Goal: Complete application form: Complete application form

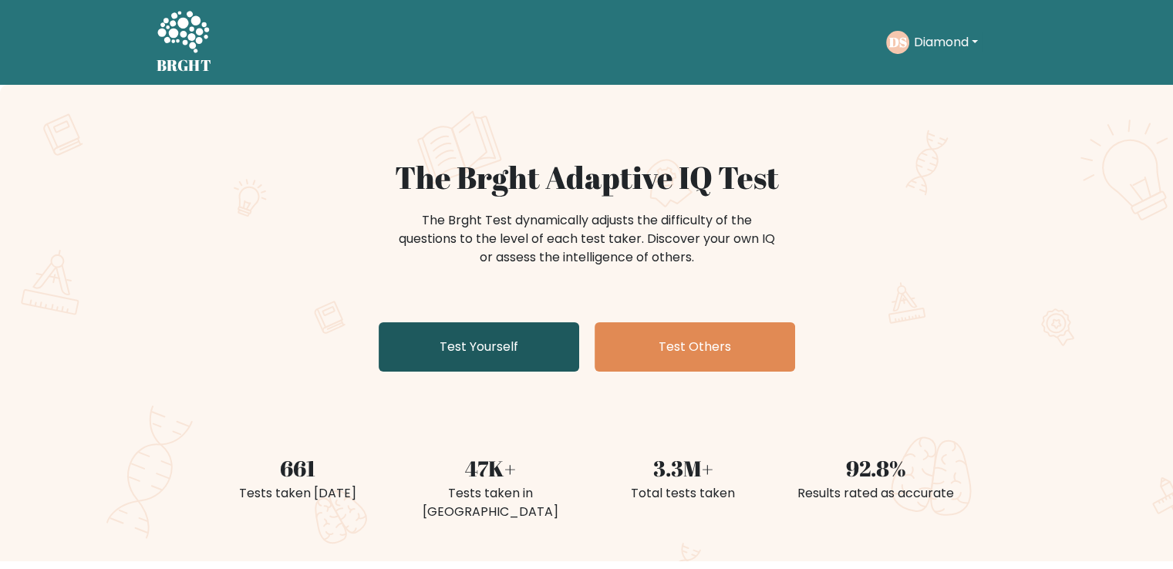
click at [472, 351] on link "Test Yourself" at bounding box center [479, 346] width 201 height 49
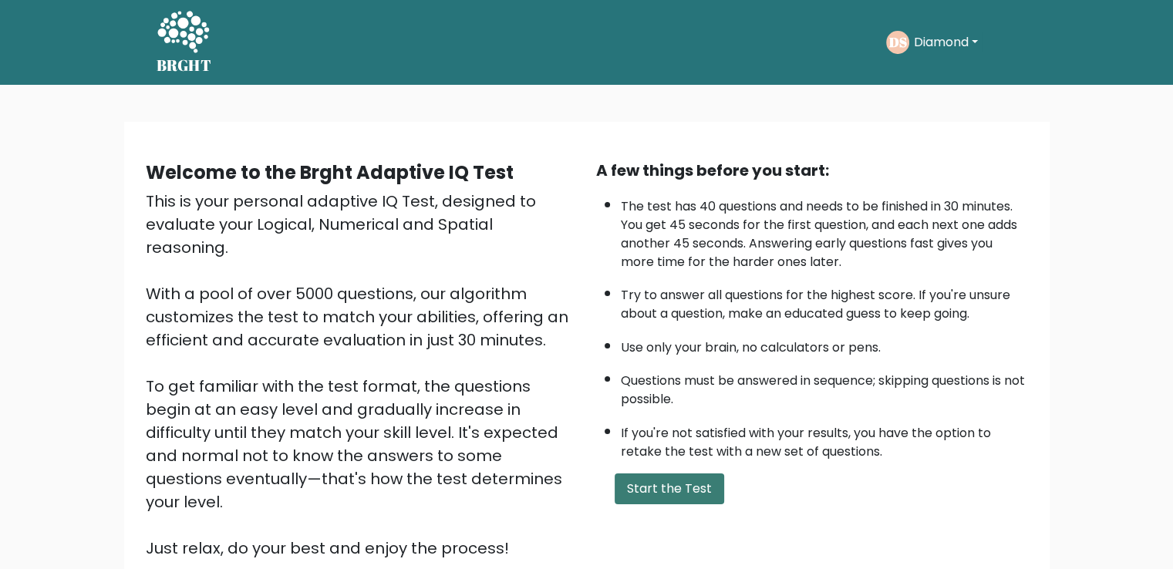
click at [675, 497] on button "Start the Test" at bounding box center [670, 489] width 110 height 31
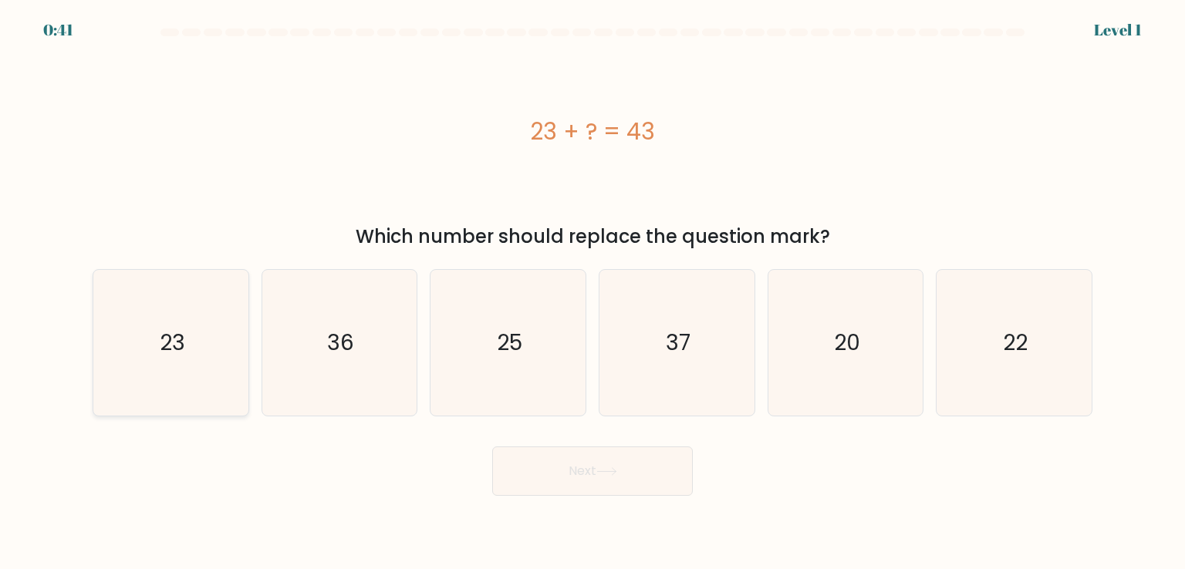
click at [228, 329] on icon "23" at bounding box center [170, 342] width 145 height 145
click at [592, 292] on input "a. 23" at bounding box center [592, 289] width 1 height 8
radio input "true"
click at [896, 292] on icon "20" at bounding box center [845, 342] width 145 height 145
click at [593, 292] on input "e. 20" at bounding box center [592, 289] width 1 height 8
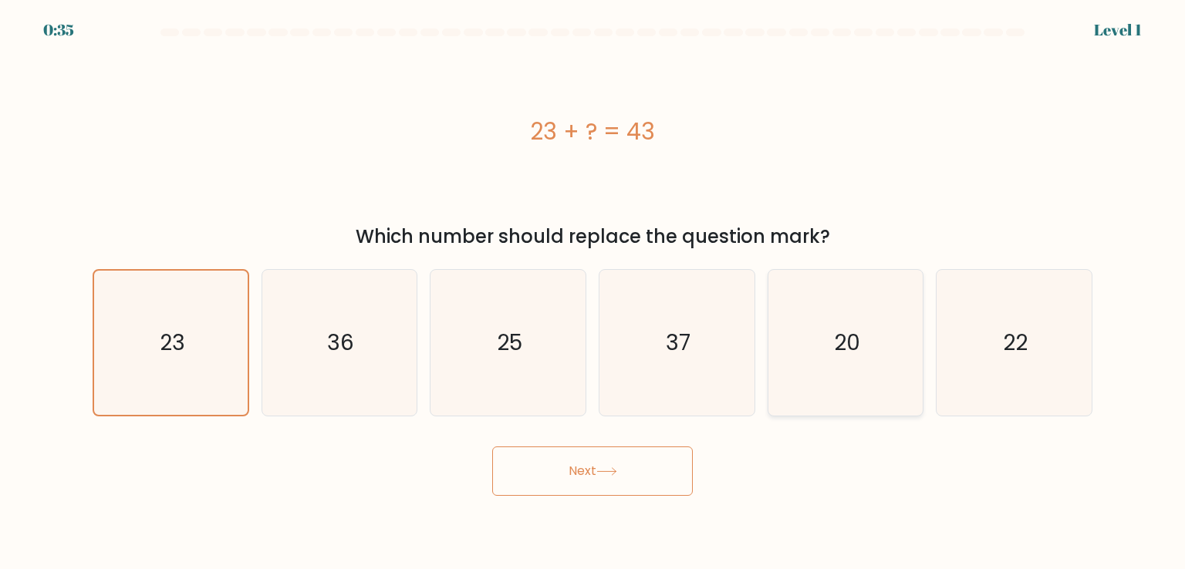
radio input "true"
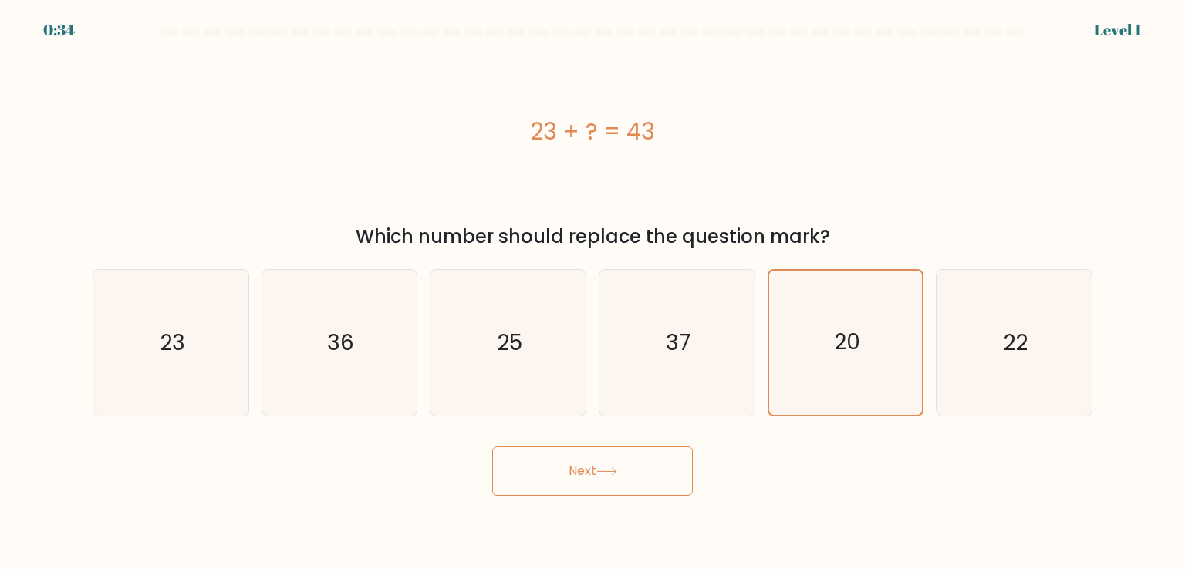
click at [640, 472] on button "Next" at bounding box center [592, 471] width 201 height 49
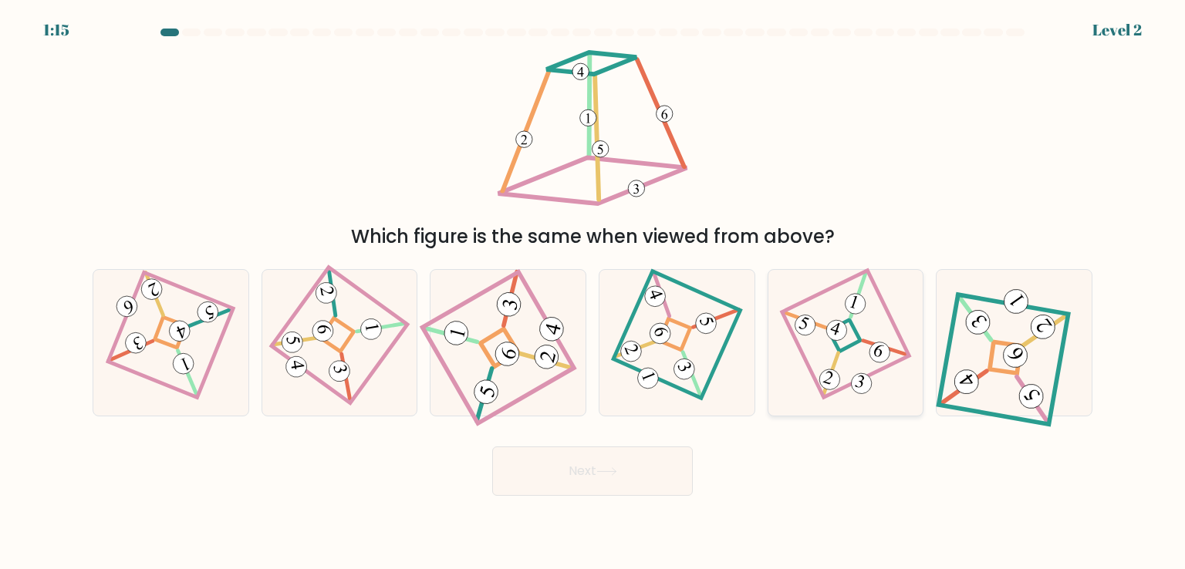
click at [836, 397] on icon at bounding box center [845, 343] width 99 height 116
click at [593, 292] on input "e." at bounding box center [592, 289] width 1 height 8
radio input "true"
click at [637, 451] on button "Next" at bounding box center [592, 471] width 201 height 49
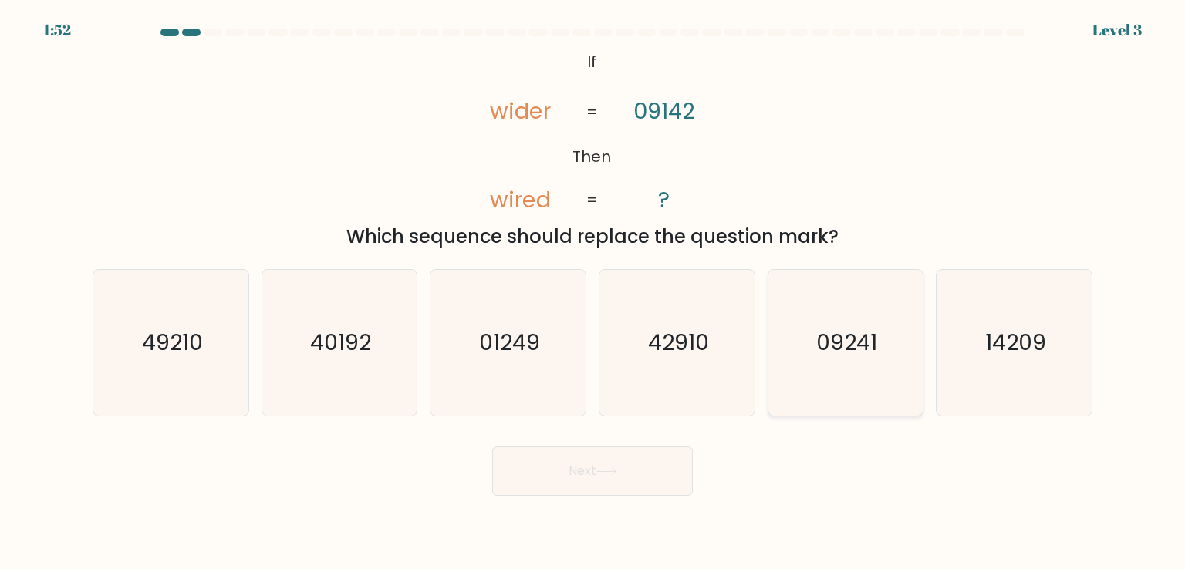
click at [774, 337] on icon "09241" at bounding box center [845, 342] width 145 height 145
click at [593, 292] on input "e. 09241" at bounding box center [592, 289] width 1 height 8
radio input "true"
click at [566, 478] on button "Next" at bounding box center [592, 471] width 201 height 49
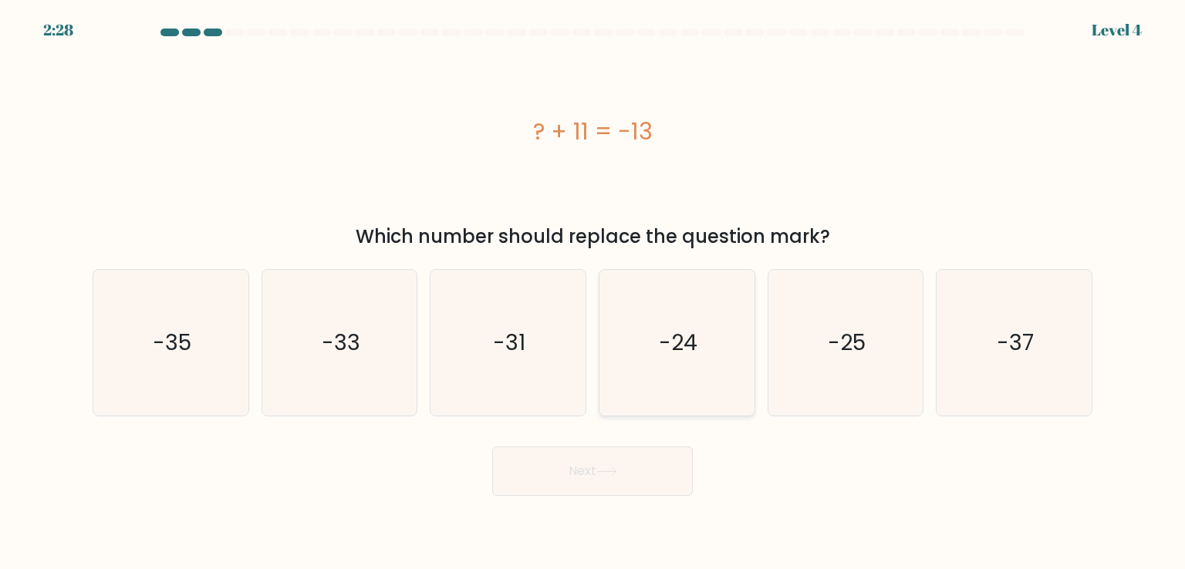
click at [659, 337] on text "-24" at bounding box center [678, 342] width 39 height 31
click at [593, 292] on input "d. -24" at bounding box center [592, 289] width 1 height 8
radio input "true"
click at [632, 474] on button "Next" at bounding box center [592, 471] width 201 height 49
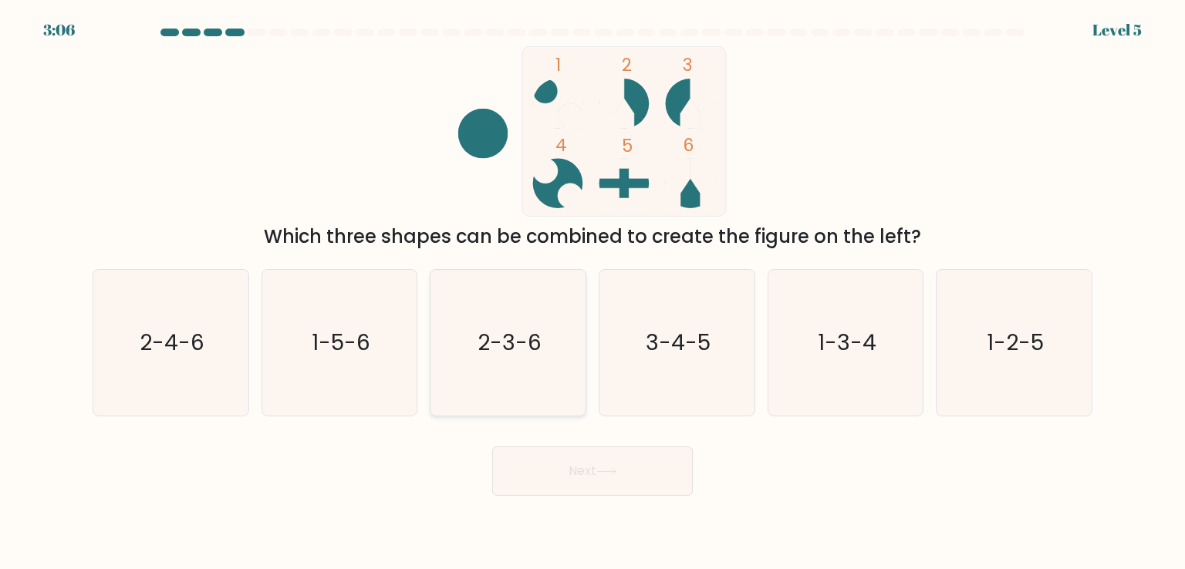
click at [507, 335] on text "2-3-6" at bounding box center [509, 342] width 64 height 31
click at [592, 292] on input "c. 2-3-6" at bounding box center [592, 289] width 1 height 8
radio input "true"
click at [577, 484] on button "Next" at bounding box center [592, 471] width 201 height 49
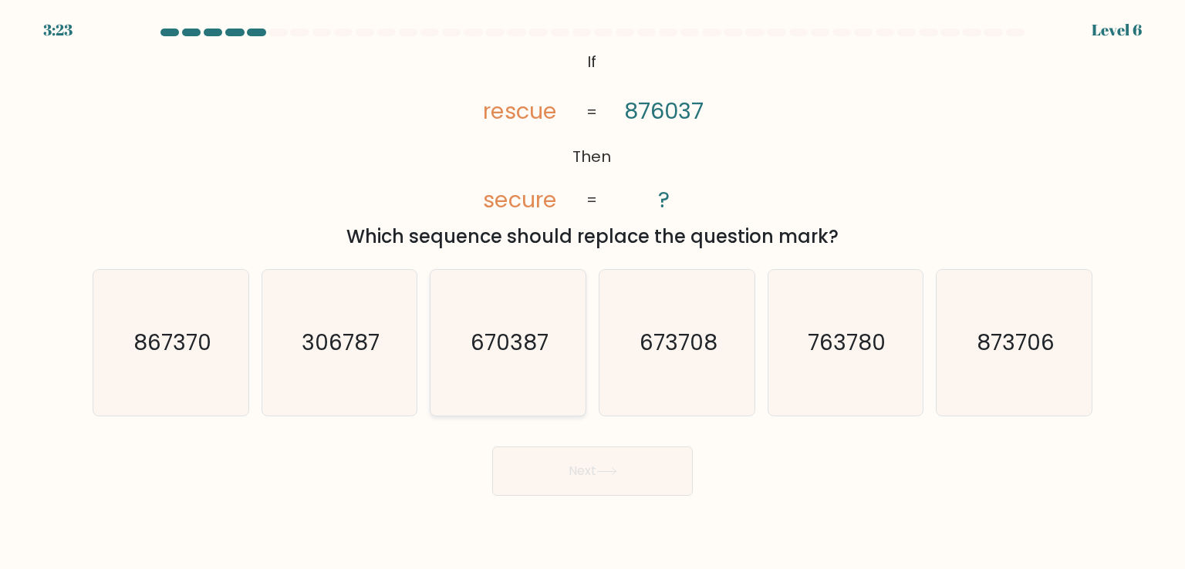
click at [525, 328] on text "670387" at bounding box center [509, 342] width 78 height 31
click at [592, 292] on input "c. 670387" at bounding box center [592, 289] width 1 height 8
radio input "true"
click at [590, 460] on button "Next" at bounding box center [592, 471] width 201 height 49
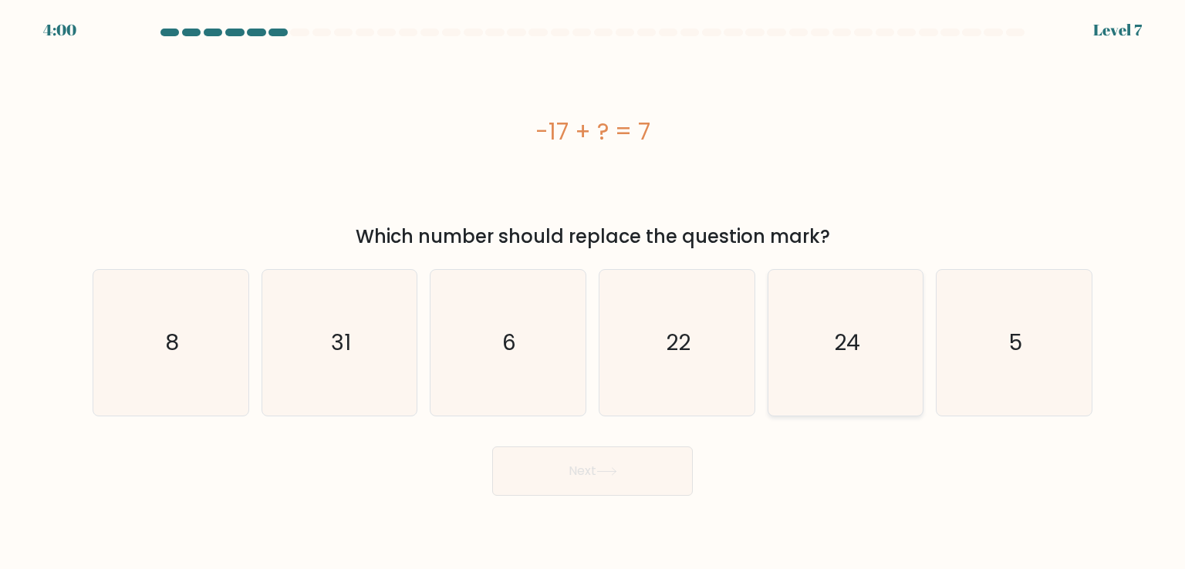
click at [871, 352] on icon "24" at bounding box center [845, 342] width 145 height 145
click at [593, 292] on input "e. 24" at bounding box center [592, 289] width 1 height 8
radio input "true"
click at [662, 476] on button "Next" at bounding box center [592, 471] width 201 height 49
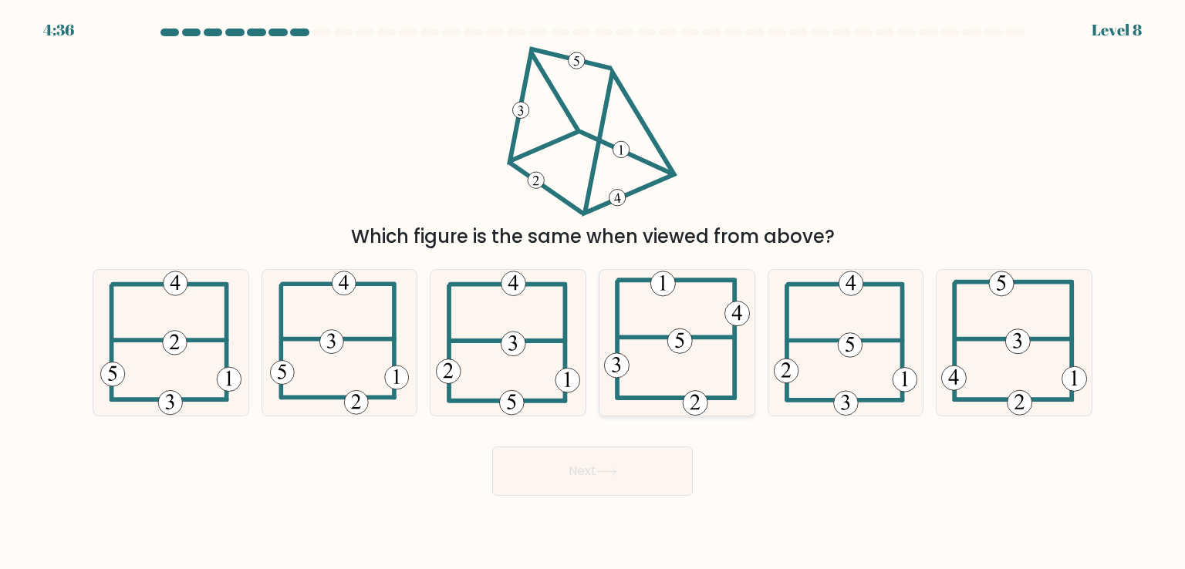
click at [704, 371] on icon at bounding box center [676, 342] width 145 height 145
click at [593, 292] on input "d." at bounding box center [592, 289] width 1 height 8
radio input "true"
click at [641, 475] on button "Next" at bounding box center [592, 471] width 201 height 49
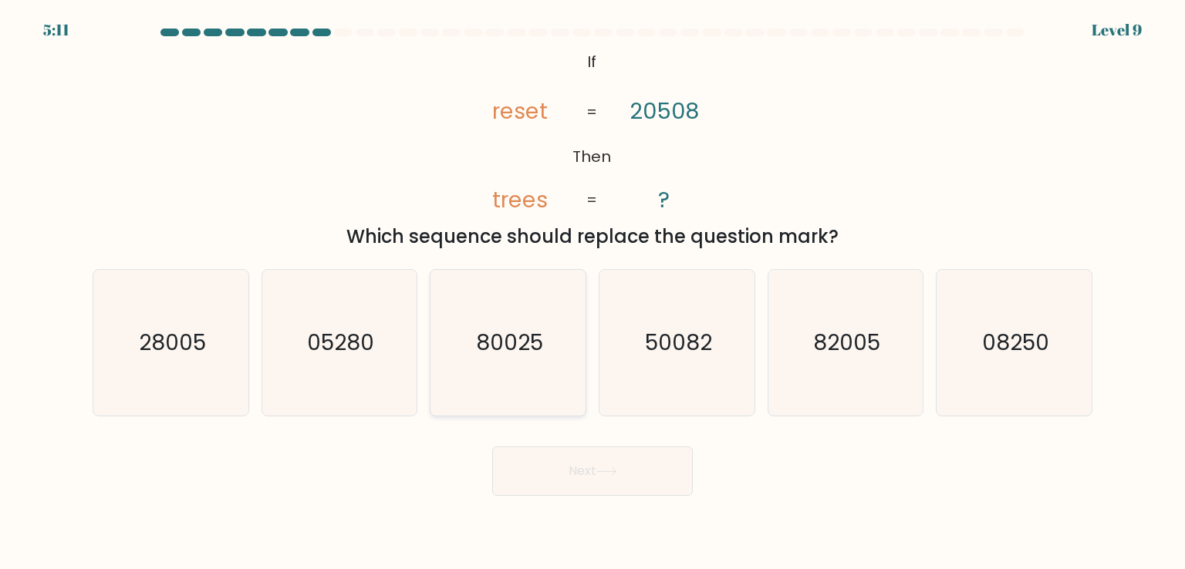
click at [503, 362] on icon "80025" at bounding box center [507, 342] width 145 height 145
click at [592, 292] on input "c. 80025" at bounding box center [592, 289] width 1 height 8
radio input "true"
click at [816, 356] on text "82005" at bounding box center [846, 342] width 67 height 31
click at [593, 292] on input "e. 82005" at bounding box center [592, 289] width 1 height 8
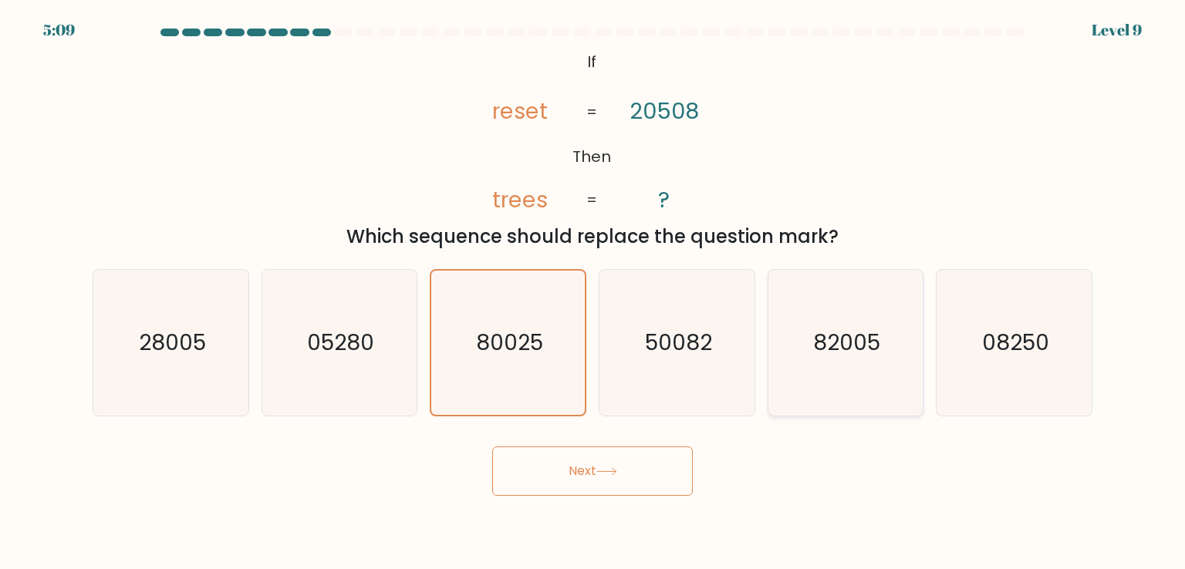
radio input "true"
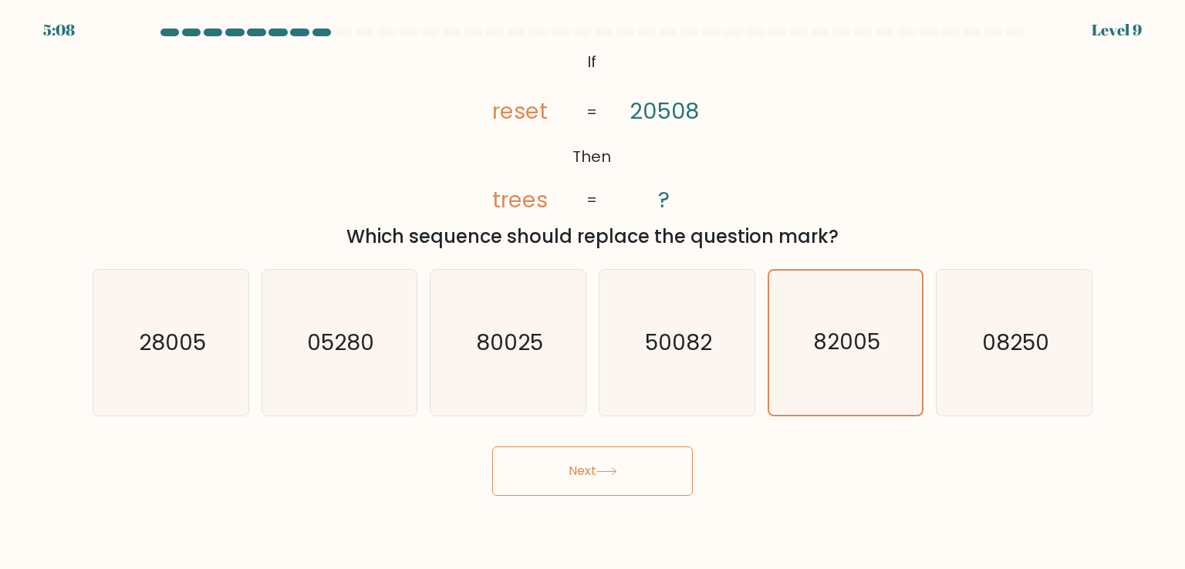
click at [622, 482] on button "Next" at bounding box center [592, 471] width 201 height 49
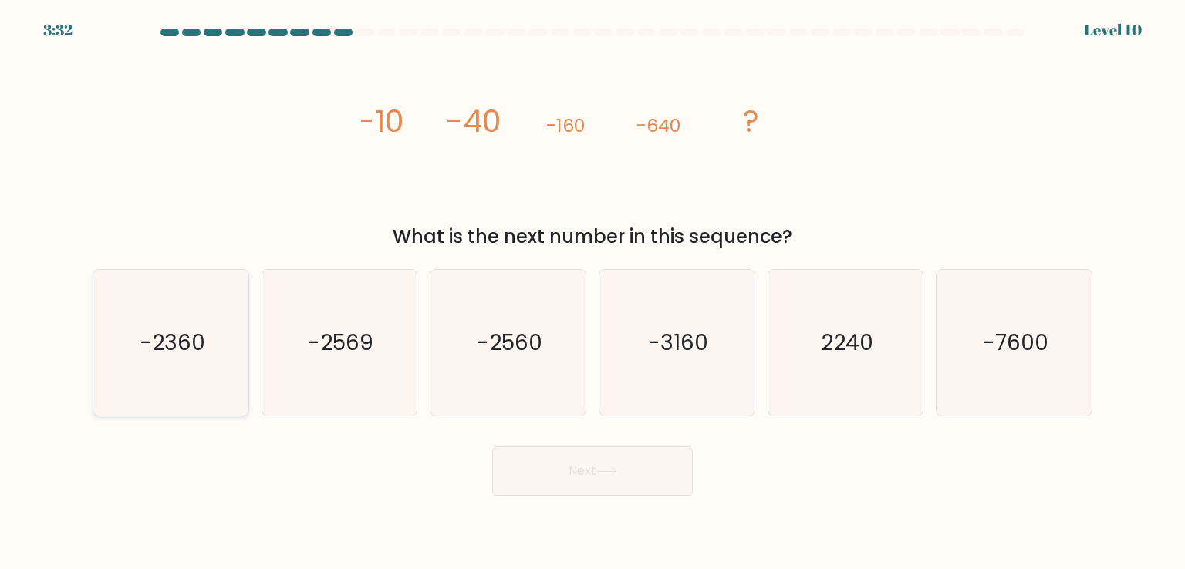
click at [195, 318] on icon "-2360" at bounding box center [170, 342] width 145 height 145
click at [592, 292] on input "a. -2360" at bounding box center [592, 289] width 1 height 8
radio input "true"
click at [575, 475] on button "Next" at bounding box center [592, 471] width 201 height 49
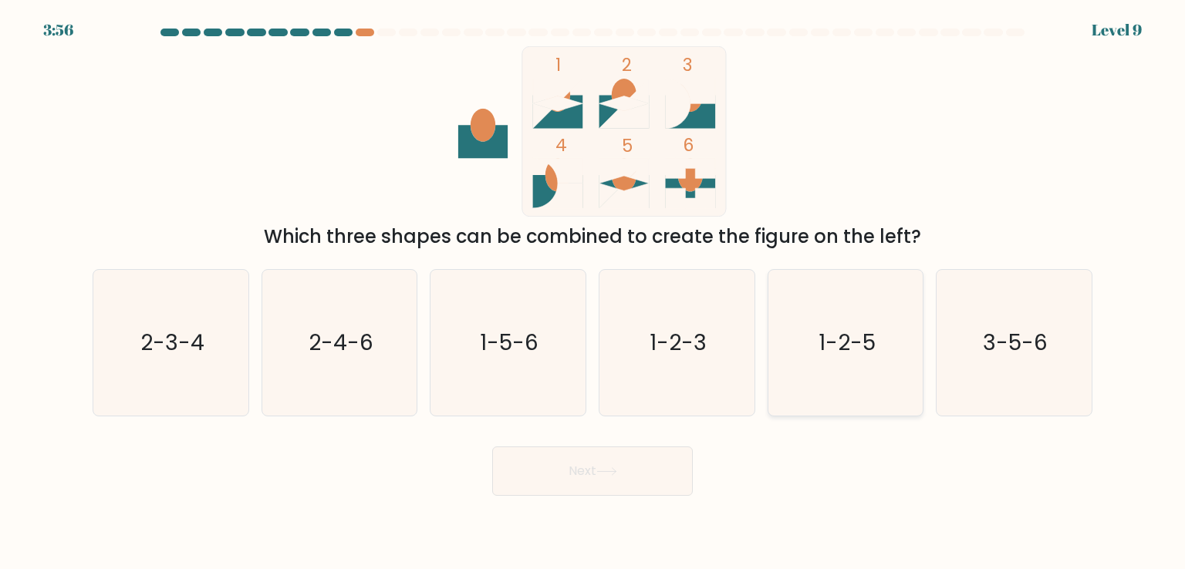
click at [849, 322] on icon "1-2-5" at bounding box center [845, 342] width 145 height 145
click at [593, 292] on input "e. 1-2-5" at bounding box center [592, 289] width 1 height 8
radio input "true"
click at [635, 477] on button "Next" at bounding box center [592, 471] width 201 height 49
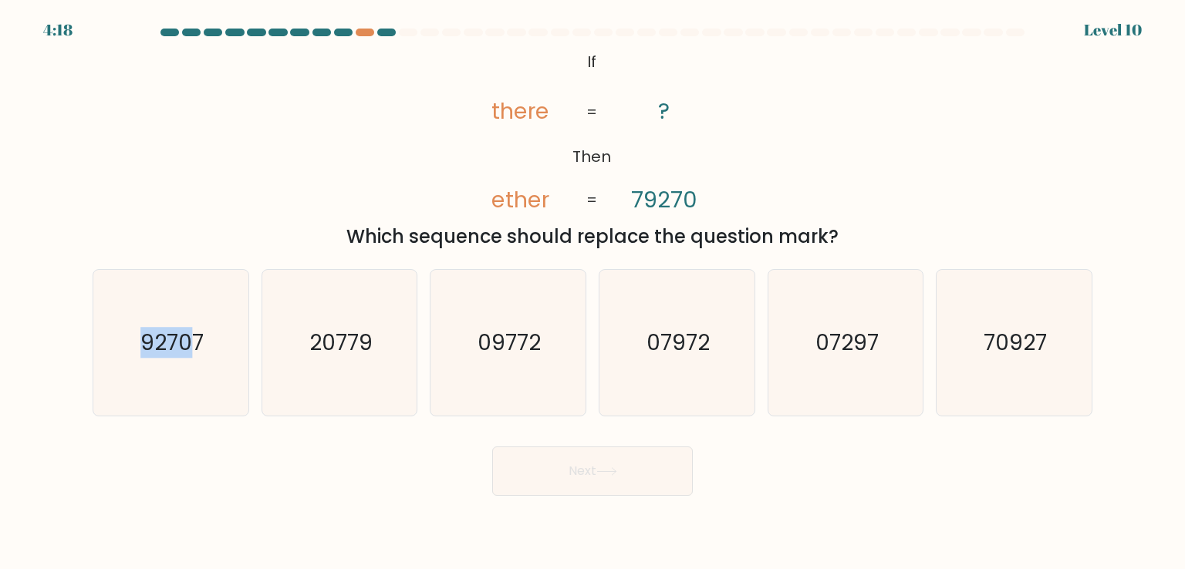
drag, startPoint x: 195, startPoint y: 334, endPoint x: 67, endPoint y: 387, distance: 138.6
click at [67, 387] on form "If ?" at bounding box center [592, 262] width 1185 height 467
click at [136, 376] on icon "92707" at bounding box center [170, 342] width 145 height 145
click at [592, 292] on input "a. 92707" at bounding box center [592, 289] width 1 height 8
radio input "true"
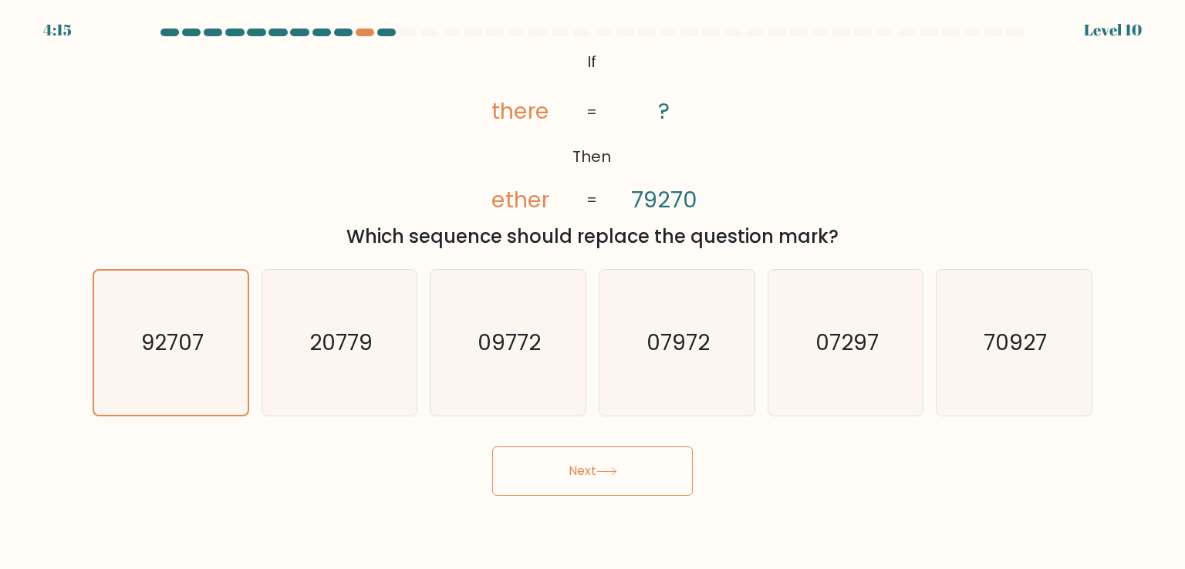
click at [632, 467] on button "Next" at bounding box center [592, 471] width 201 height 49
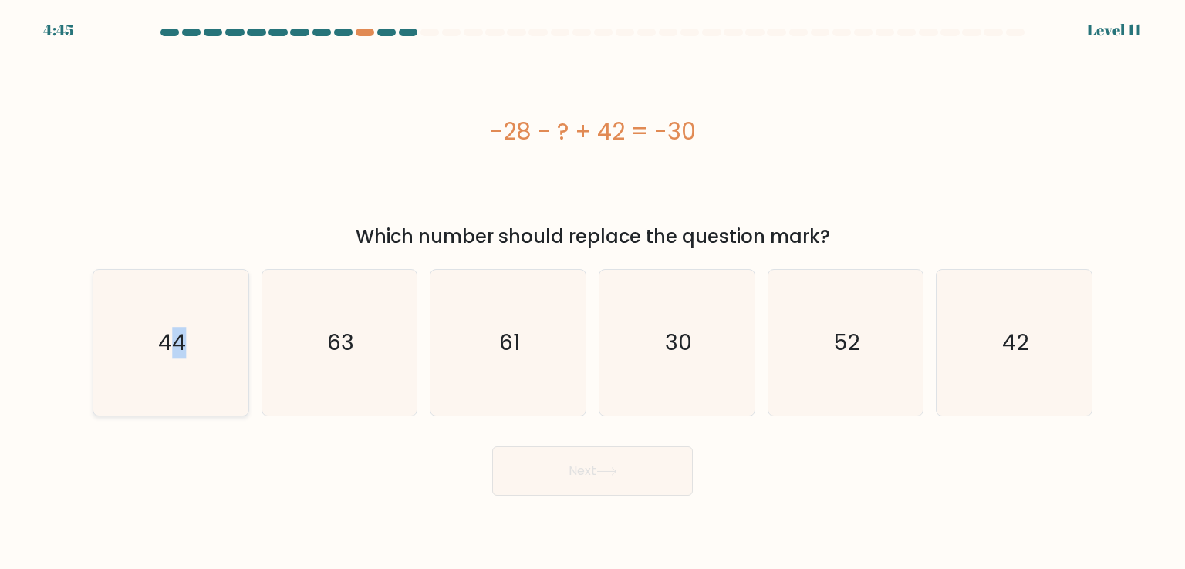
drag, startPoint x: 232, startPoint y: 340, endPoint x: 177, endPoint y: 379, distance: 67.4
click at [177, 379] on icon "44" at bounding box center [170, 342] width 145 height 145
click at [592, 292] on input "a. 44" at bounding box center [592, 289] width 1 height 8
radio input "true"
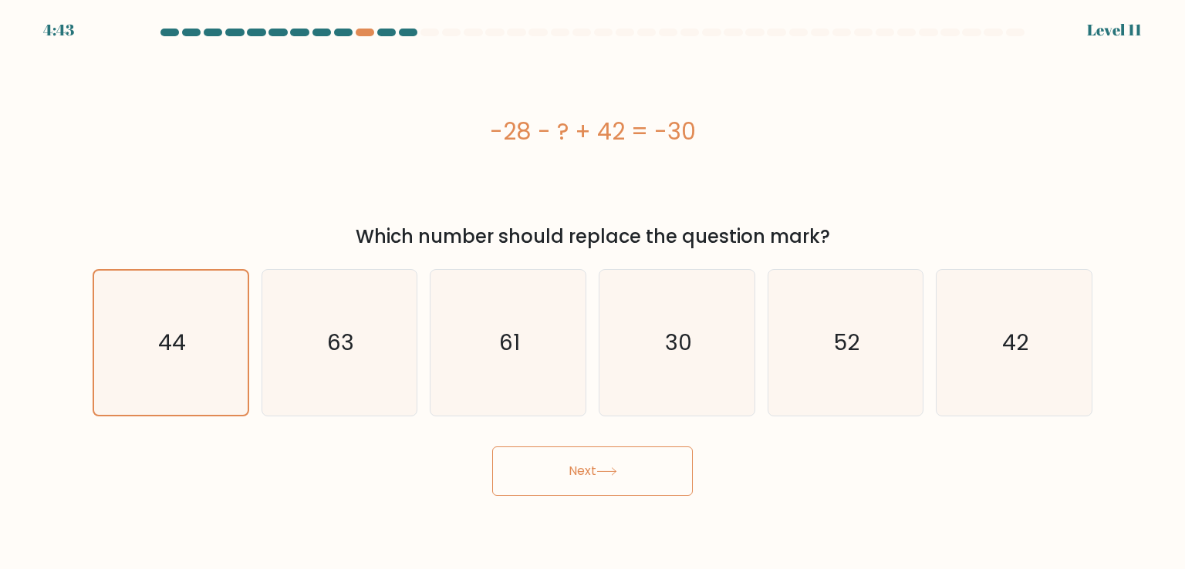
click at [598, 469] on button "Next" at bounding box center [592, 471] width 201 height 49
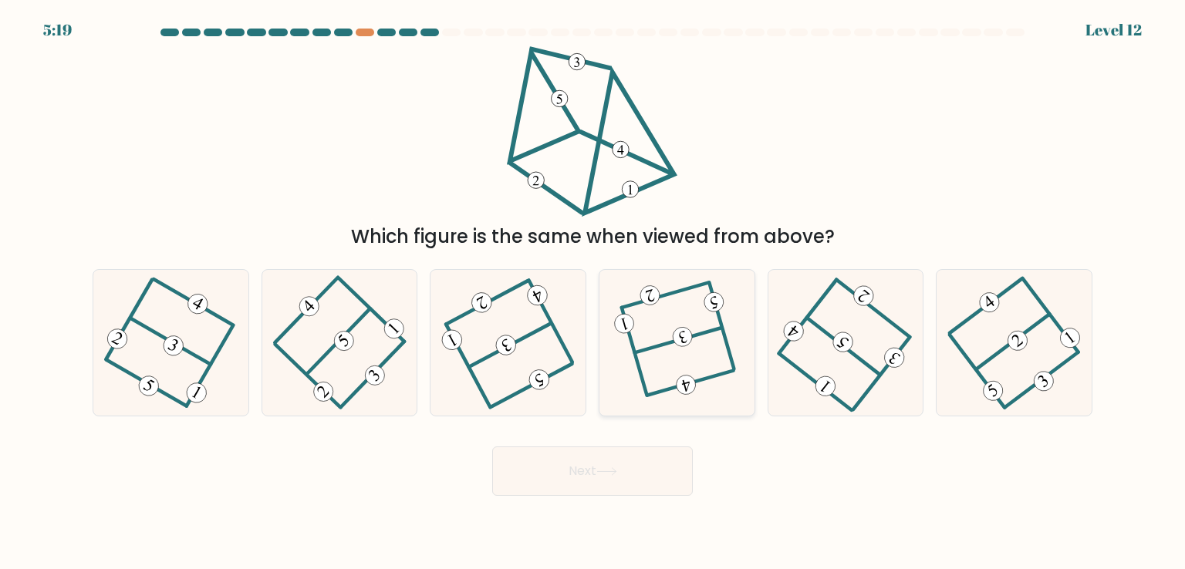
click at [680, 342] on 594 at bounding box center [682, 337] width 24 height 24
click at [593, 292] on input "d." at bounding box center [592, 289] width 1 height 8
radio input "true"
click at [474, 346] on icon at bounding box center [508, 343] width 116 height 116
click at [592, 292] on input "c." at bounding box center [592, 289] width 1 height 8
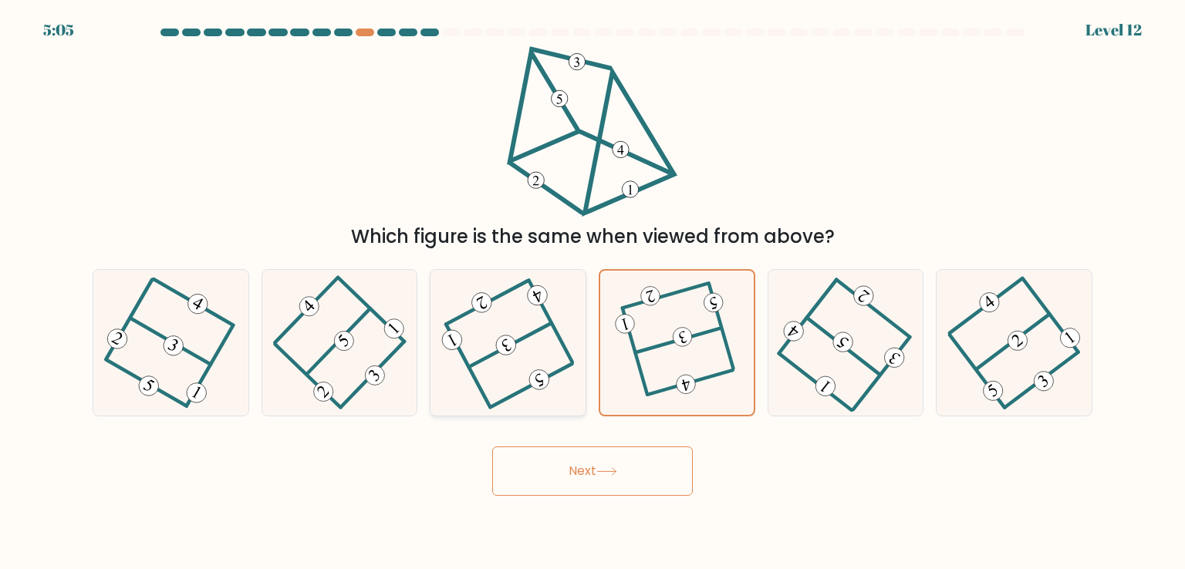
radio input "true"
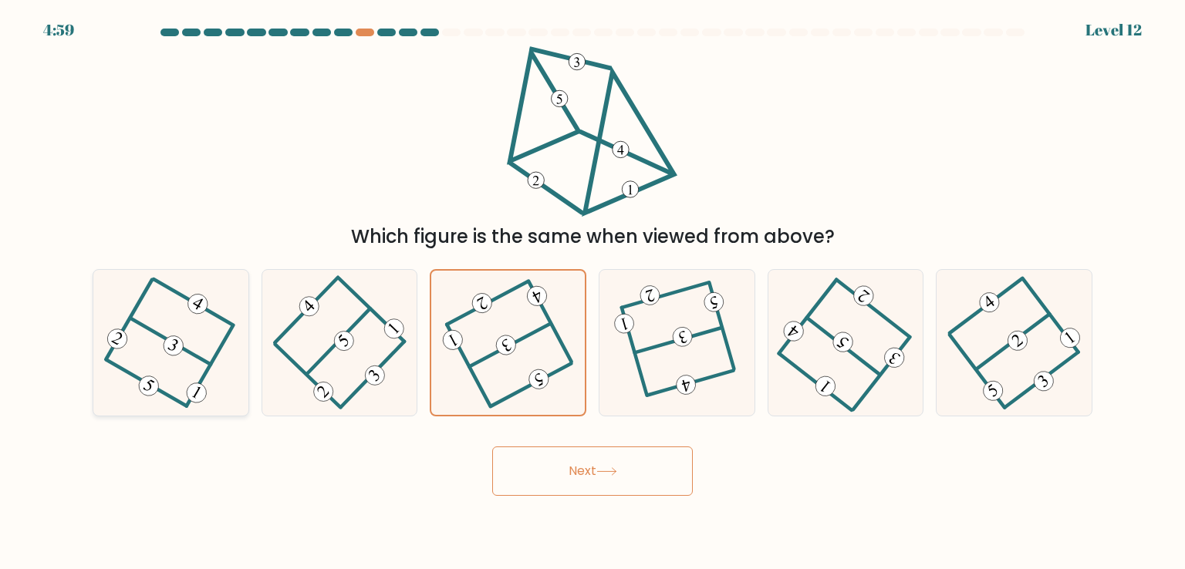
click at [192, 365] on icon at bounding box center [171, 343] width 116 height 116
click at [592, 292] on input "a." at bounding box center [592, 289] width 1 height 8
radio input "true"
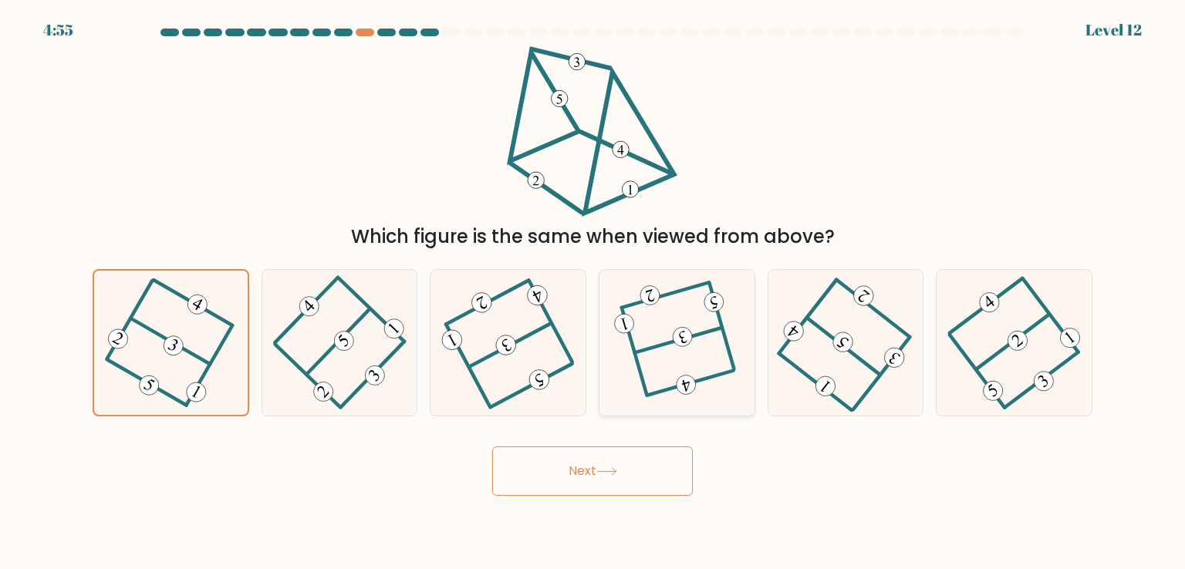
click at [722, 349] on icon at bounding box center [677, 343] width 112 height 116
click at [593, 292] on input "d." at bounding box center [592, 289] width 1 height 8
radio input "true"
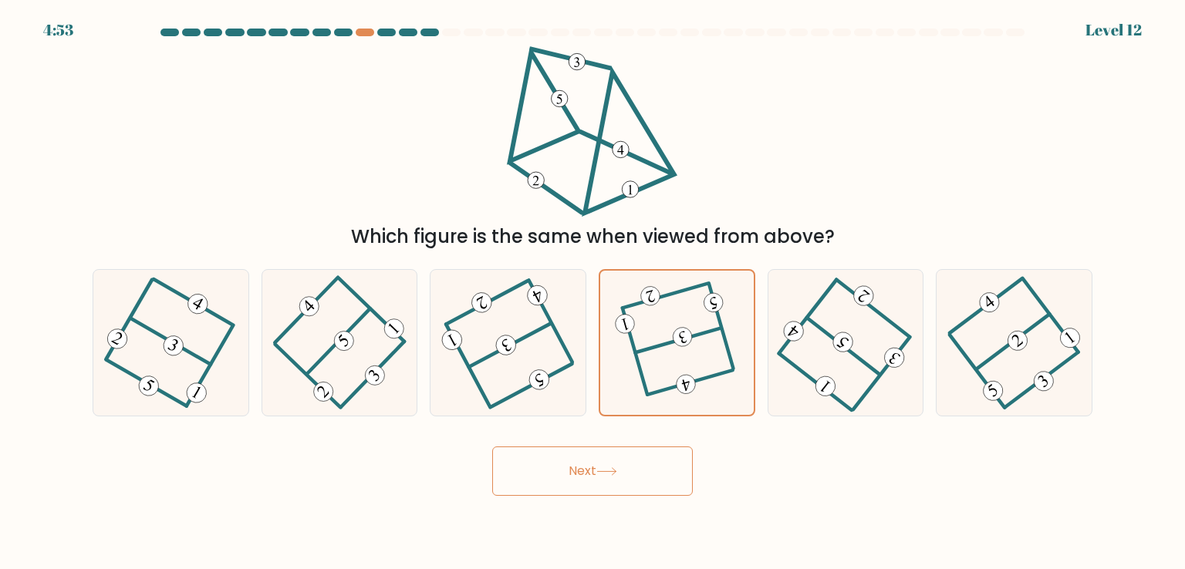
click at [622, 470] on button "Next" at bounding box center [592, 471] width 201 height 49
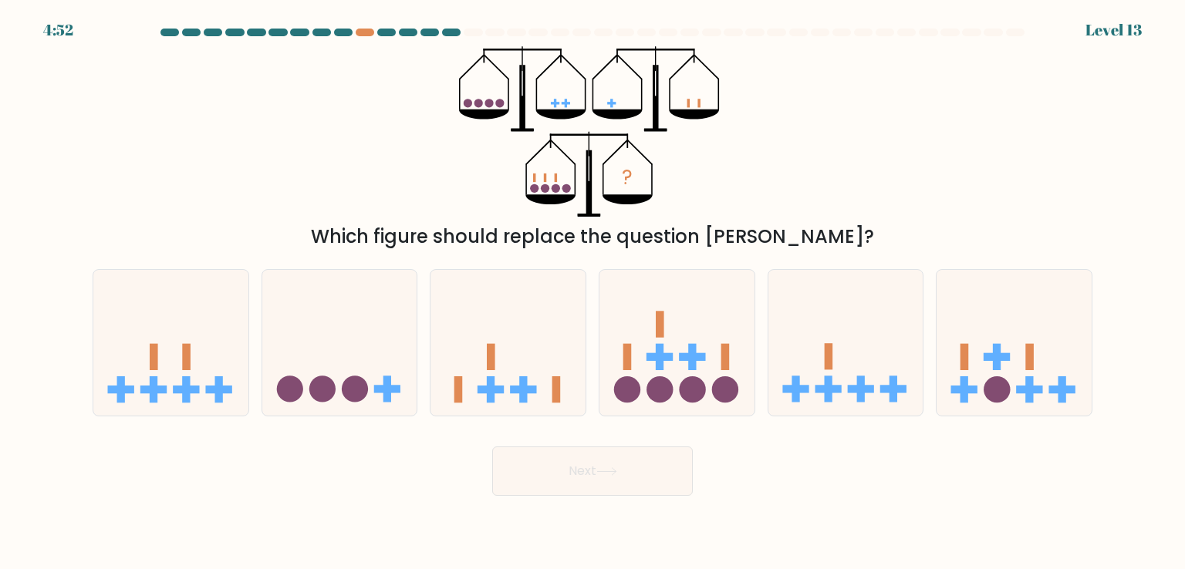
click at [622, 470] on button "Next" at bounding box center [592, 471] width 201 height 49
click at [775, 167] on div "? Which figure should replace the question mark?" at bounding box center [592, 148] width 1018 height 204
click at [841, 380] on icon at bounding box center [845, 342] width 155 height 128
click at [593, 292] on input "e." at bounding box center [592, 289] width 1 height 8
radio input "true"
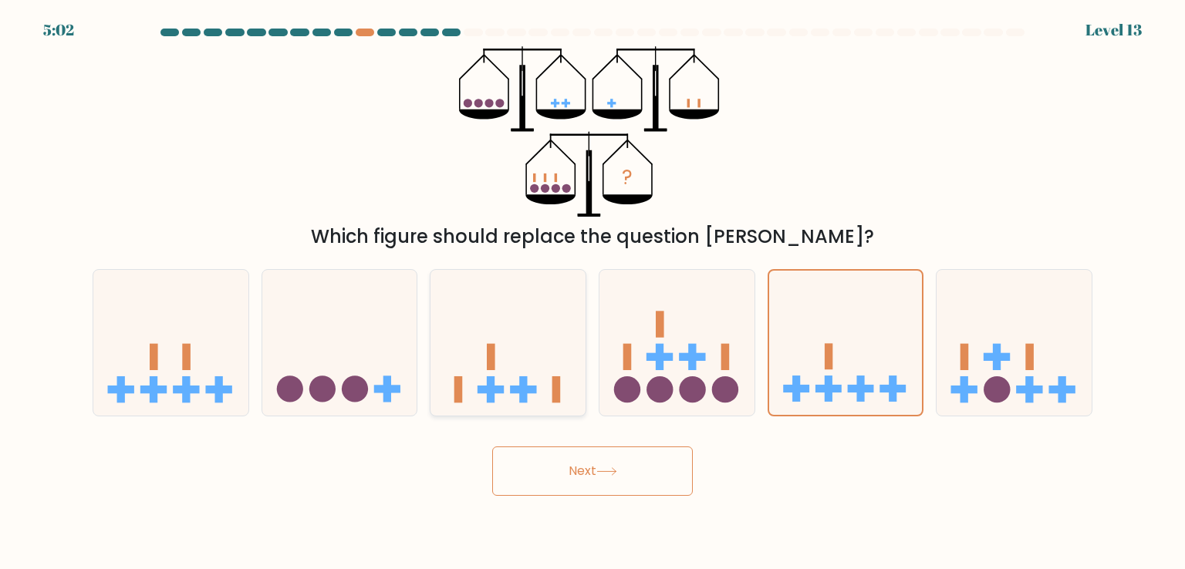
click at [524, 325] on icon at bounding box center [507, 342] width 155 height 128
click at [592, 292] on input "c." at bounding box center [592, 289] width 1 height 8
radio input "true"
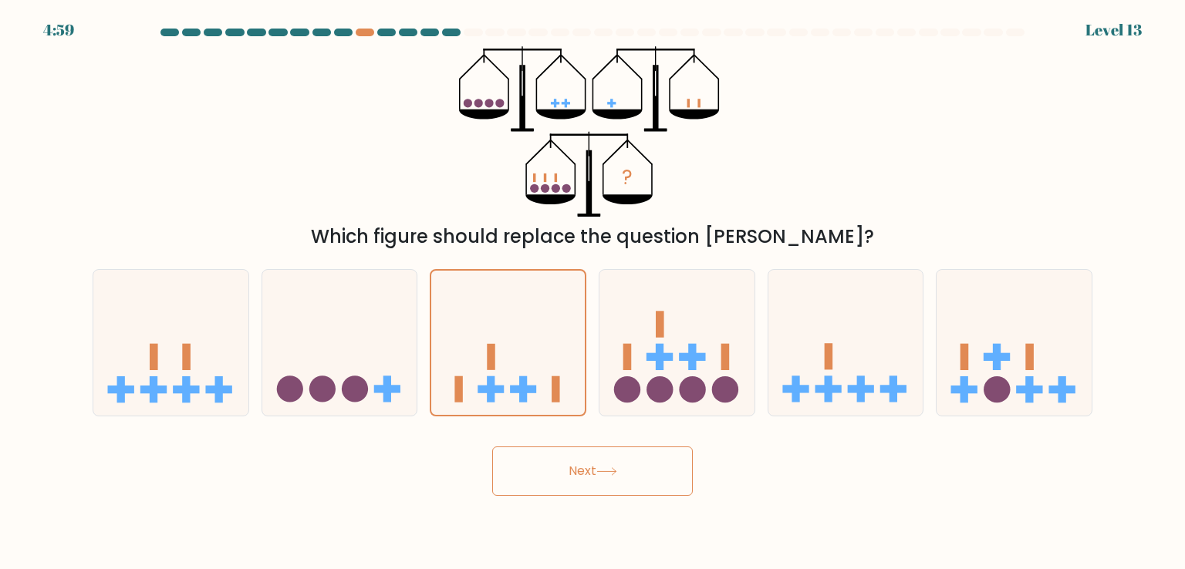
click at [558, 469] on button "Next" at bounding box center [592, 471] width 201 height 49
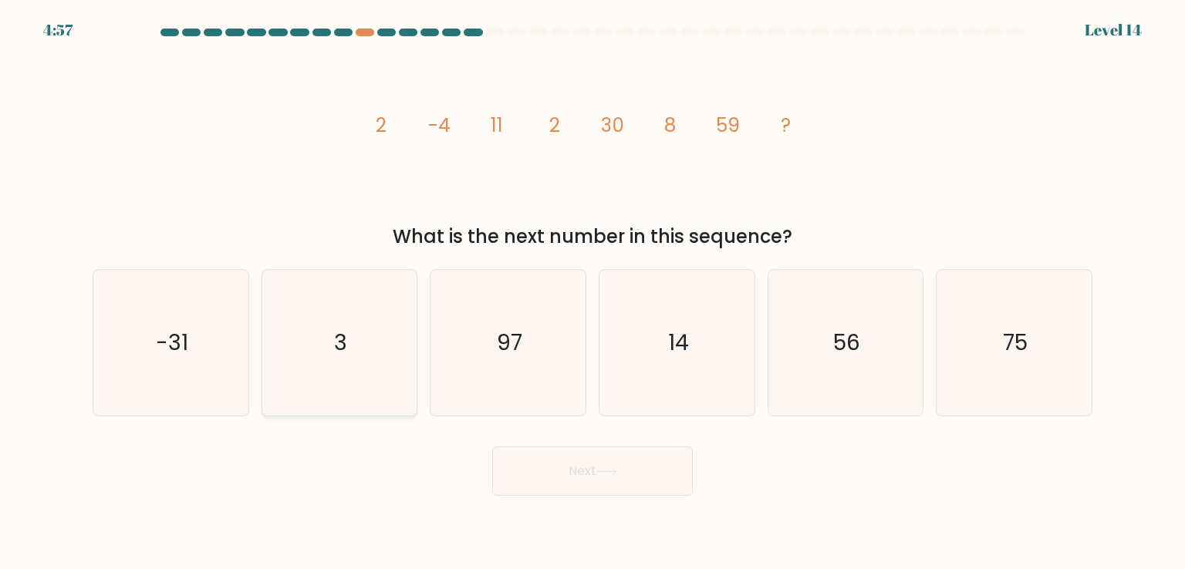
click at [329, 349] on icon "3" at bounding box center [339, 342] width 145 height 145
click at [592, 292] on input "b. 3" at bounding box center [592, 289] width 1 height 8
radio input "true"
click at [638, 470] on button "Next" at bounding box center [592, 471] width 201 height 49
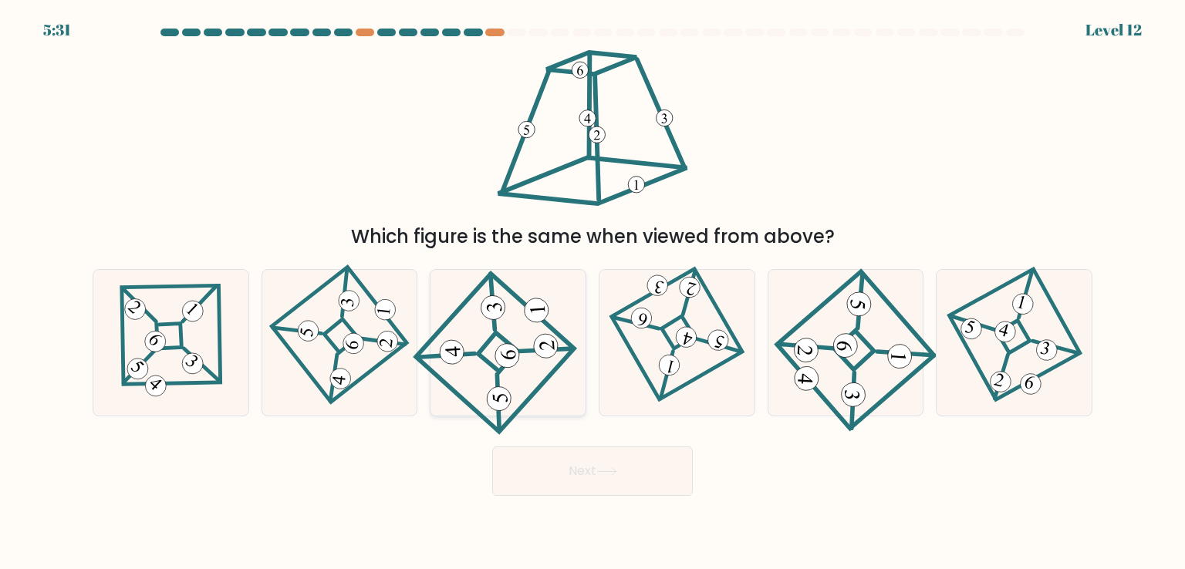
click at [514, 366] on icon at bounding box center [507, 343] width 134 height 116
click at [592, 292] on input "c." at bounding box center [592, 289] width 1 height 8
radio input "true"
click at [586, 487] on button "Next" at bounding box center [592, 471] width 201 height 49
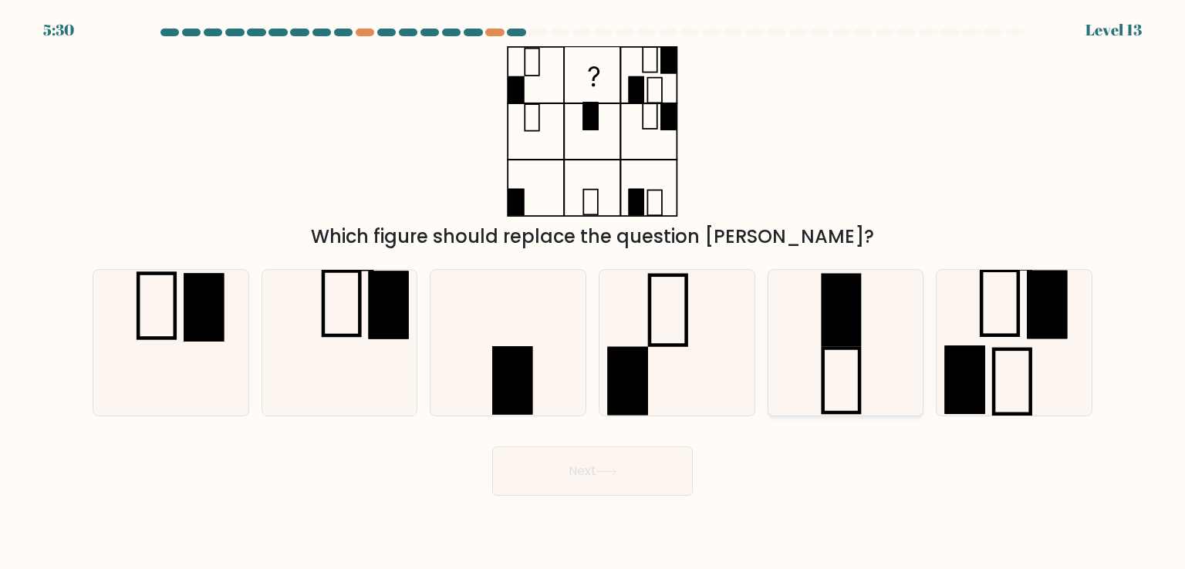
click at [858, 358] on rect at bounding box center [841, 381] width 36 height 65
click at [593, 292] on input "e." at bounding box center [592, 289] width 1 height 8
radio input "true"
click at [619, 465] on button "Next" at bounding box center [592, 471] width 201 height 49
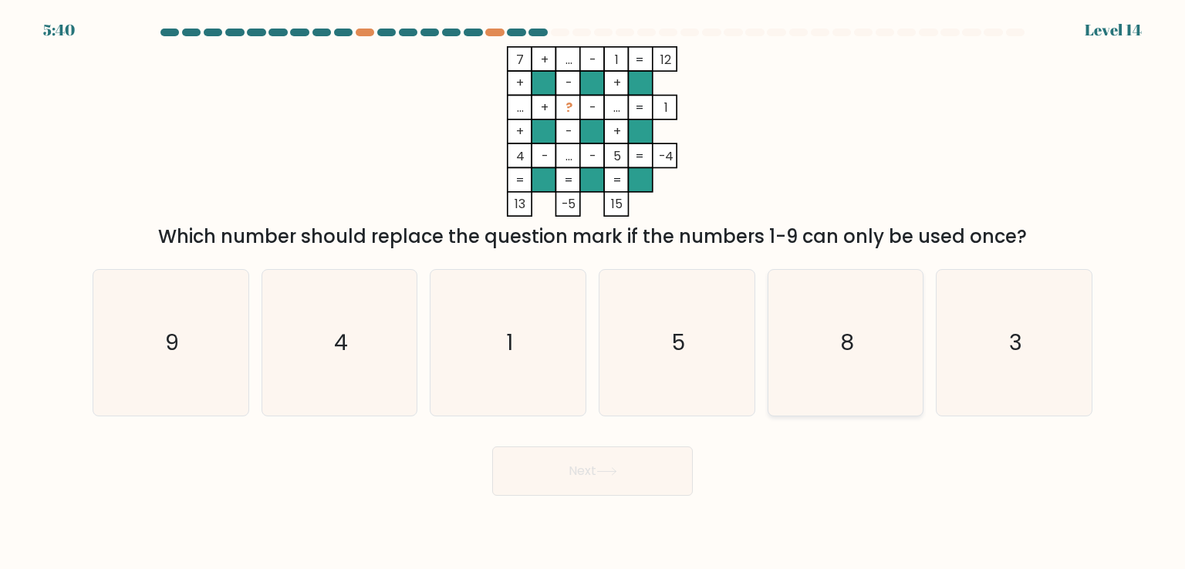
click at [805, 408] on icon "8" at bounding box center [845, 342] width 145 height 145
click at [593, 292] on input "e. 8" at bounding box center [592, 289] width 1 height 8
radio input "true"
click at [593, 488] on button "Next" at bounding box center [592, 471] width 201 height 49
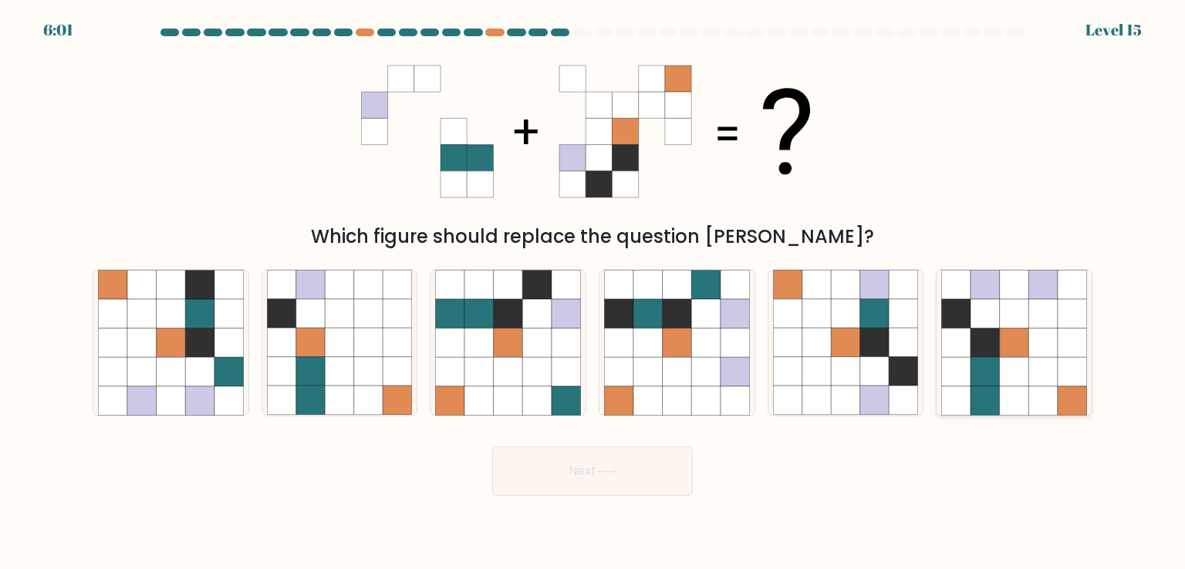
click at [967, 322] on icon at bounding box center [956, 313] width 29 height 29
click at [593, 292] on input "f." at bounding box center [592, 289] width 1 height 8
radio input "true"
click at [629, 476] on button "Next" at bounding box center [592, 471] width 201 height 49
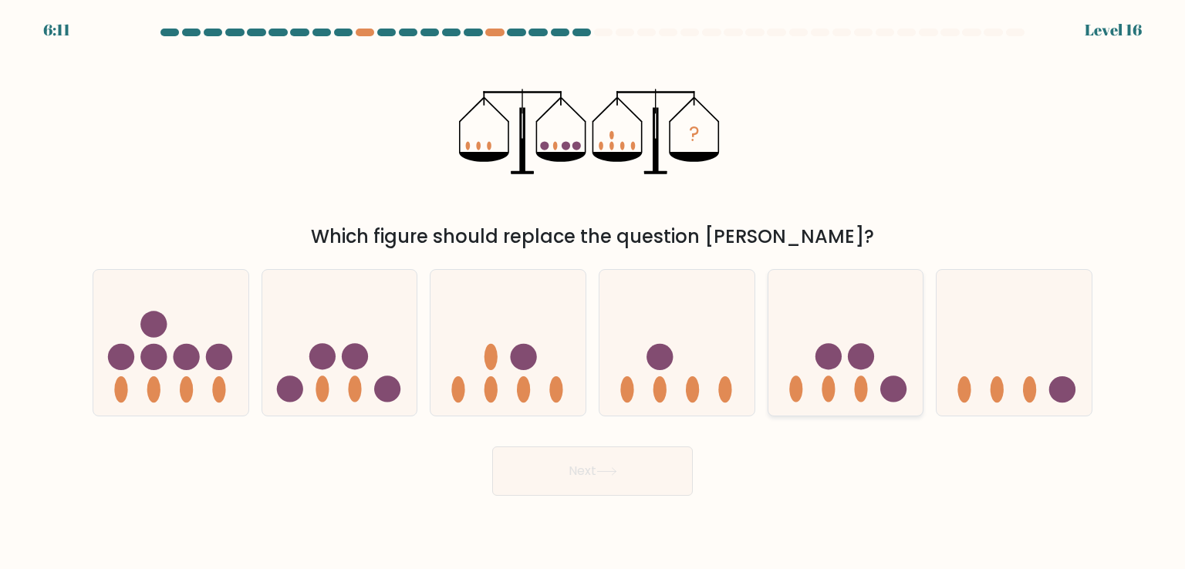
click at [861, 362] on circle at bounding box center [861, 357] width 26 height 26
click at [593, 292] on input "e." at bounding box center [592, 289] width 1 height 8
radio input "true"
click at [783, 170] on div "? Which figure should replace the question mark?" at bounding box center [592, 148] width 1018 height 204
click at [1055, 375] on icon at bounding box center [1013, 342] width 155 height 128
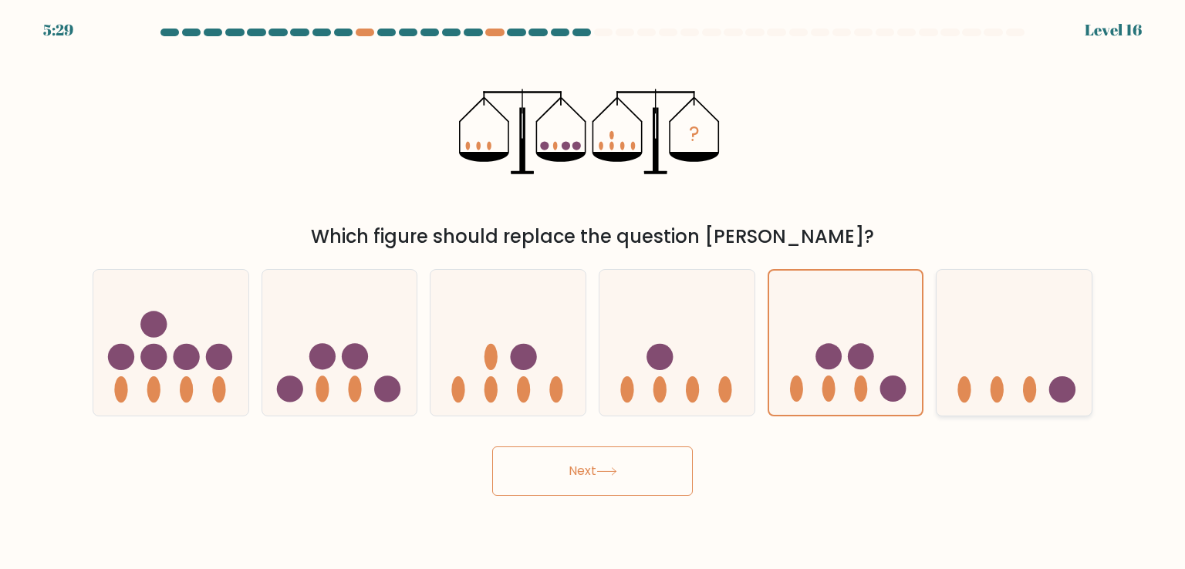
click at [593, 292] on input "f." at bounding box center [592, 289] width 1 height 8
radio input "true"
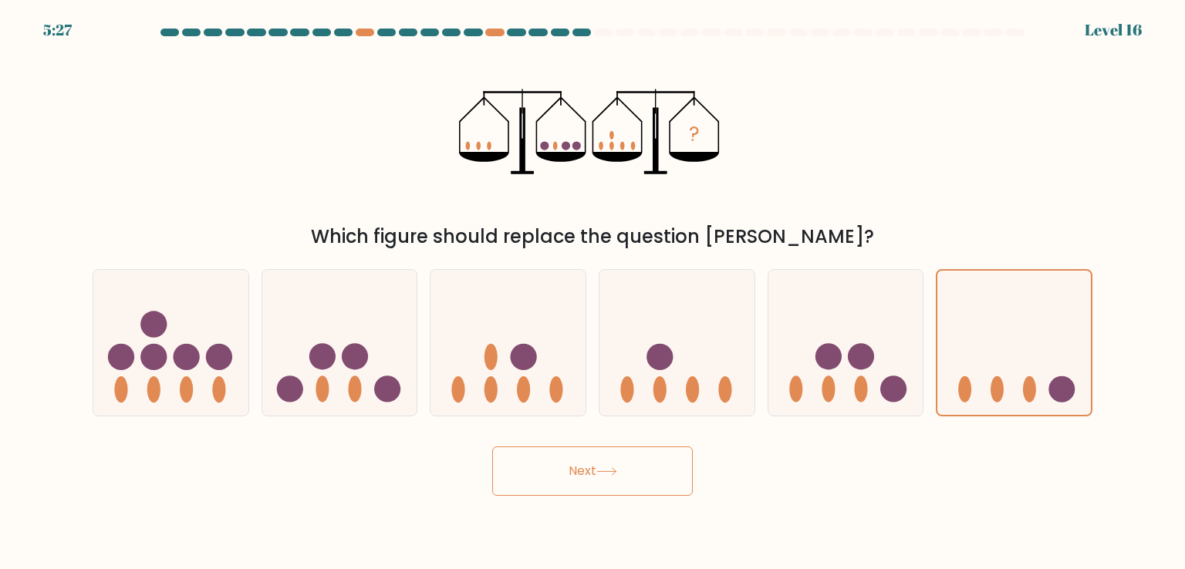
click at [606, 467] on button "Next" at bounding box center [592, 471] width 201 height 49
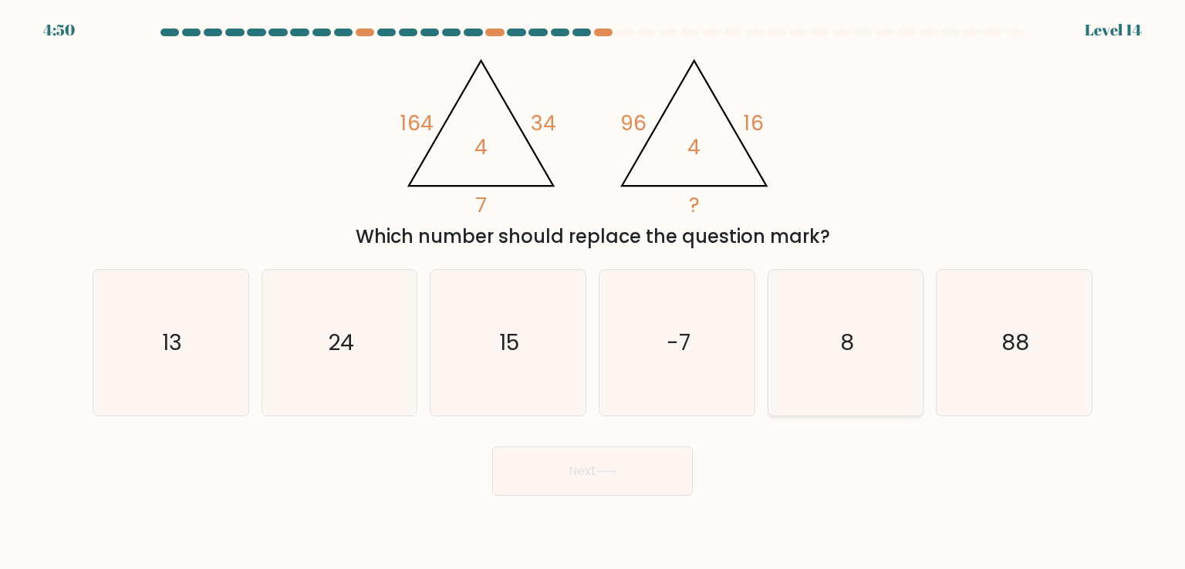
click at [801, 357] on icon "8" at bounding box center [845, 342] width 145 height 145
click at [593, 292] on input "e. 8" at bounding box center [592, 289] width 1 height 8
radio input "true"
click at [612, 470] on icon at bounding box center [606, 471] width 21 height 8
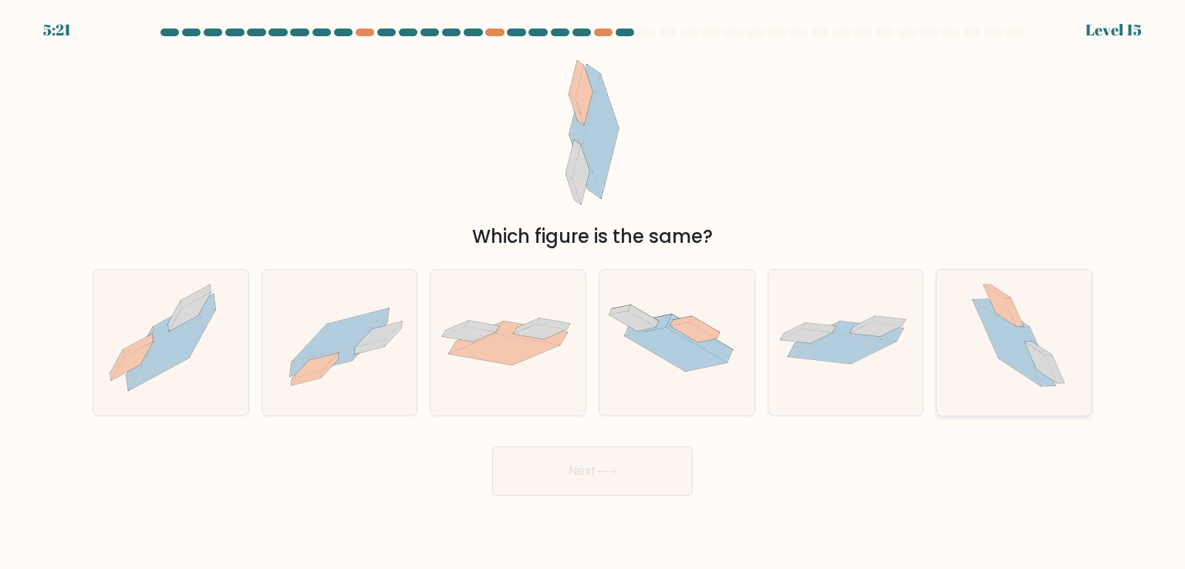
click at [1075, 328] on icon at bounding box center [1013, 342] width 127 height 145
click at [593, 292] on input "f." at bounding box center [592, 289] width 1 height 8
radio input "true"
click at [572, 467] on button "Next" at bounding box center [592, 471] width 201 height 49
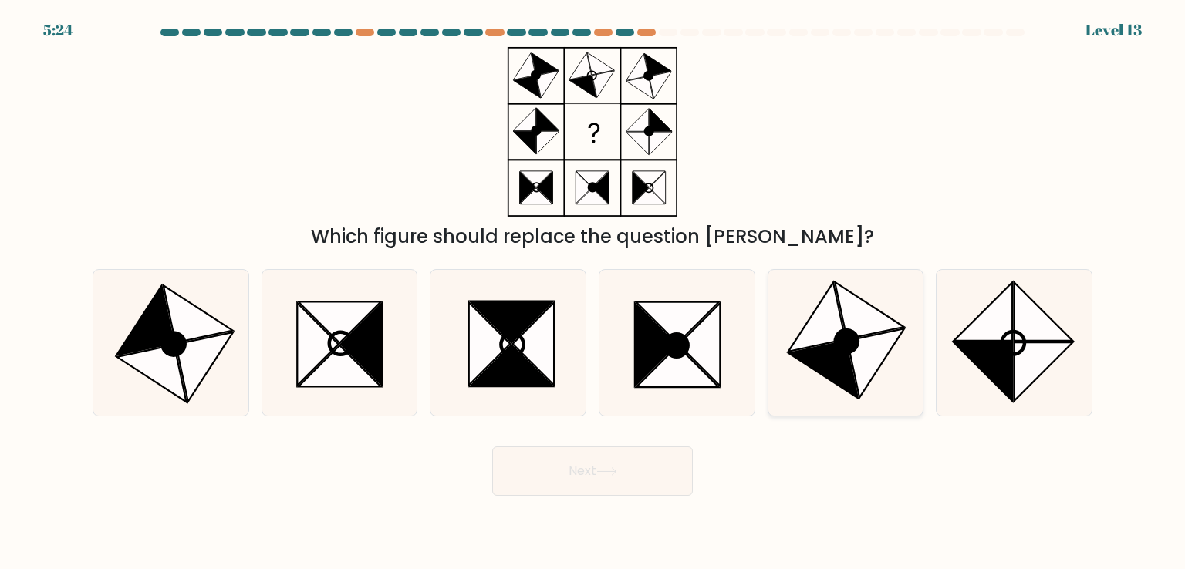
click at [859, 351] on icon at bounding box center [875, 363] width 57 height 69
click at [593, 292] on input "e." at bounding box center [592, 289] width 1 height 8
radio input "true"
click at [599, 481] on button "Next" at bounding box center [592, 471] width 201 height 49
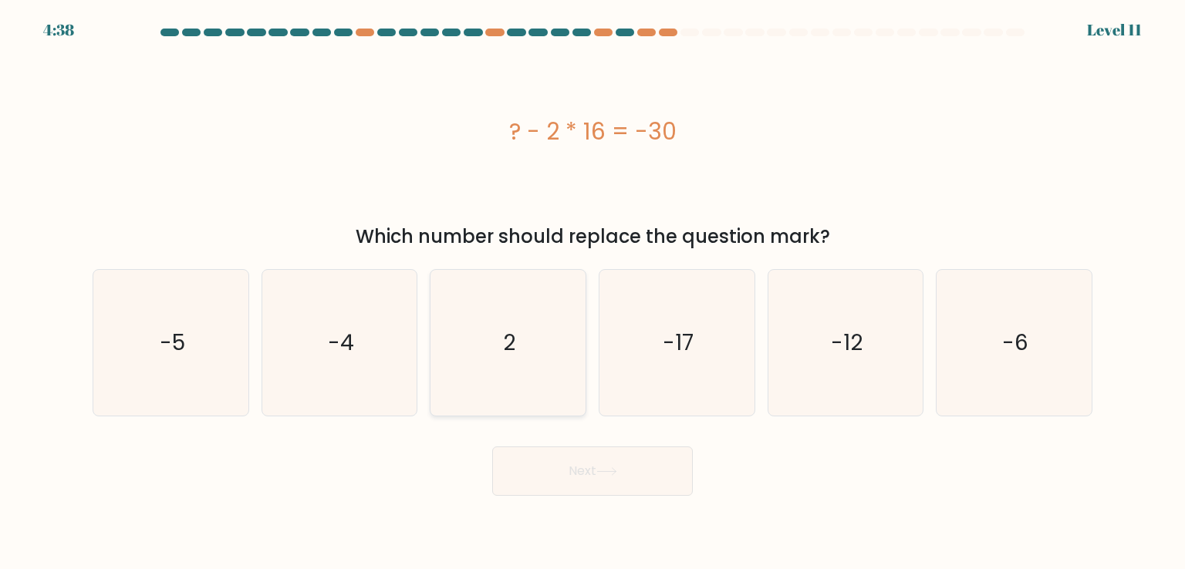
click at [503, 368] on icon "2" at bounding box center [507, 342] width 145 height 145
click at [592, 292] on input "c. 2" at bounding box center [592, 289] width 1 height 8
radio input "true"
click at [503, 368] on icon "2" at bounding box center [507, 342] width 143 height 143
click at [592, 292] on input "c. 2" at bounding box center [592, 289] width 1 height 8
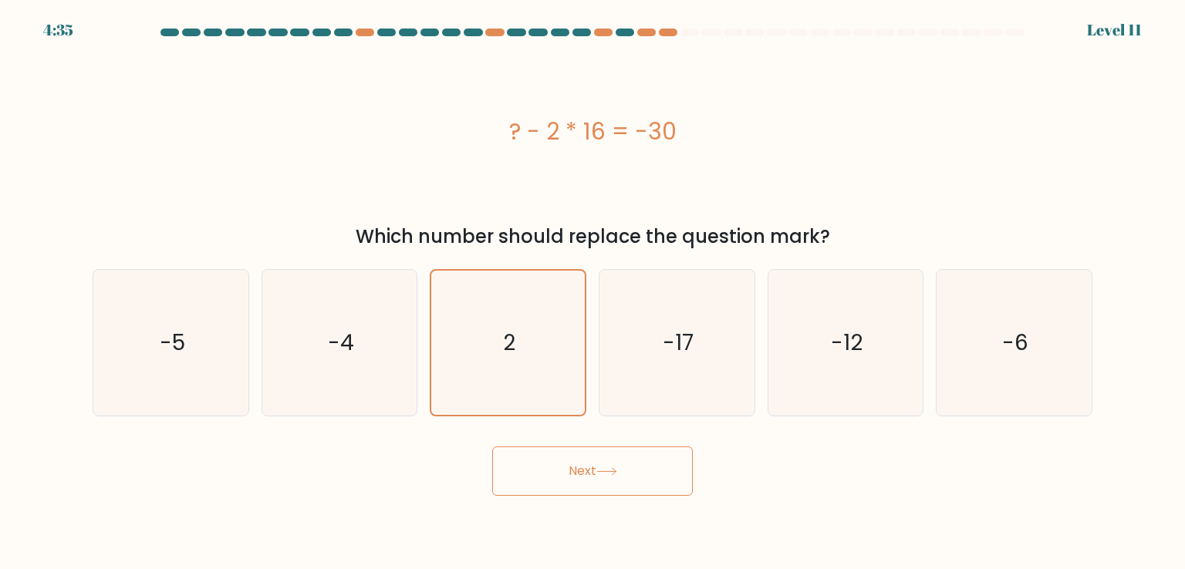
click at [602, 485] on button "Next" at bounding box center [592, 471] width 201 height 49
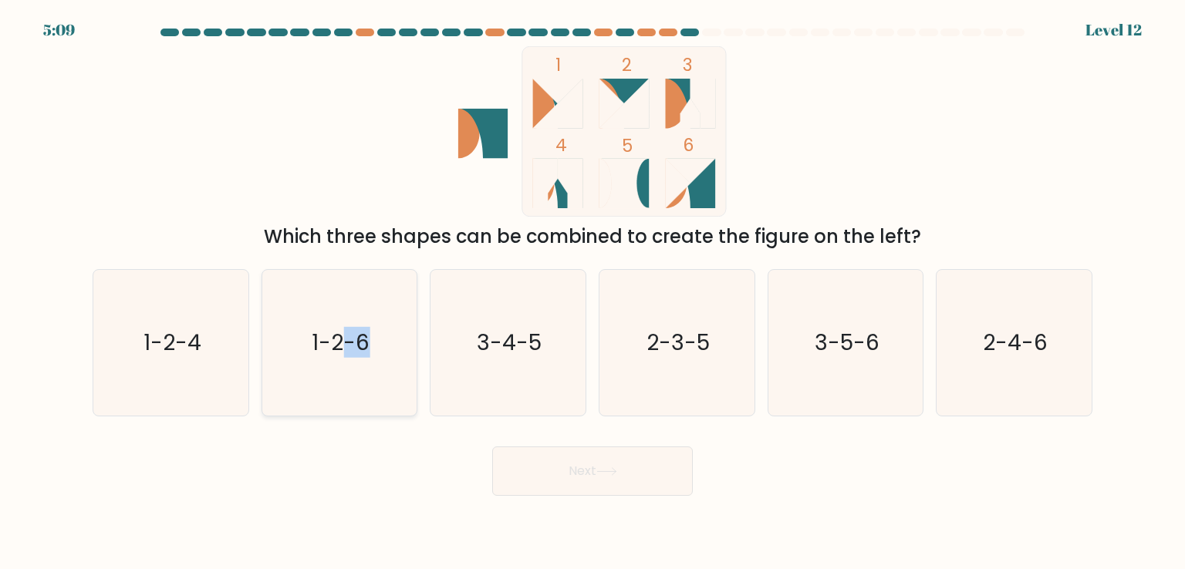
drag, startPoint x: 362, startPoint y: 318, endPoint x: 346, endPoint y: 365, distance: 50.0
click at [346, 365] on icon "1-2-6" at bounding box center [339, 342] width 145 height 145
click at [592, 292] on input "b. 1-2-6" at bounding box center [592, 289] width 1 height 8
radio input "true"
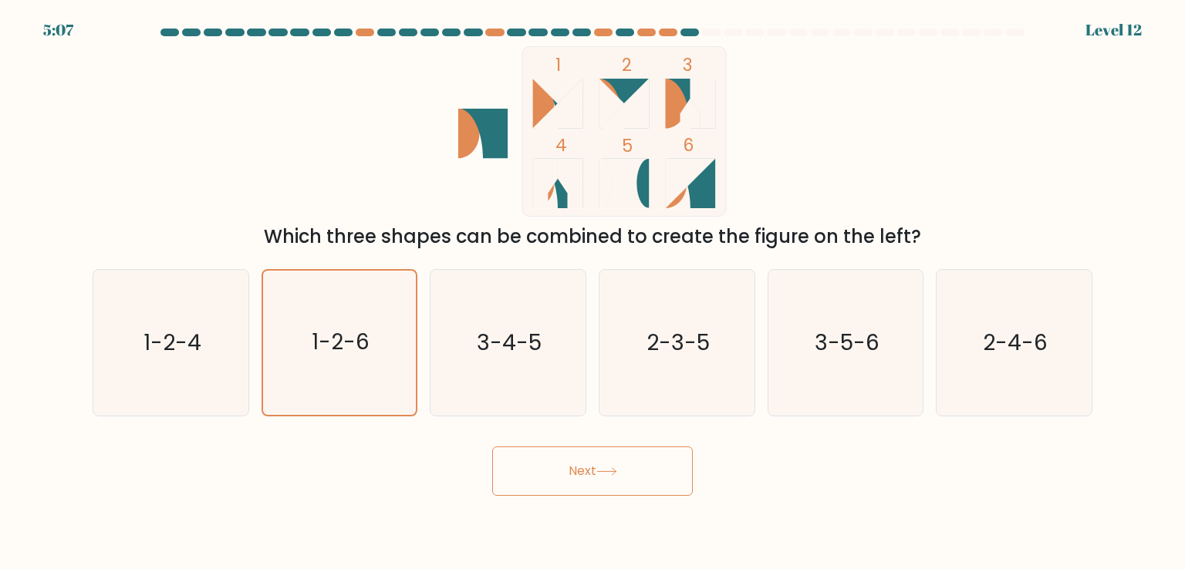
click at [542, 487] on button "Next" at bounding box center [592, 471] width 201 height 49
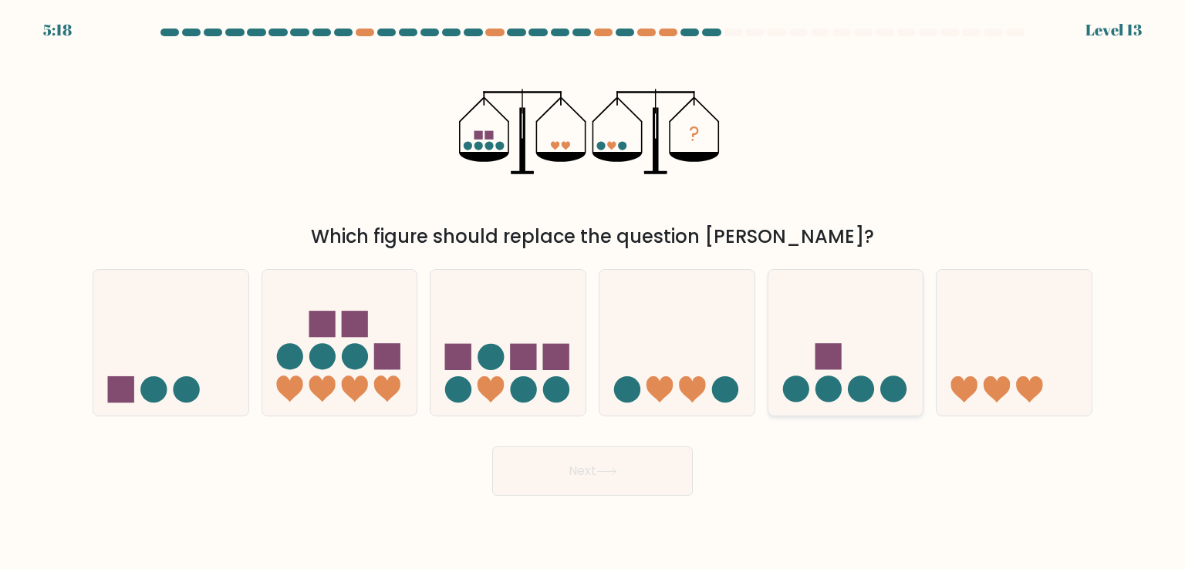
click at [858, 344] on icon at bounding box center [845, 342] width 155 height 128
click at [593, 292] on input "e." at bounding box center [592, 289] width 1 height 8
radio input "true"
click at [630, 454] on button "Next" at bounding box center [592, 471] width 201 height 49
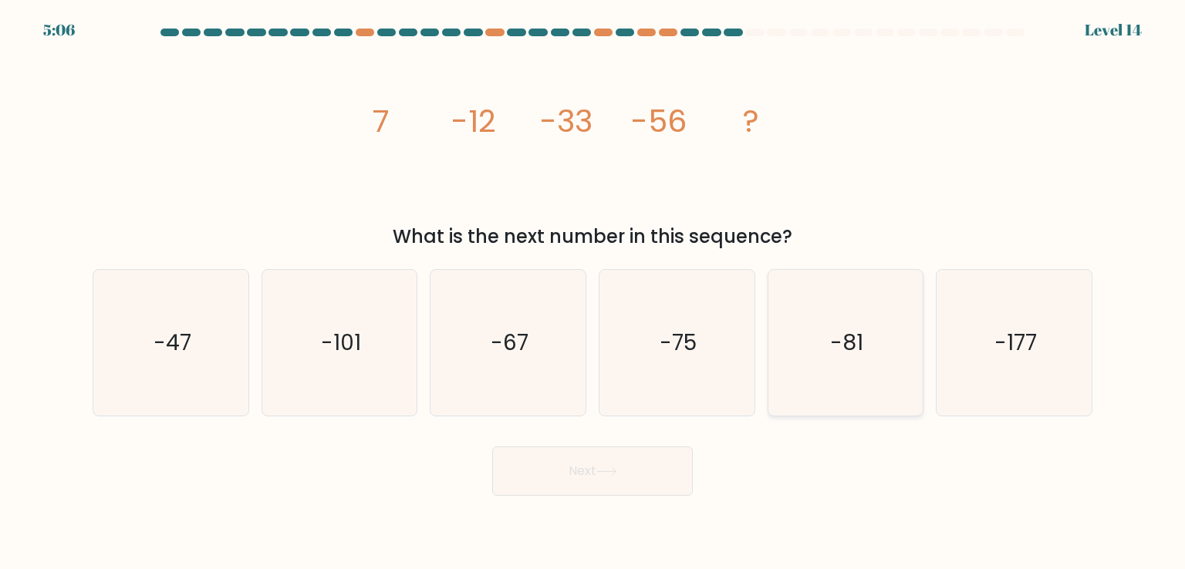
click at [797, 317] on icon "-81" at bounding box center [845, 342] width 145 height 145
click at [593, 292] on input "e. -81" at bounding box center [592, 289] width 1 height 8
radio input "true"
click at [629, 464] on button "Next" at bounding box center [592, 471] width 201 height 49
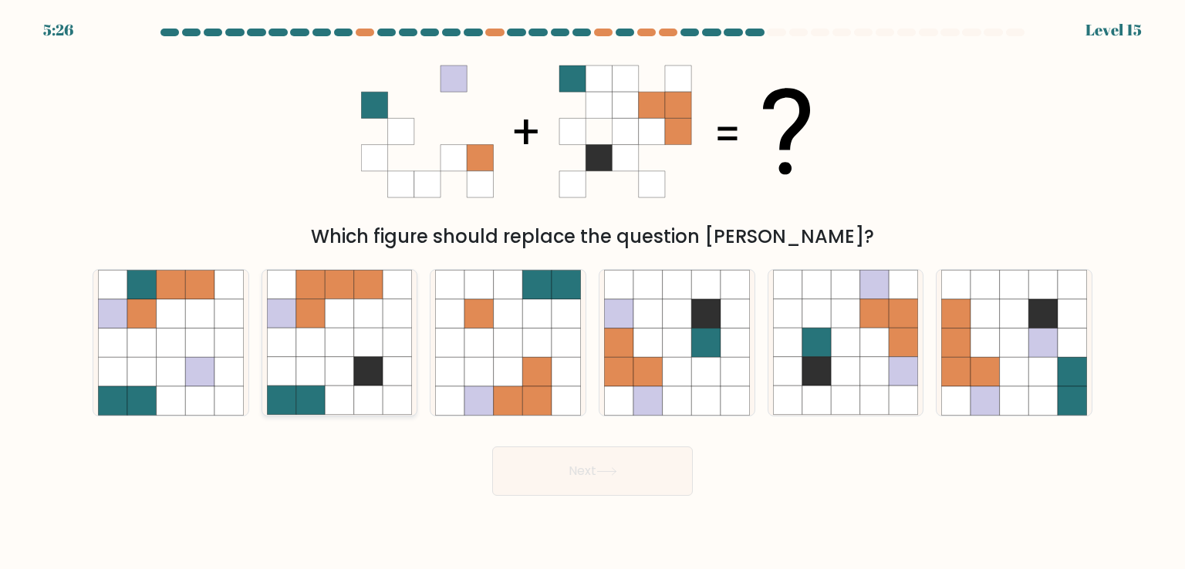
click at [329, 356] on icon at bounding box center [339, 343] width 29 height 29
click at [592, 292] on input "b." at bounding box center [592, 289] width 1 height 8
radio input "true"
click at [543, 454] on button "Next" at bounding box center [592, 471] width 201 height 49
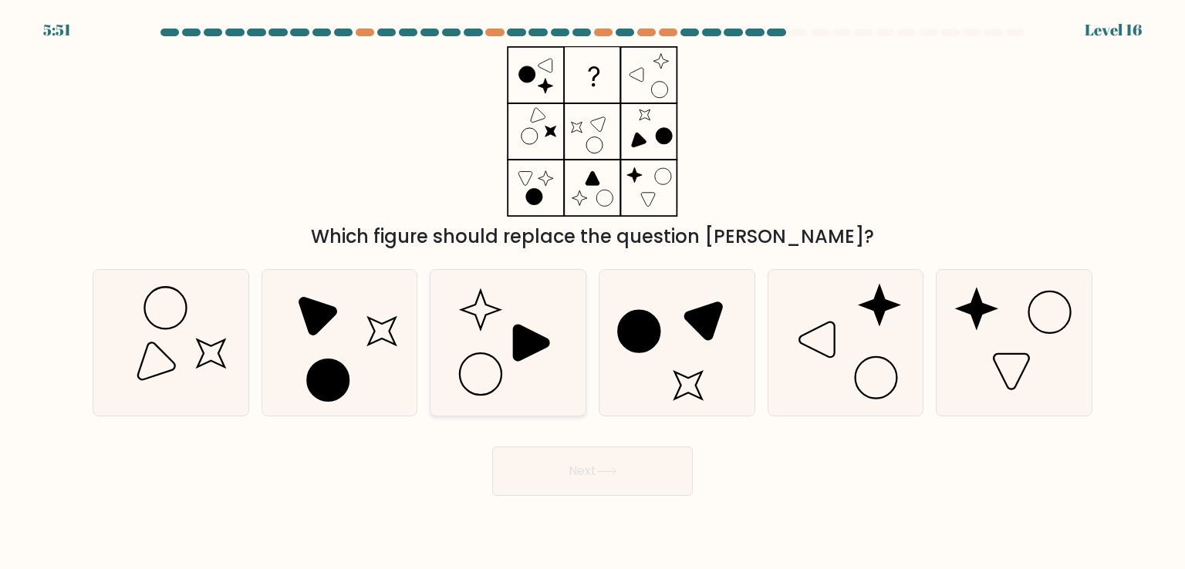
click at [507, 362] on icon at bounding box center [507, 342] width 145 height 145
click at [592, 292] on input "c." at bounding box center [592, 289] width 1 height 8
radio input "true"
click at [595, 455] on button "Next" at bounding box center [592, 471] width 201 height 49
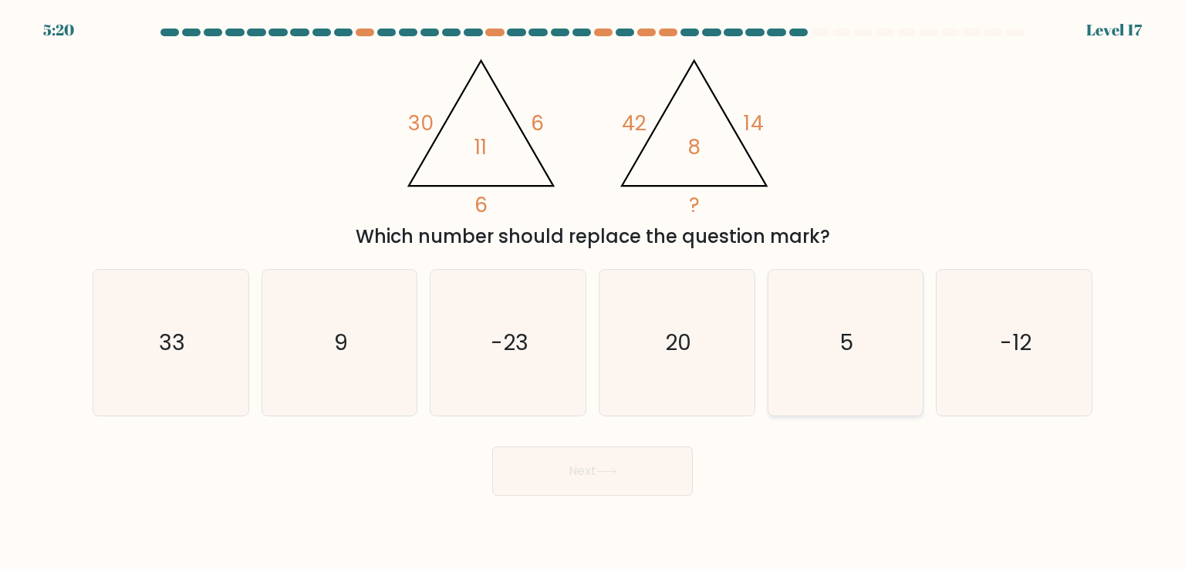
click at [789, 379] on icon "5" at bounding box center [845, 342] width 145 height 145
click at [593, 292] on input "e. 5" at bounding box center [592, 289] width 1 height 8
radio input "true"
click at [612, 473] on icon at bounding box center [606, 471] width 21 height 8
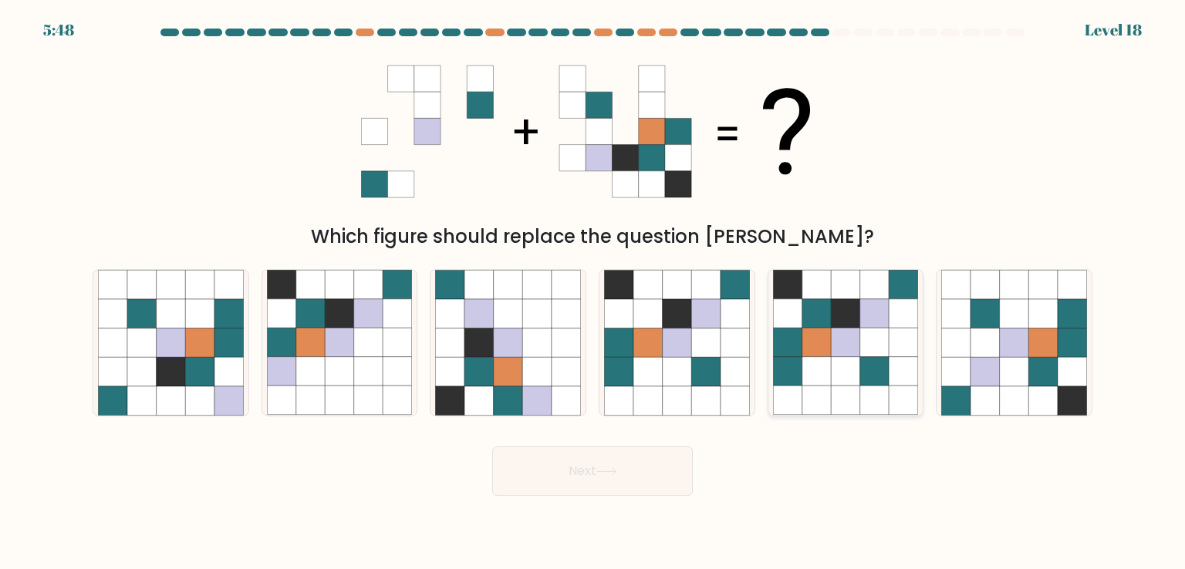
click at [817, 329] on icon at bounding box center [816, 343] width 29 height 29
click at [593, 292] on input "e." at bounding box center [592, 289] width 1 height 8
radio input "true"
click at [585, 476] on button "Next" at bounding box center [592, 471] width 201 height 49
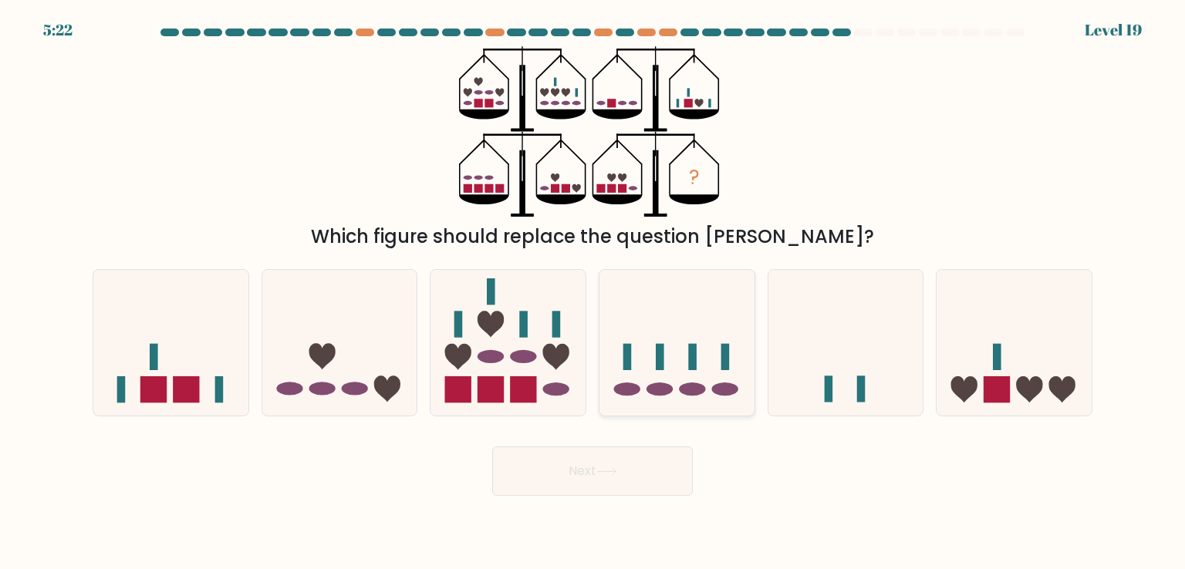
click at [717, 325] on icon at bounding box center [676, 342] width 155 height 128
click at [593, 292] on input "d." at bounding box center [592, 289] width 1 height 8
radio input "true"
click at [625, 477] on button "Next" at bounding box center [592, 471] width 201 height 49
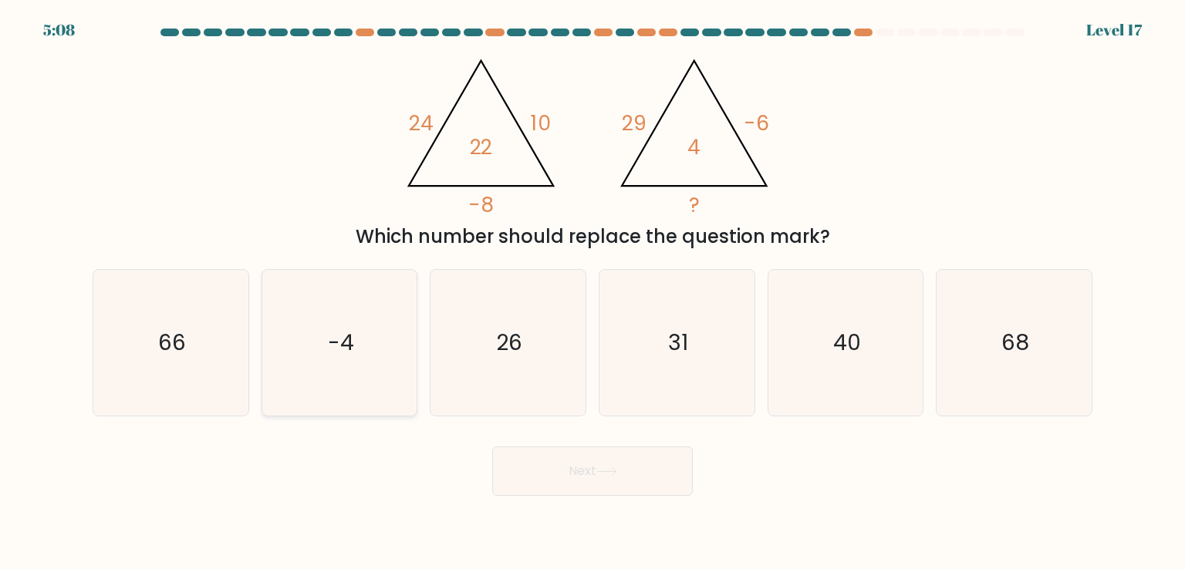
click at [346, 378] on icon "-4" at bounding box center [339, 342] width 145 height 145
click at [592, 292] on input "b. -4" at bounding box center [592, 289] width 1 height 8
radio input "true"
click at [584, 468] on button "Next" at bounding box center [592, 471] width 201 height 49
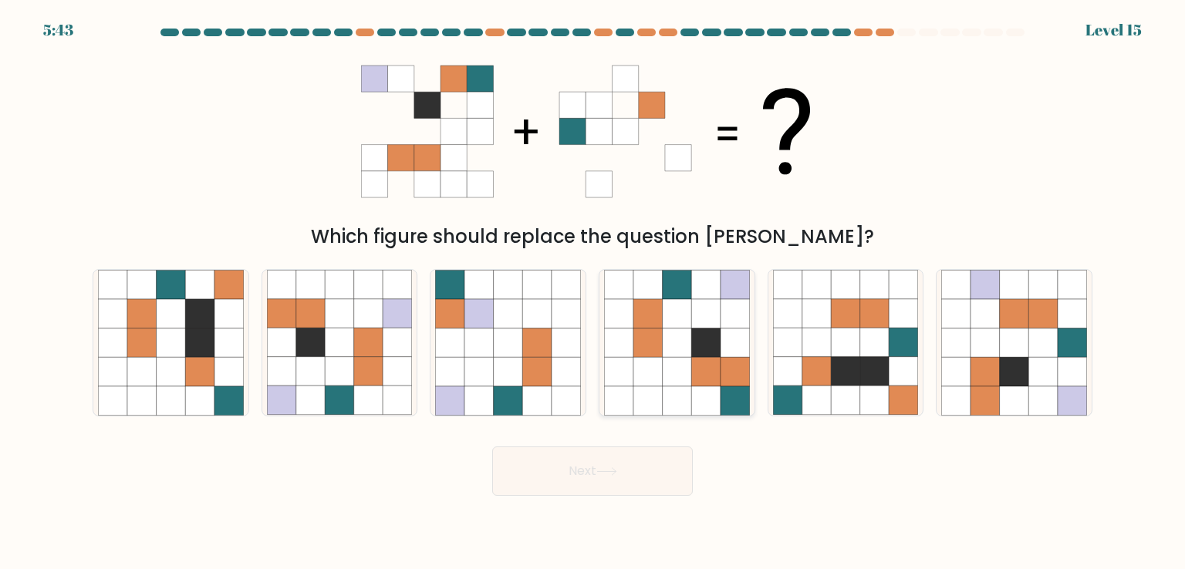
click at [721, 325] on icon at bounding box center [734, 313] width 29 height 29
click at [593, 292] on input "d." at bounding box center [592, 289] width 1 height 8
radio input "true"
click at [598, 460] on button "Next" at bounding box center [592, 471] width 201 height 49
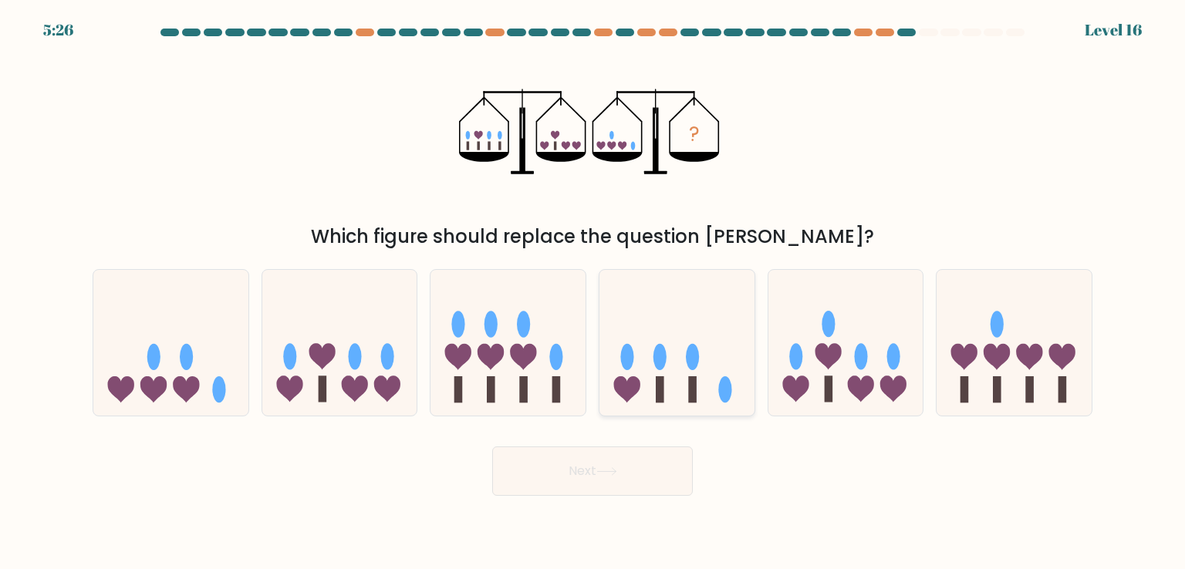
click at [732, 408] on div at bounding box center [676, 342] width 157 height 147
click at [593, 292] on input "d." at bounding box center [592, 289] width 1 height 8
radio input "true"
click at [555, 479] on button "Next" at bounding box center [592, 471] width 201 height 49
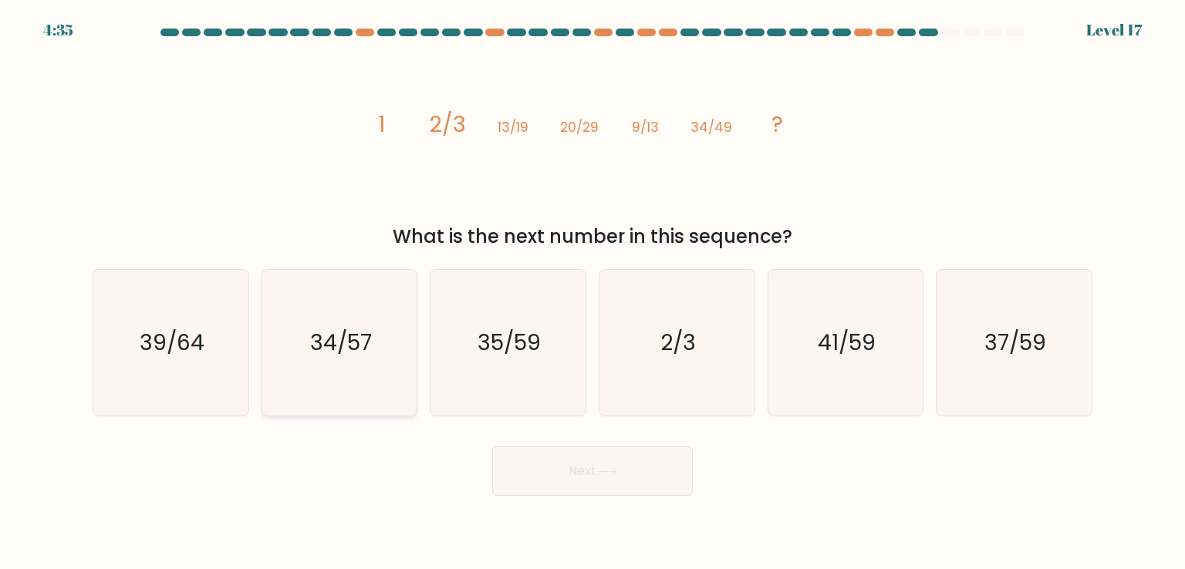
click at [392, 368] on icon "34/57" at bounding box center [339, 342] width 145 height 145
click at [592, 292] on input "b. 34/57" at bounding box center [592, 289] width 1 height 8
radio input "true"
click at [493, 362] on icon "35/59" at bounding box center [507, 342] width 145 height 145
click at [592, 292] on input "c. 35/59" at bounding box center [592, 289] width 1 height 8
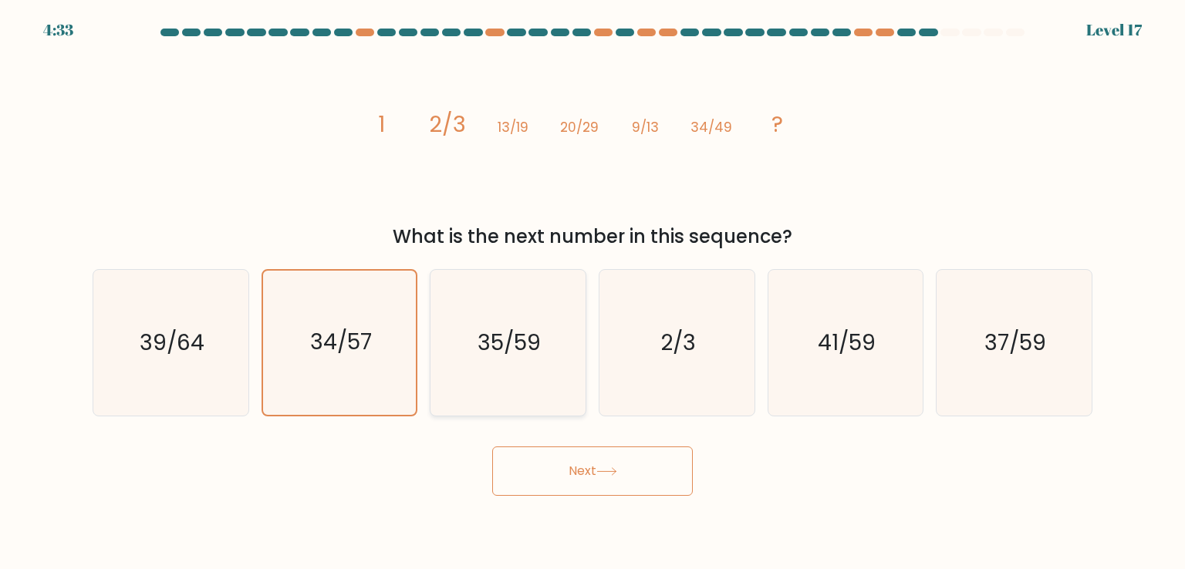
radio input "true"
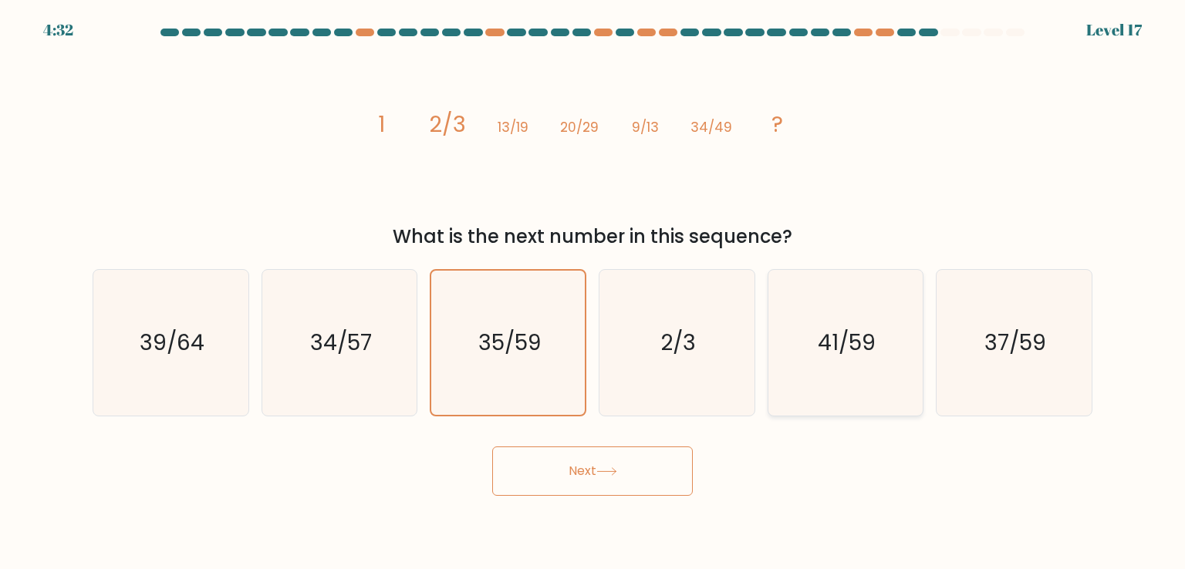
click at [861, 342] on text "41/59" at bounding box center [846, 342] width 58 height 31
click at [593, 292] on input "e. 41/59" at bounding box center [592, 289] width 1 height 8
radio input "true"
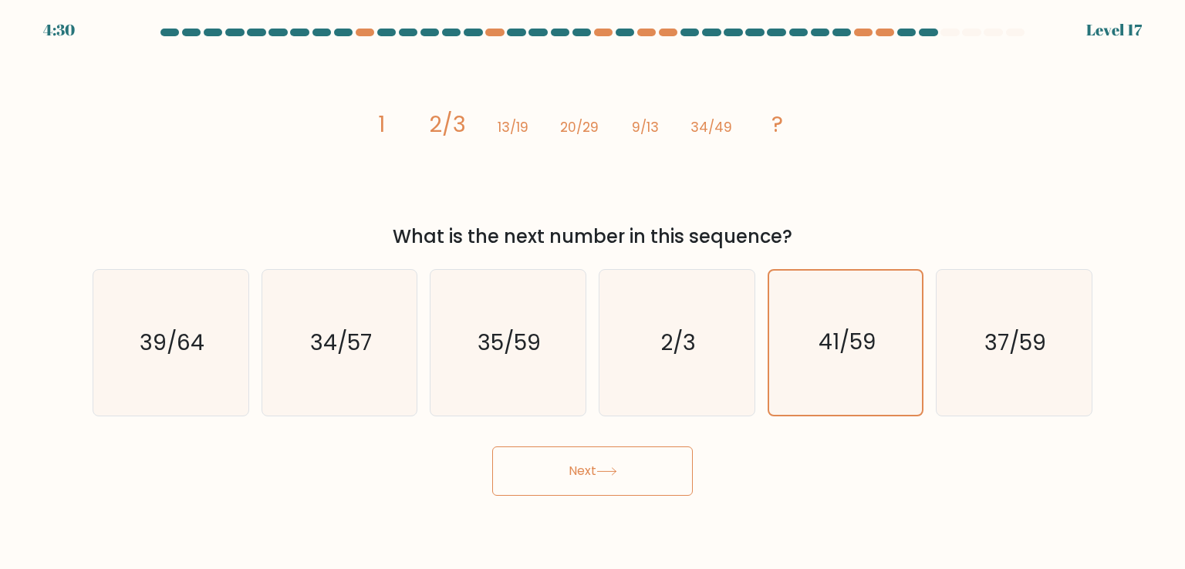
click at [578, 477] on button "Next" at bounding box center [592, 471] width 201 height 49
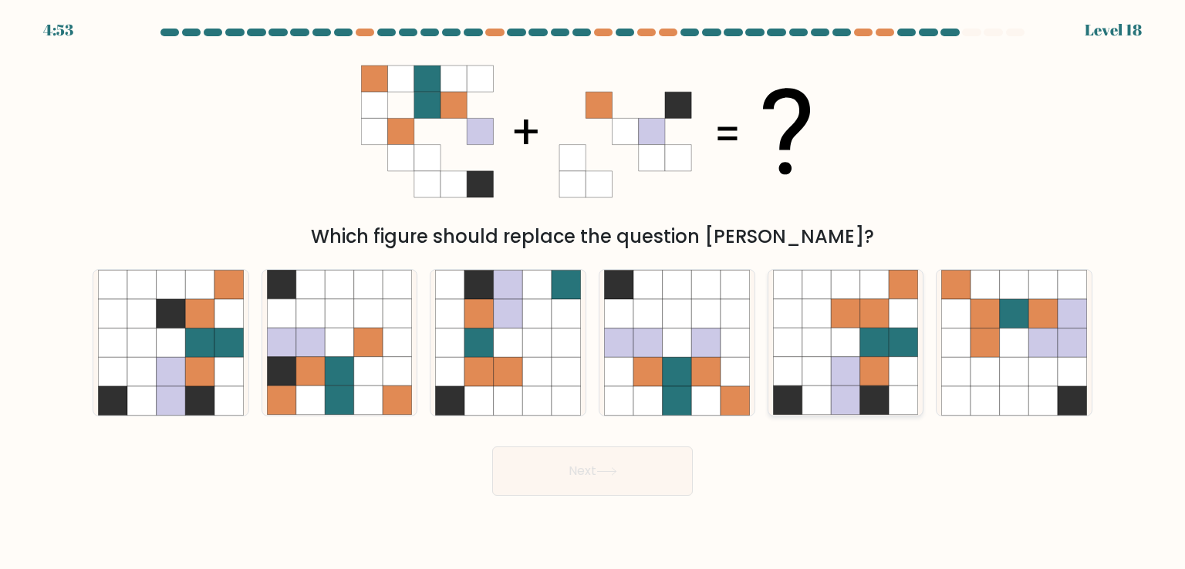
click at [874, 389] on icon at bounding box center [874, 400] width 29 height 29
click at [593, 292] on input "e." at bounding box center [592, 289] width 1 height 8
radio input "true"
click at [570, 474] on button "Next" at bounding box center [592, 471] width 201 height 49
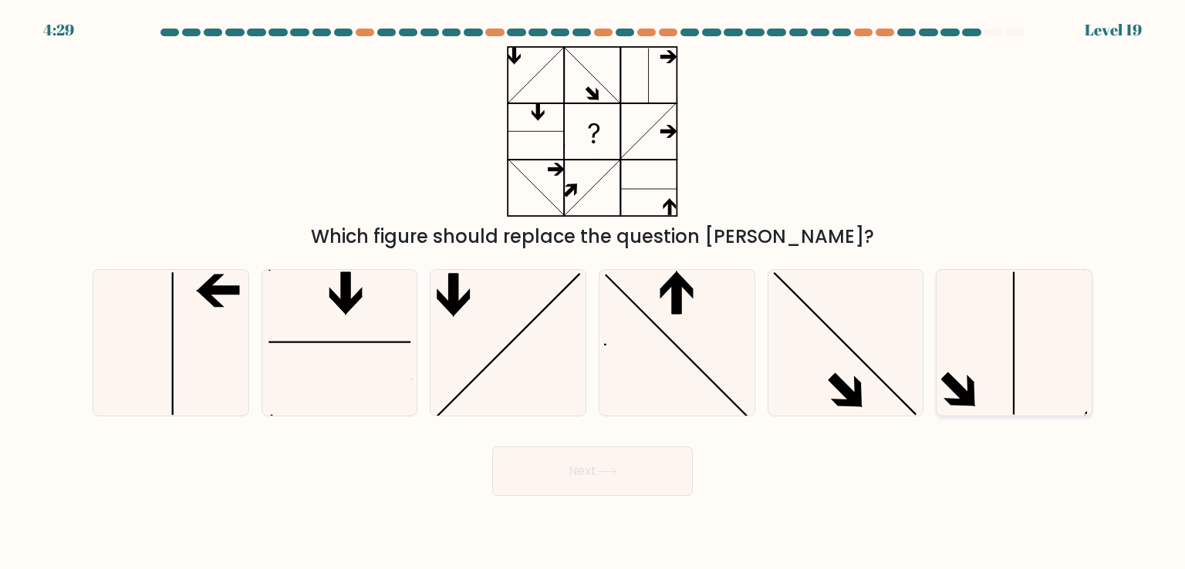
click at [1020, 287] on icon at bounding box center [1013, 342] width 145 height 145
click at [593, 287] on input "f." at bounding box center [592, 289] width 1 height 8
radio input "true"
click at [816, 369] on icon at bounding box center [845, 342] width 145 height 145
click at [593, 292] on input "e." at bounding box center [592, 289] width 1 height 8
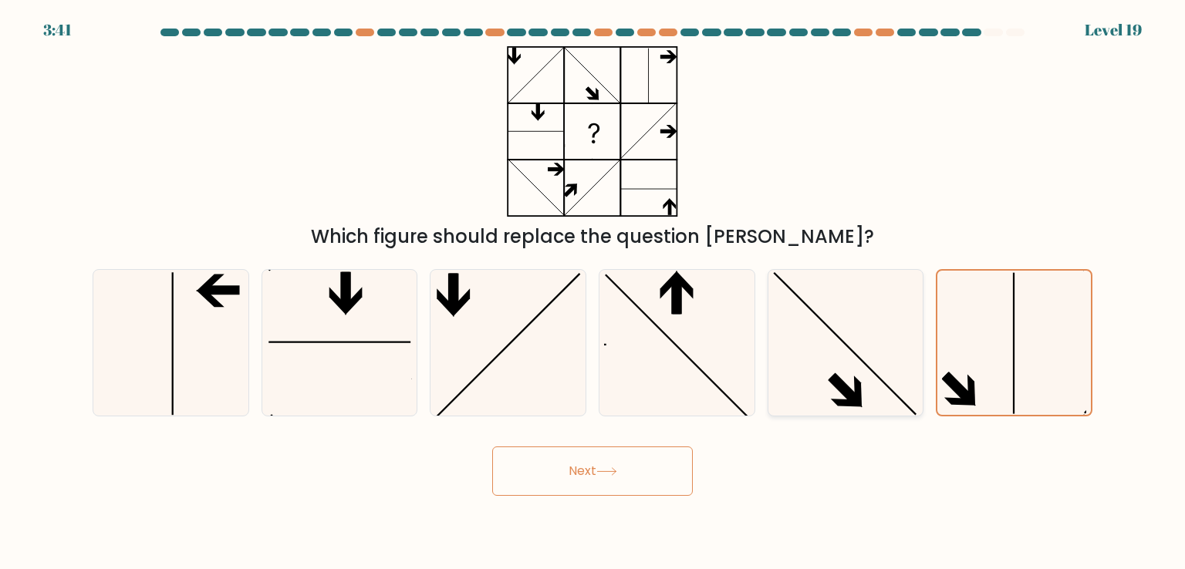
radio input "true"
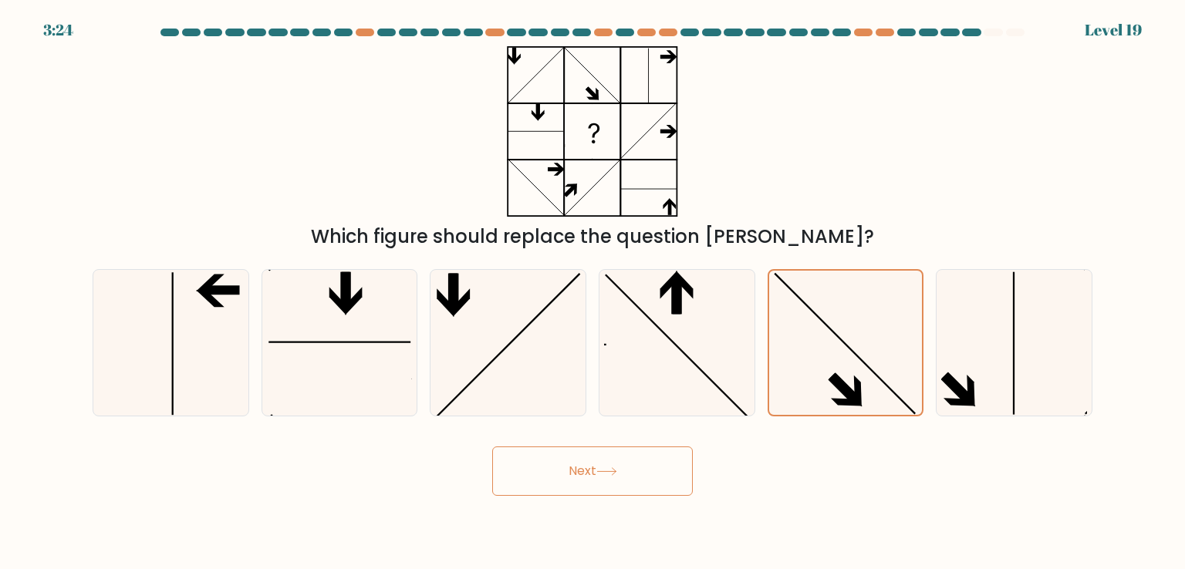
click at [589, 481] on button "Next" at bounding box center [592, 471] width 201 height 49
click at [662, 349] on icon at bounding box center [676, 342] width 145 height 145
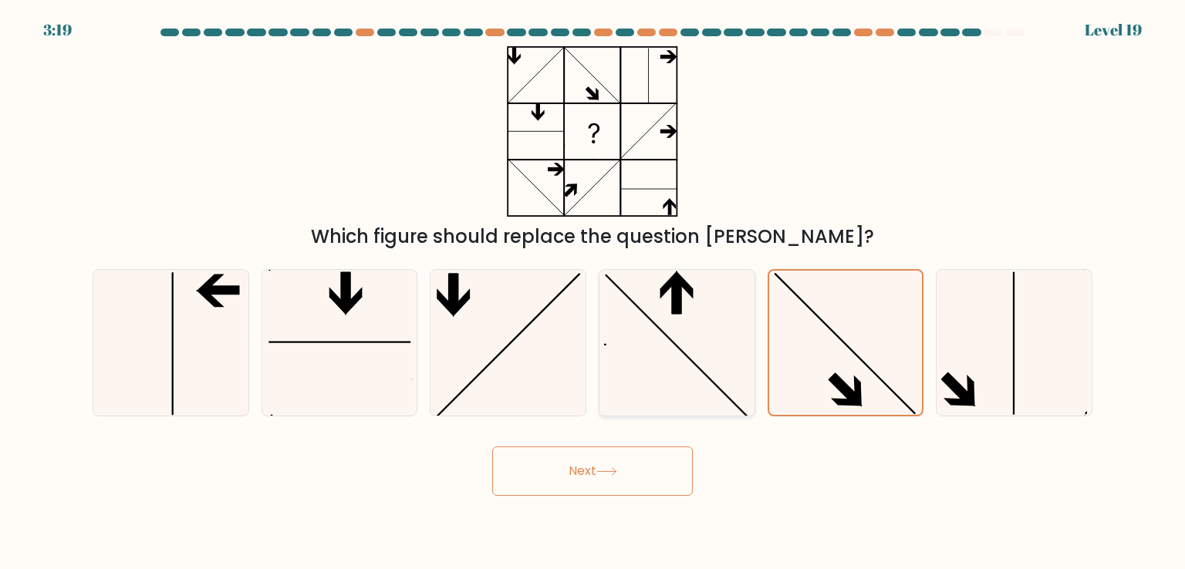
click at [593, 292] on input "d." at bounding box center [592, 289] width 1 height 8
radio input "true"
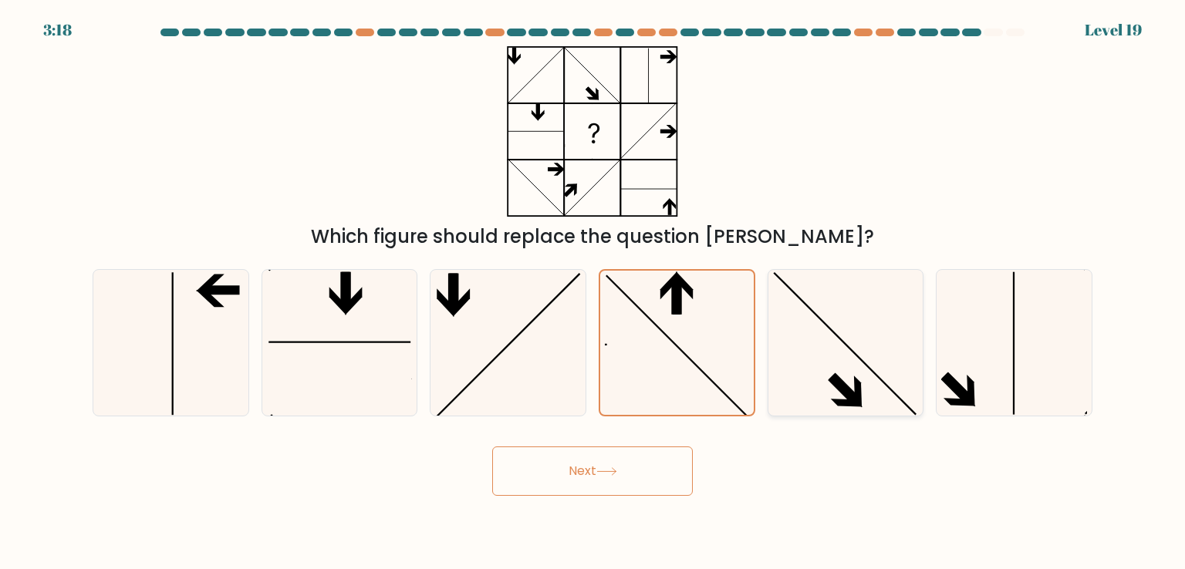
click at [791, 364] on icon at bounding box center [845, 342] width 145 height 145
click at [593, 292] on input "e." at bounding box center [592, 289] width 1 height 8
radio input "true"
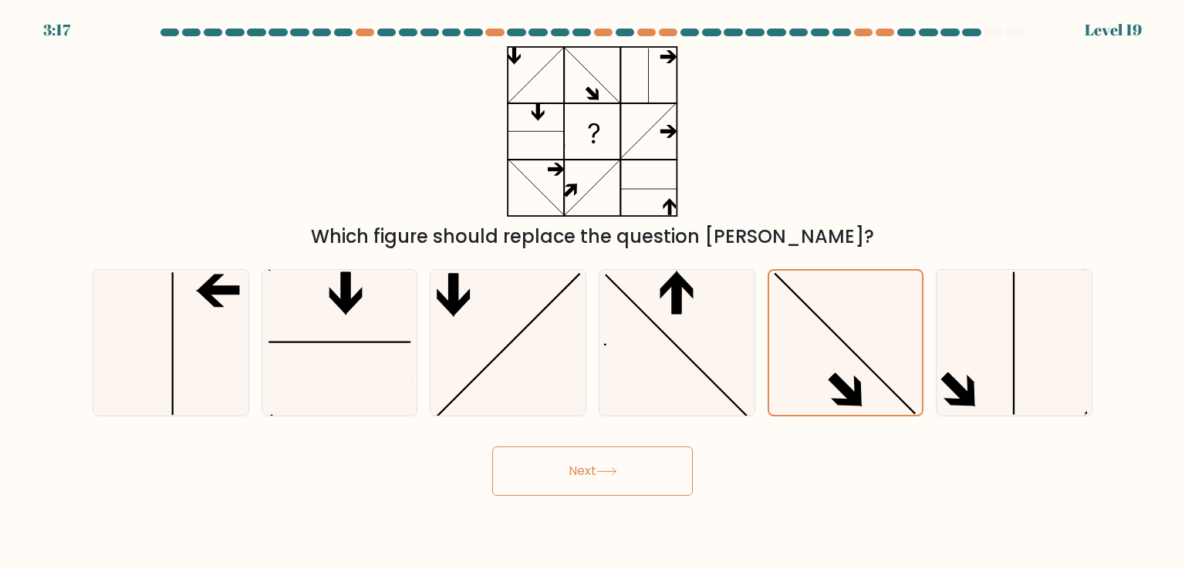
click at [583, 479] on button "Next" at bounding box center [592, 471] width 201 height 49
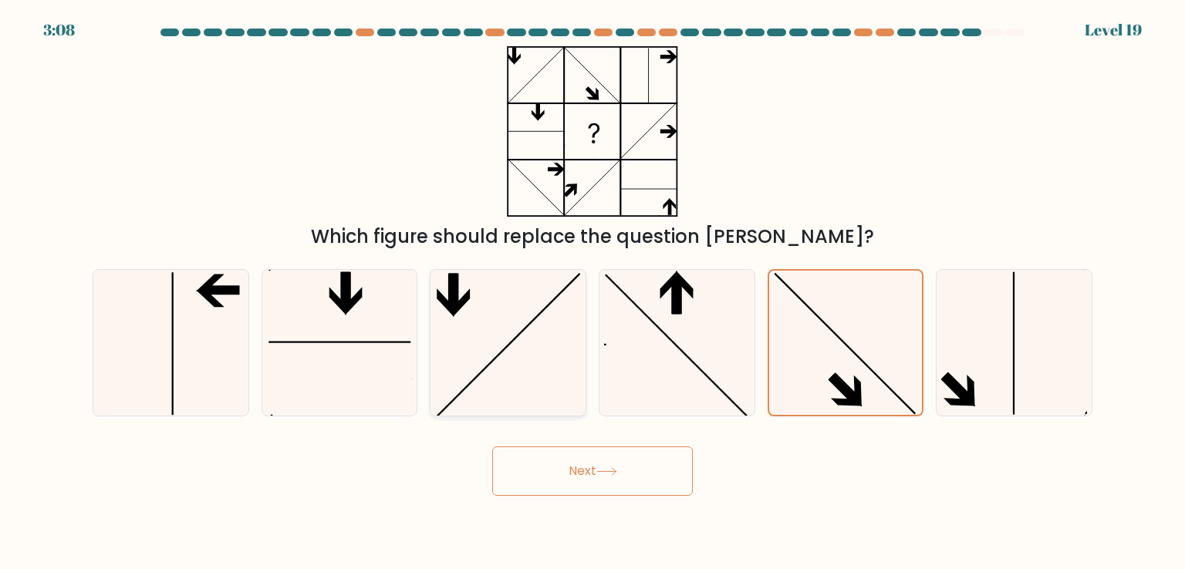
click at [524, 331] on icon at bounding box center [507, 342] width 145 height 145
click at [592, 292] on input "c." at bounding box center [592, 289] width 1 height 8
radio input "true"
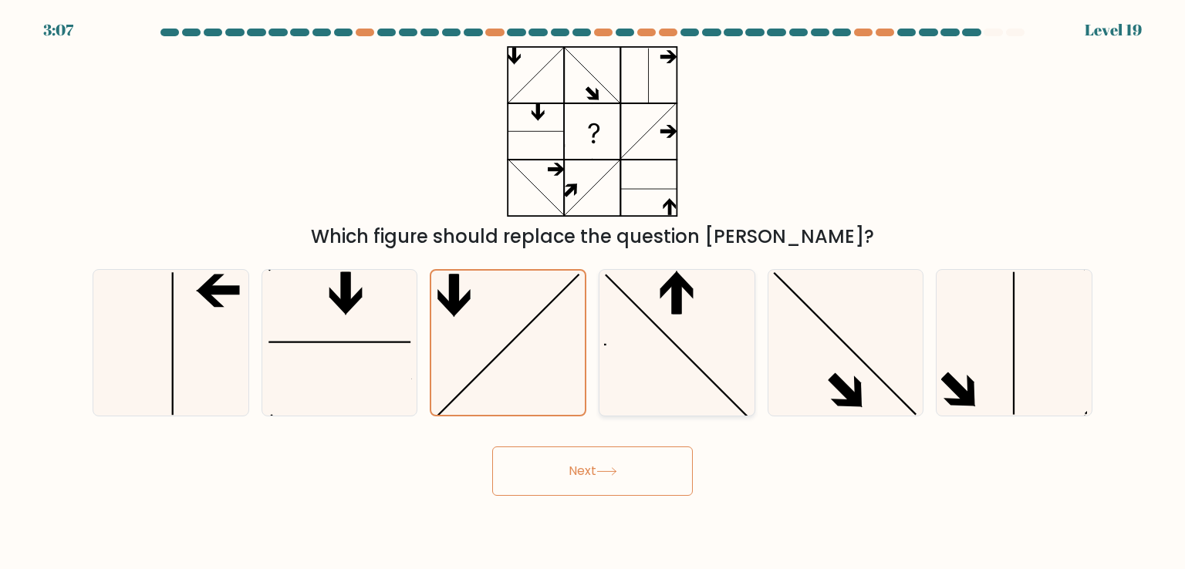
click at [703, 331] on icon at bounding box center [676, 342] width 145 height 145
click at [593, 292] on input "d." at bounding box center [592, 289] width 1 height 8
radio input "true"
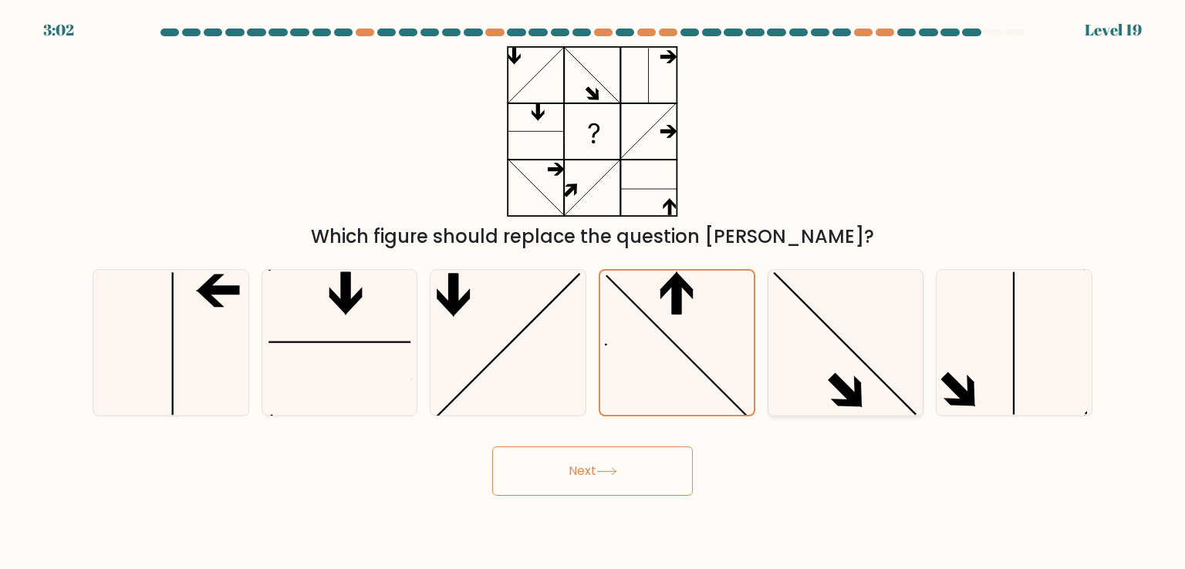
click at [799, 315] on icon at bounding box center [845, 342] width 145 height 145
click at [593, 292] on input "e." at bounding box center [592, 289] width 1 height 8
radio input "true"
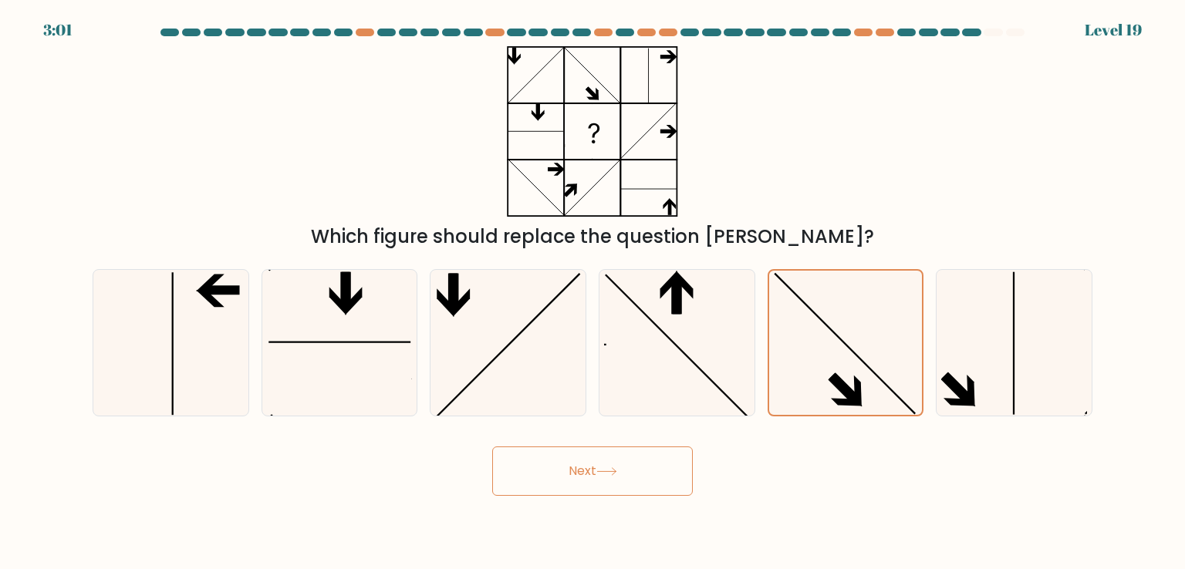
click at [603, 478] on button "Next" at bounding box center [592, 471] width 201 height 49
drag, startPoint x: 603, startPoint y: 478, endPoint x: 683, endPoint y: 275, distance: 218.1
click at [683, 275] on form at bounding box center [592, 262] width 1185 height 467
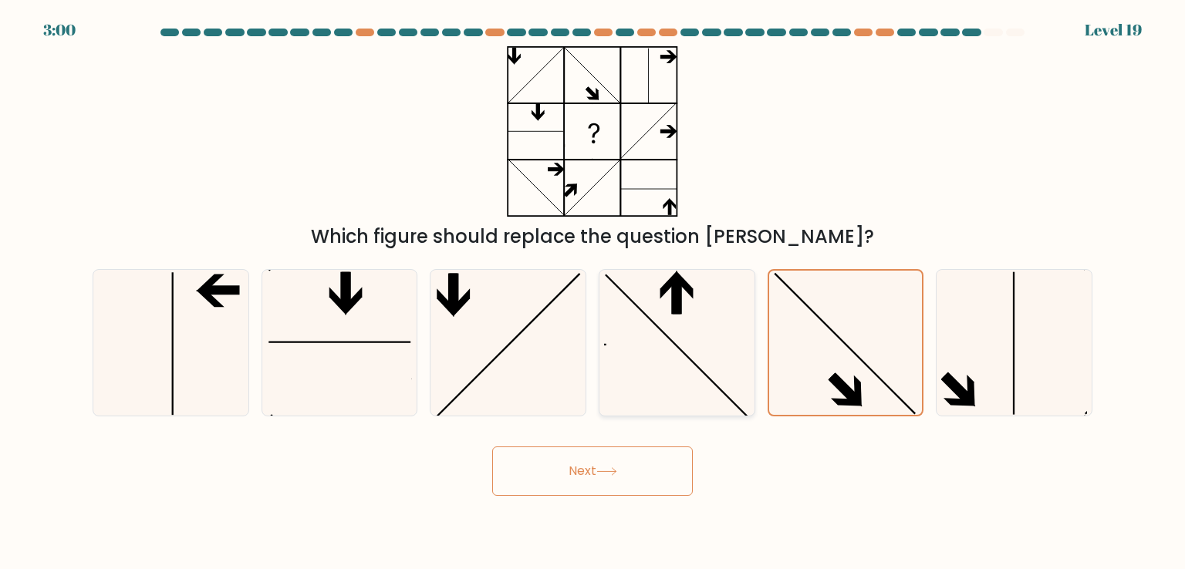
click at [683, 275] on icon at bounding box center [676, 342] width 145 height 145
click at [593, 285] on input "d." at bounding box center [592, 289] width 1 height 8
radio input "true"
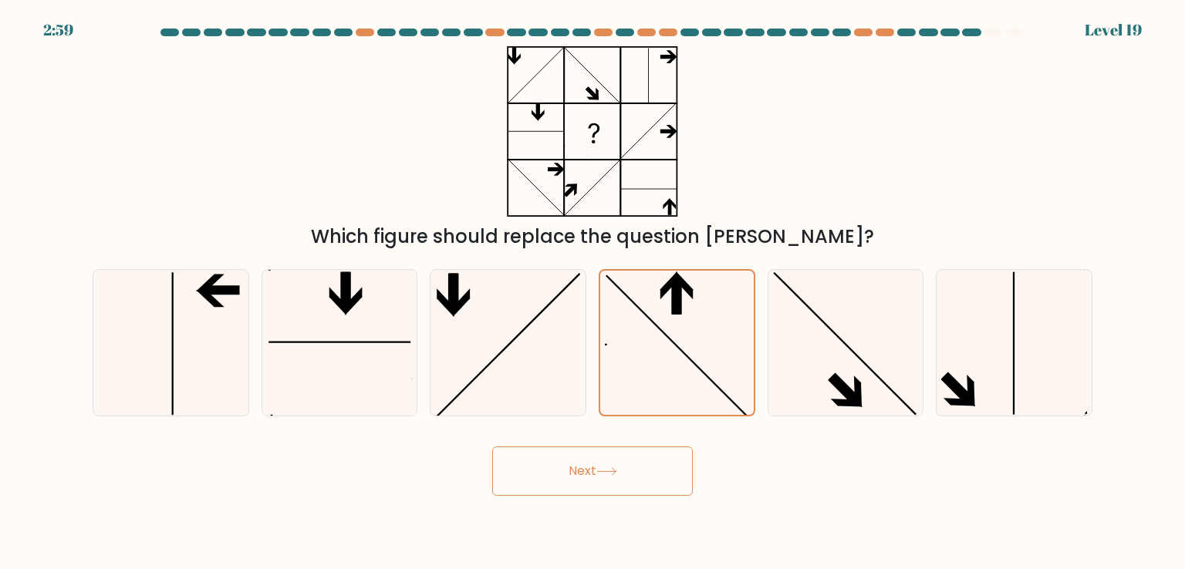
click at [595, 470] on button "Next" at bounding box center [592, 471] width 201 height 49
drag, startPoint x: 595, startPoint y: 470, endPoint x: 497, endPoint y: 328, distance: 172.0
click at [497, 328] on form at bounding box center [592, 262] width 1185 height 467
click at [497, 328] on icon at bounding box center [507, 342] width 145 height 145
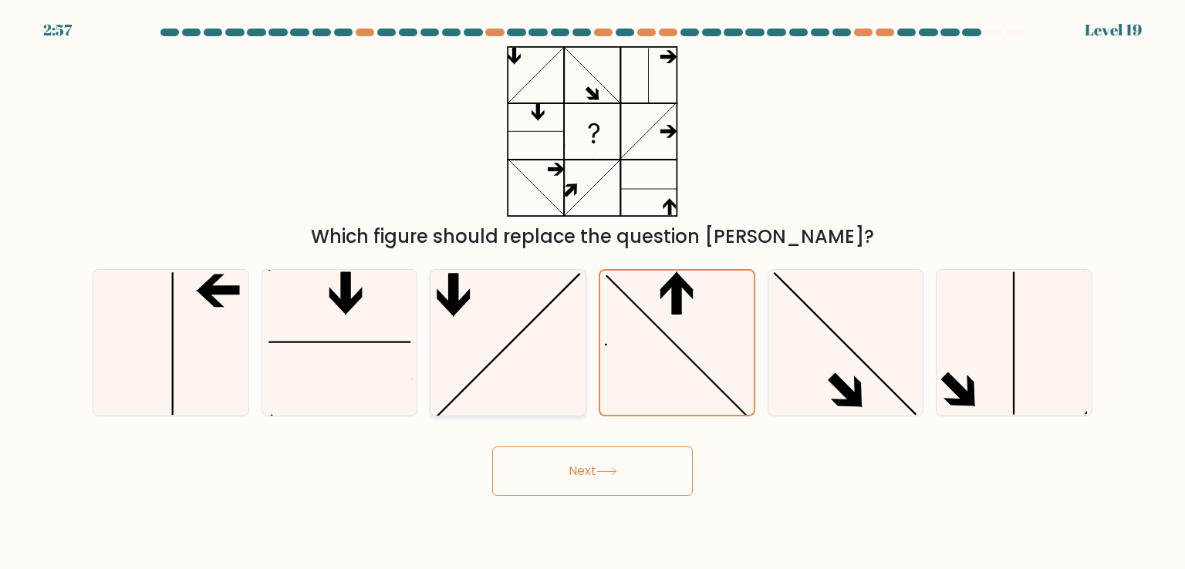
click at [592, 292] on input "c." at bounding box center [592, 289] width 1 height 8
radio input "true"
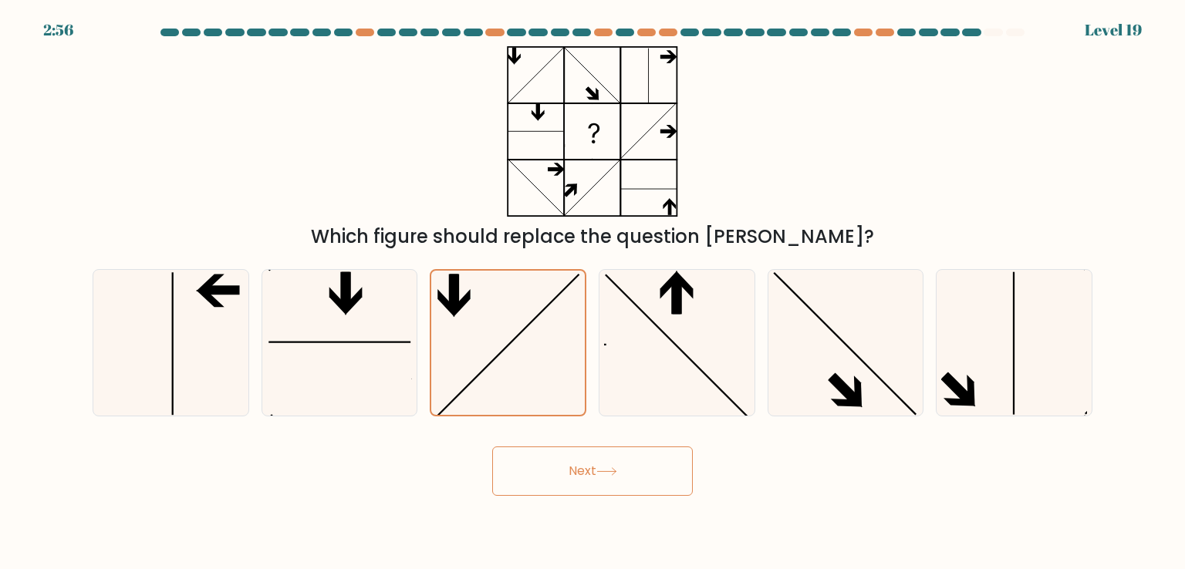
click at [606, 487] on button "Next" at bounding box center [592, 471] width 201 height 49
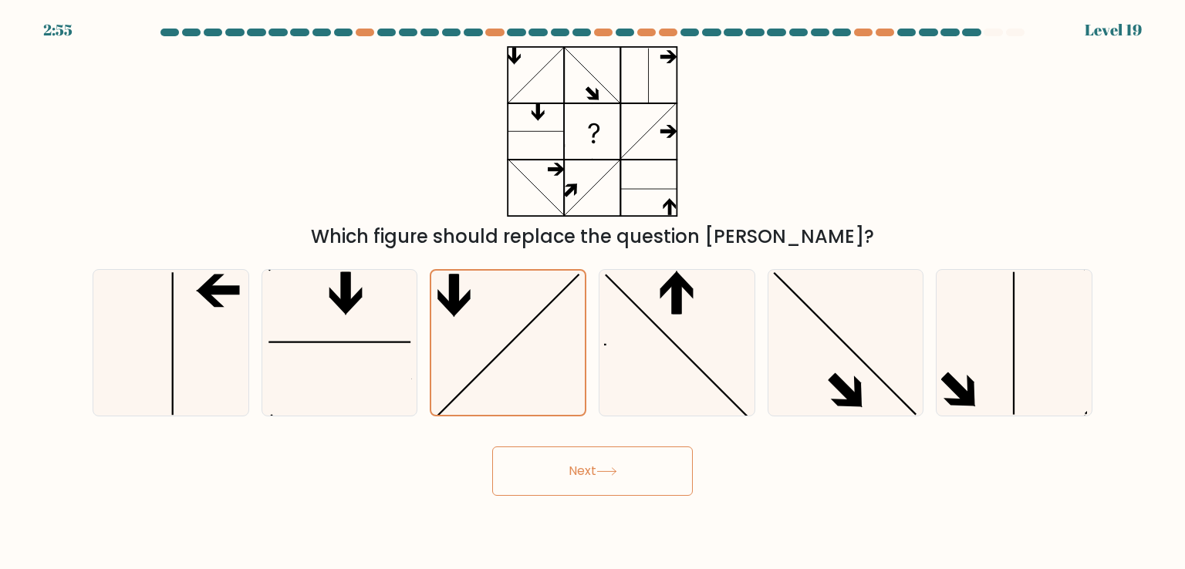
click at [606, 487] on button "Next" at bounding box center [592, 471] width 201 height 49
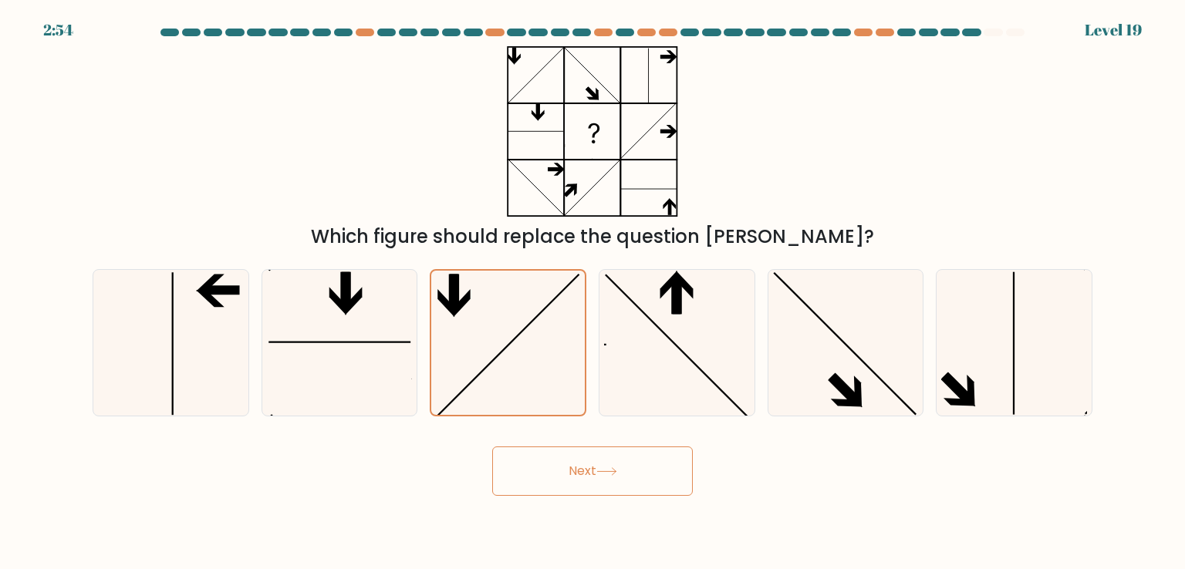
click at [606, 487] on button "Next" at bounding box center [592, 471] width 201 height 49
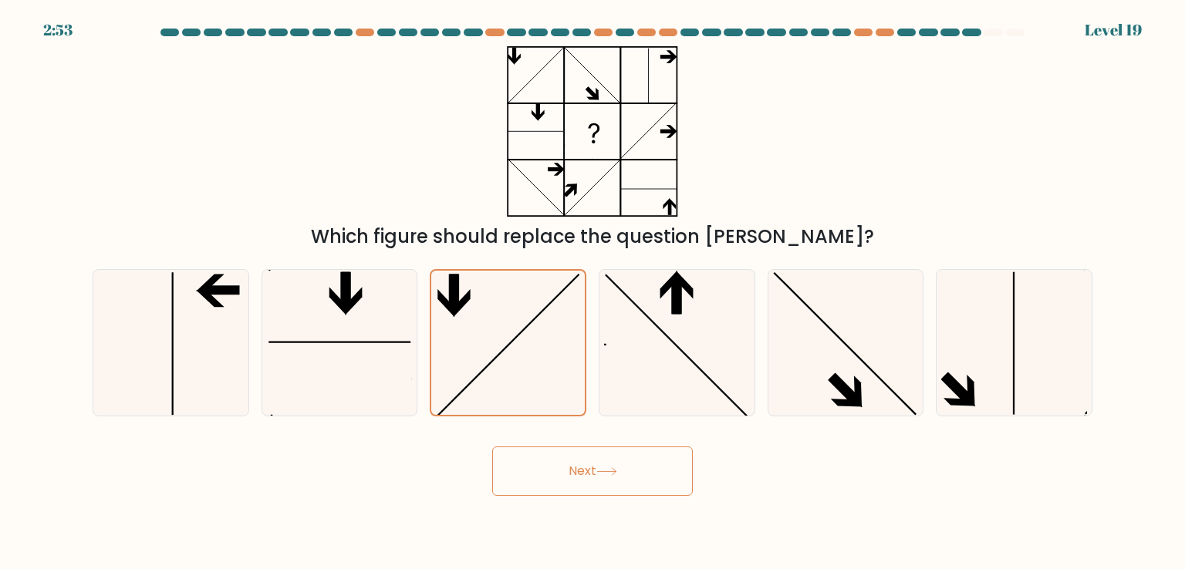
click at [606, 487] on button "Next" at bounding box center [592, 471] width 201 height 49
drag, startPoint x: 630, startPoint y: 464, endPoint x: 530, endPoint y: 468, distance: 100.4
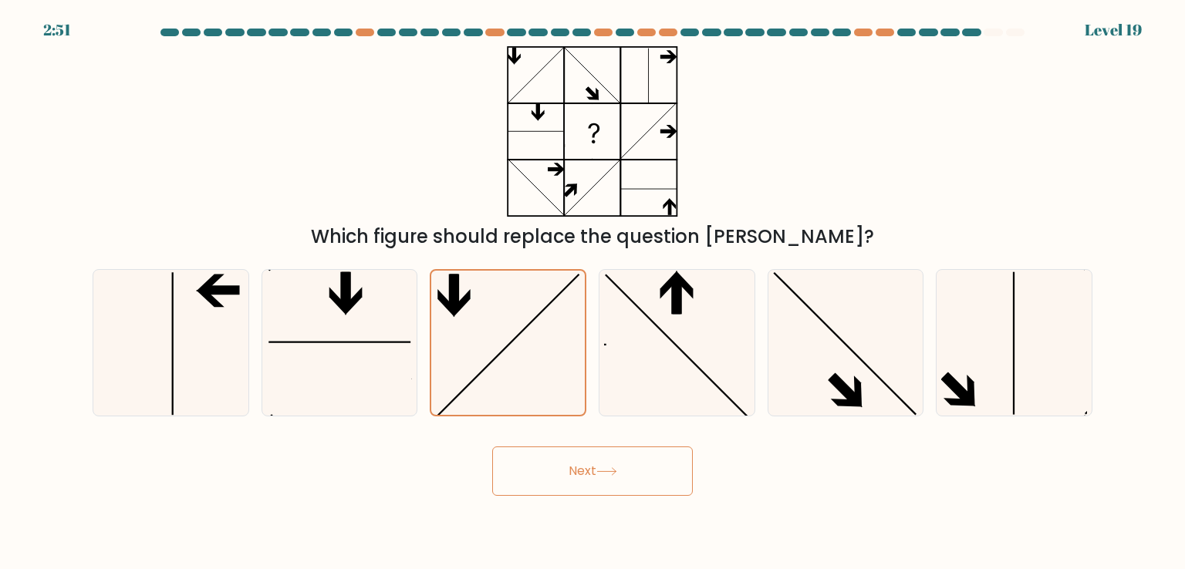
click at [530, 468] on button "Next" at bounding box center [592, 471] width 201 height 49
drag, startPoint x: 452, startPoint y: 229, endPoint x: 824, endPoint y: 201, distance: 372.8
click at [824, 201] on div "Which figure should replace the question [PERSON_NAME]?" at bounding box center [592, 148] width 1018 height 204
click at [625, 146] on icon at bounding box center [592, 131] width 193 height 170
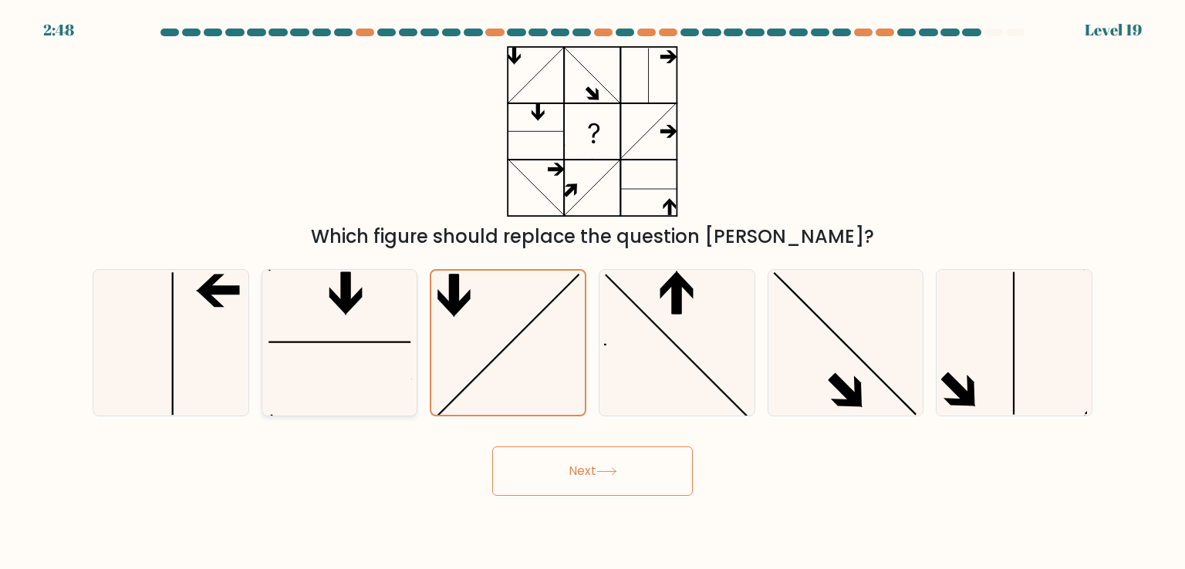
click at [387, 326] on icon at bounding box center [339, 342] width 145 height 145
click at [592, 292] on input "b." at bounding box center [592, 289] width 1 height 8
radio input "true"
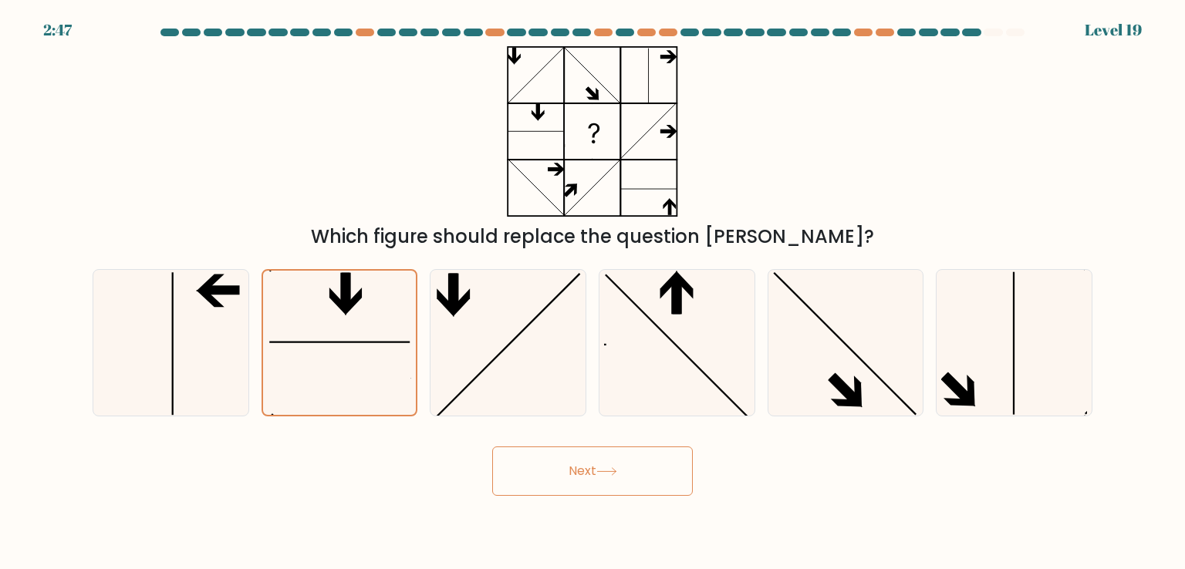
click at [565, 457] on button "Next" at bounding box center [592, 471] width 201 height 49
click at [713, 333] on icon at bounding box center [676, 342] width 145 height 145
click at [593, 292] on input "d." at bounding box center [592, 289] width 1 height 8
radio input "true"
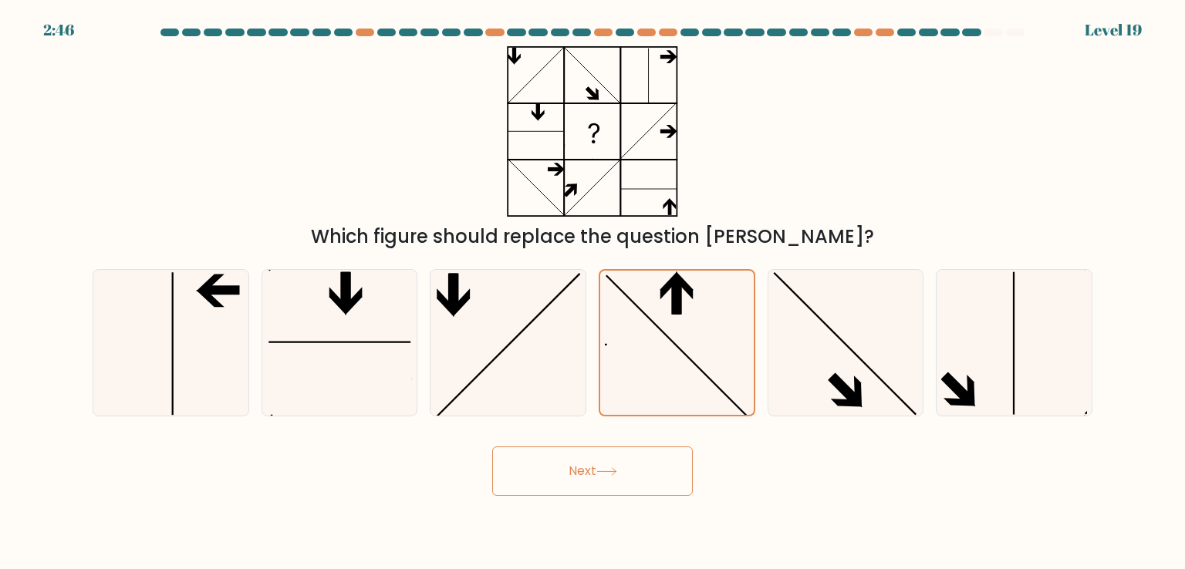
click at [670, 467] on button "Next" at bounding box center [592, 471] width 201 height 49
click at [844, 320] on icon at bounding box center [845, 342] width 145 height 145
click at [593, 292] on input "e." at bounding box center [592, 289] width 1 height 8
radio input "true"
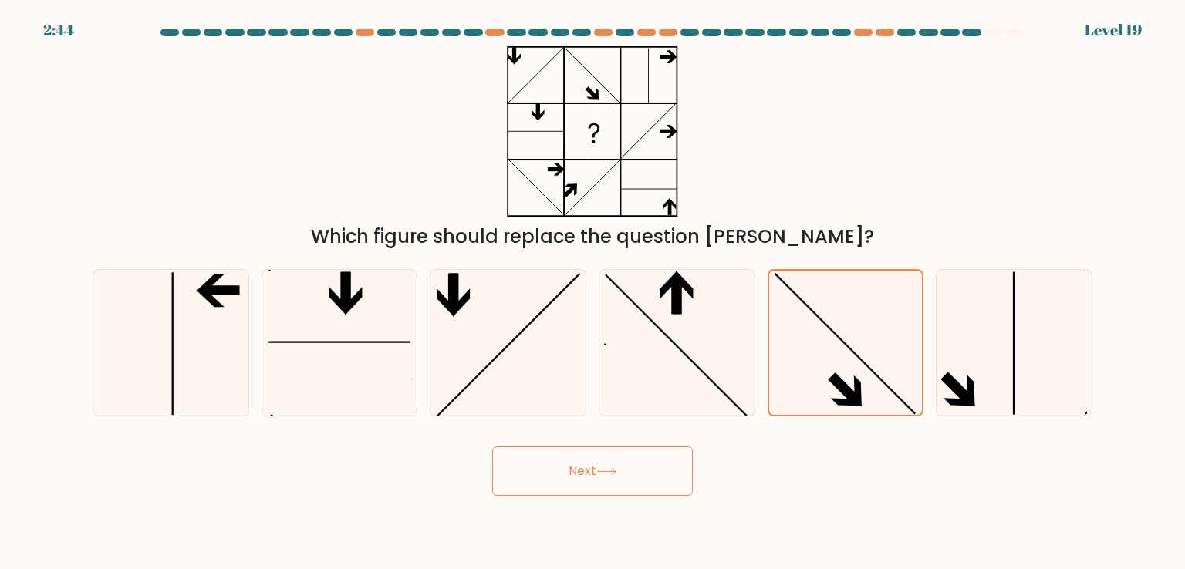
click at [651, 461] on button "Next" at bounding box center [592, 471] width 201 height 49
click at [641, 471] on button "Next" at bounding box center [592, 471] width 201 height 49
click at [612, 487] on button "Next" at bounding box center [592, 471] width 201 height 49
click at [635, 493] on button "Next" at bounding box center [592, 471] width 201 height 49
click at [637, 483] on button "Next" at bounding box center [592, 471] width 201 height 49
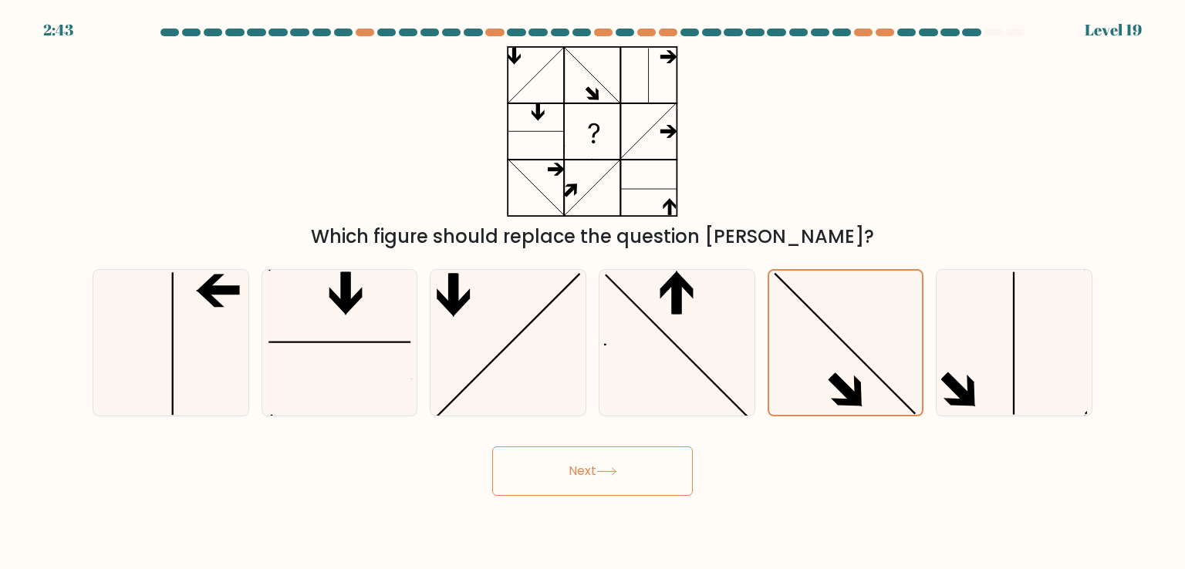
click at [634, 464] on button "Next" at bounding box center [592, 471] width 201 height 49
click at [629, 466] on button "Next" at bounding box center [592, 471] width 201 height 49
click at [615, 484] on button "Next" at bounding box center [592, 471] width 201 height 49
click at [617, 476] on button "Next" at bounding box center [592, 471] width 201 height 49
click at [629, 465] on button "Next" at bounding box center [592, 471] width 201 height 49
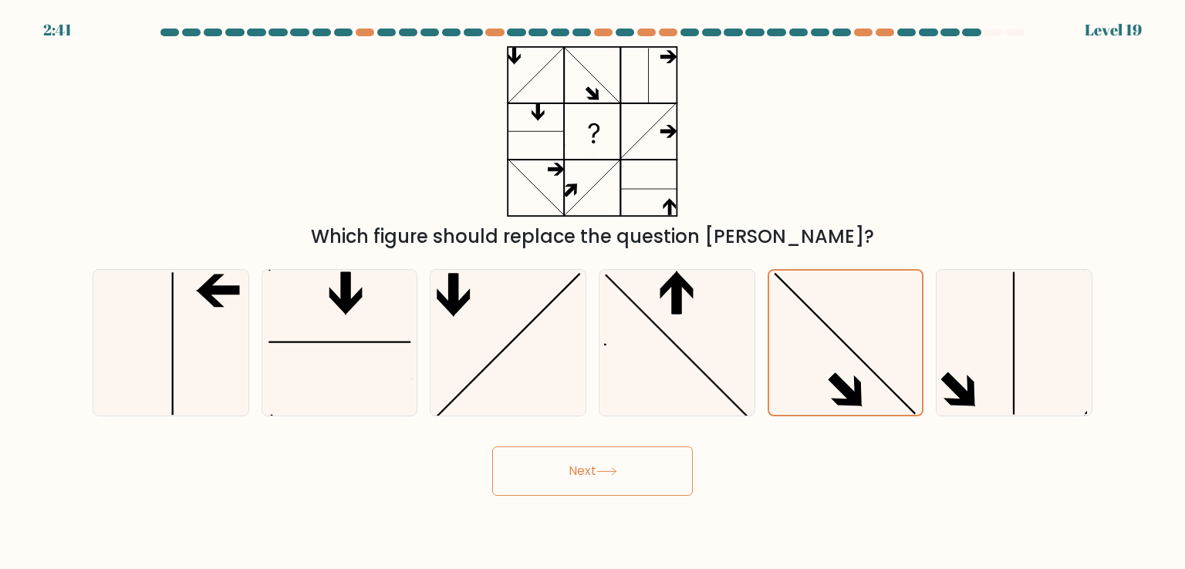
click at [639, 460] on button "Next" at bounding box center [592, 471] width 201 height 49
click at [640, 471] on button "Next" at bounding box center [592, 471] width 201 height 49
click at [656, 493] on button "Next" at bounding box center [592, 471] width 201 height 49
click at [646, 482] on button "Next" at bounding box center [592, 471] width 201 height 49
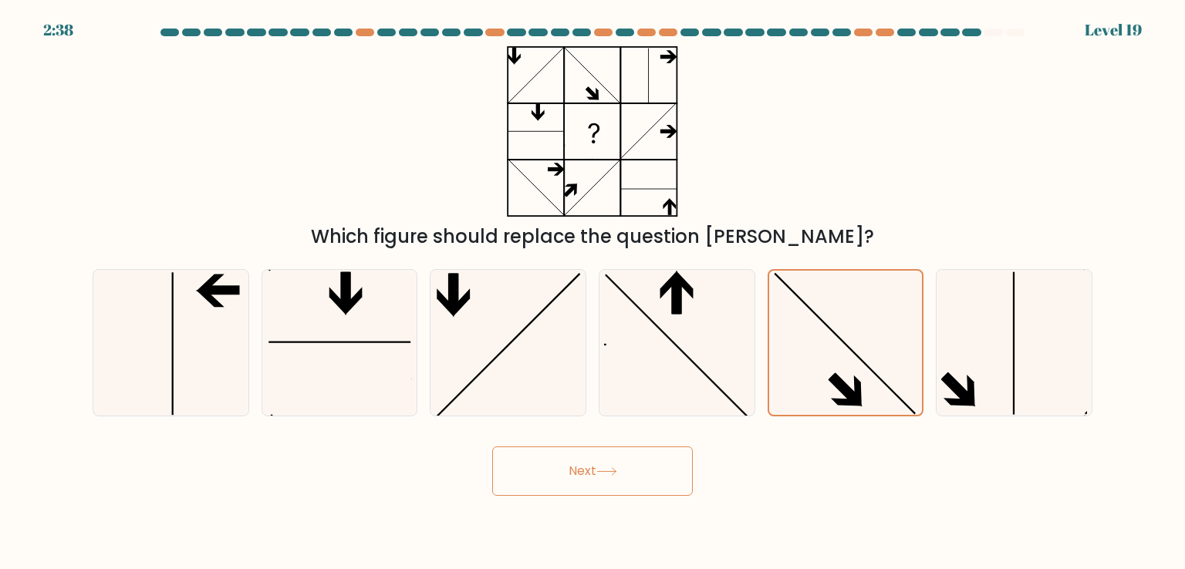
click at [646, 482] on button "Next" at bounding box center [592, 471] width 201 height 49
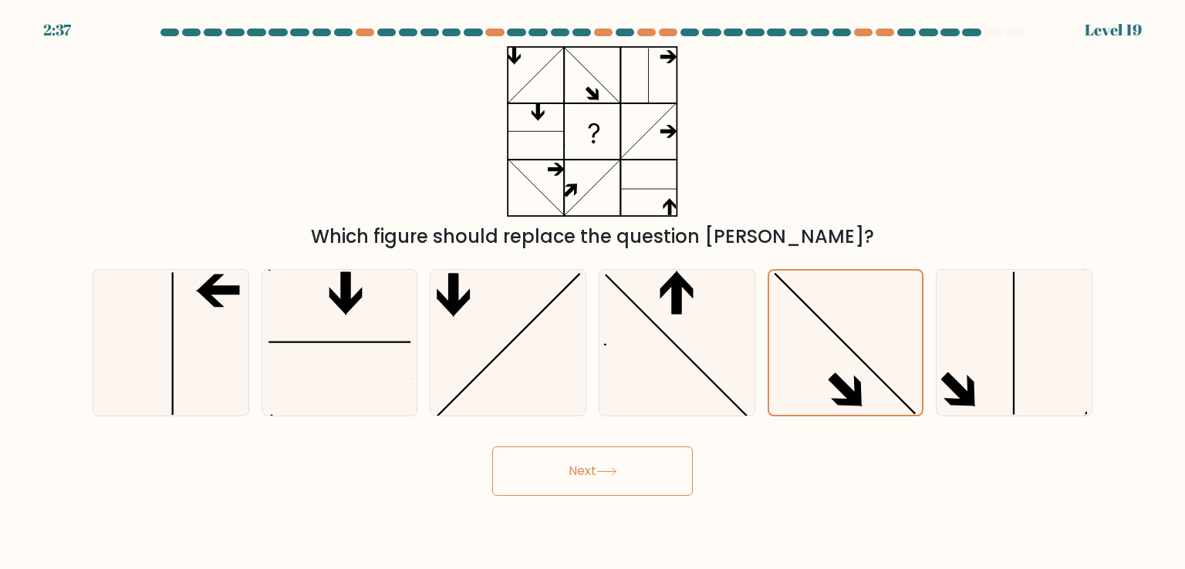
click at [646, 482] on button "Next" at bounding box center [592, 471] width 201 height 49
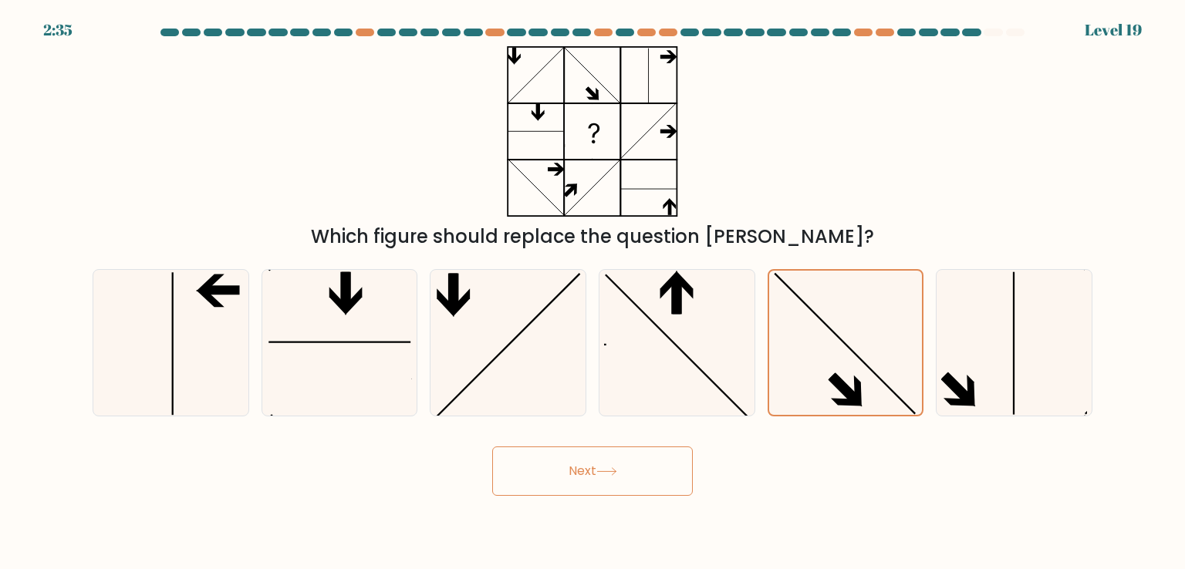
click at [646, 482] on button "Next" at bounding box center [592, 471] width 201 height 49
drag, startPoint x: 646, startPoint y: 482, endPoint x: 598, endPoint y: 444, distance: 60.3
click at [598, 444] on div "Next" at bounding box center [592, 465] width 1018 height 61
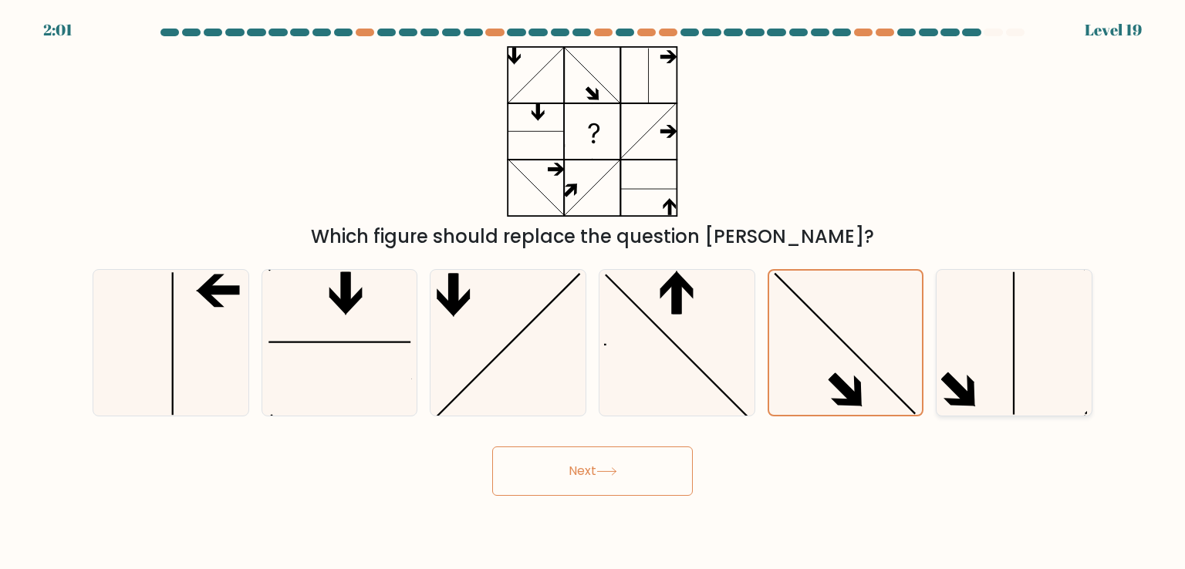
click at [1003, 319] on icon at bounding box center [1013, 342] width 145 height 145
click at [593, 292] on input "f." at bounding box center [592, 289] width 1 height 8
radio input "true"
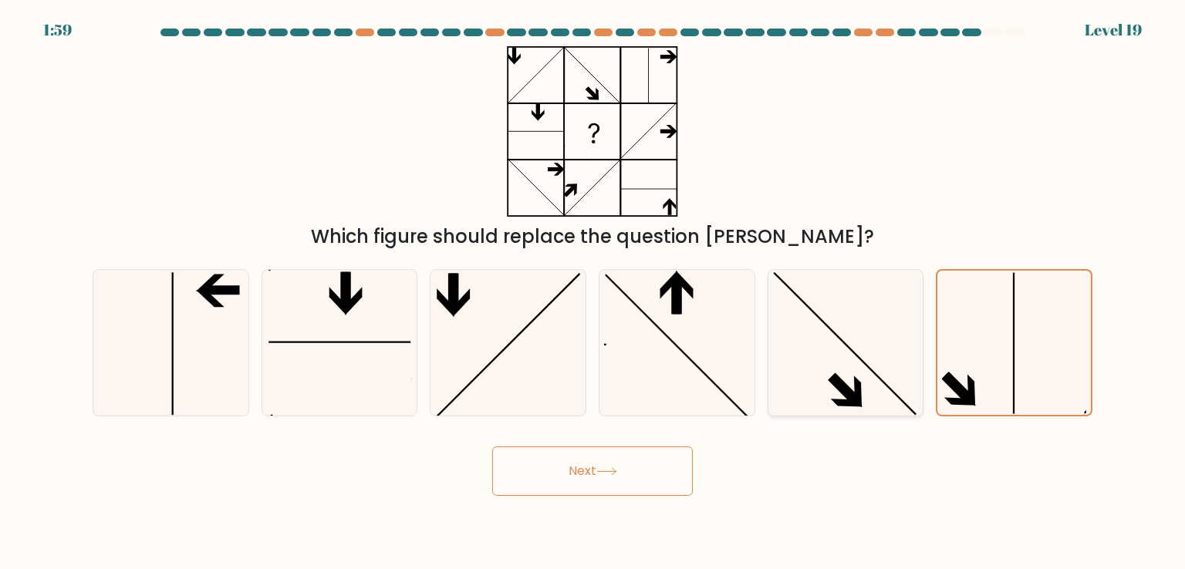
click at [832, 342] on icon at bounding box center [845, 342] width 145 height 145
click at [593, 292] on input "e." at bounding box center [592, 289] width 1 height 8
radio input "true"
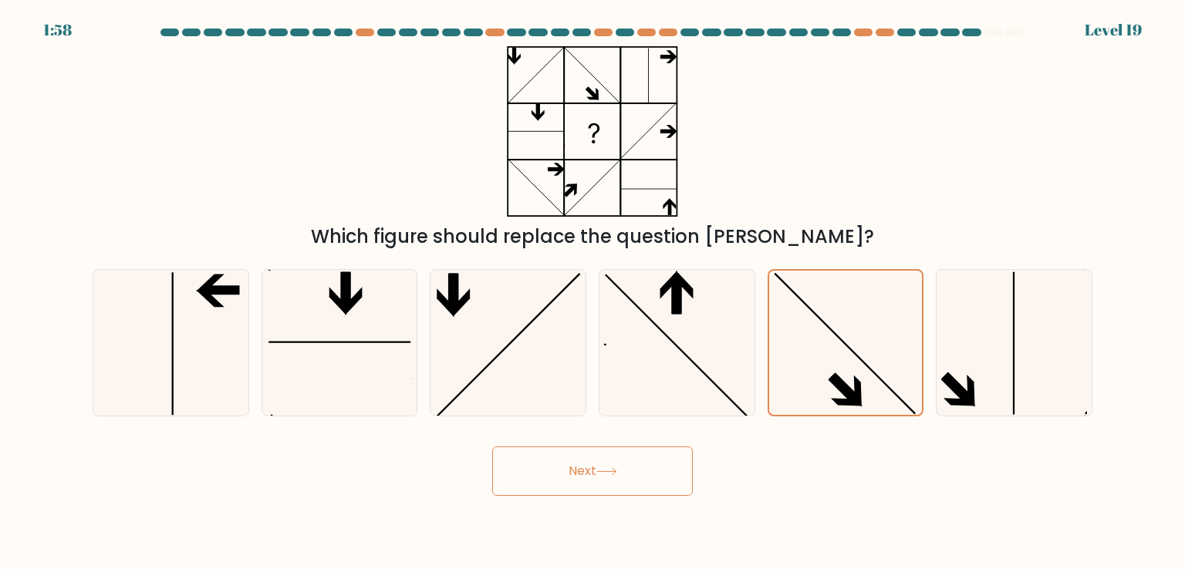
click at [663, 463] on button "Next" at bounding box center [592, 471] width 201 height 49
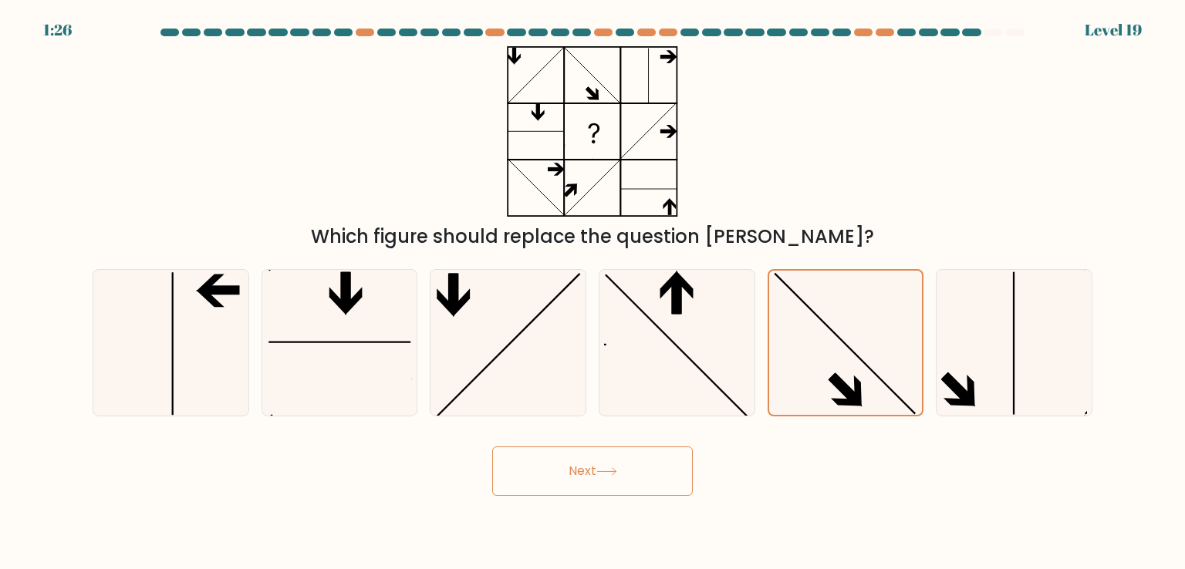
click at [663, 463] on button "Next" at bounding box center [592, 471] width 201 height 49
click at [665, 460] on button "Next" at bounding box center [592, 471] width 201 height 49
click at [598, 472] on button "Next" at bounding box center [592, 471] width 201 height 49
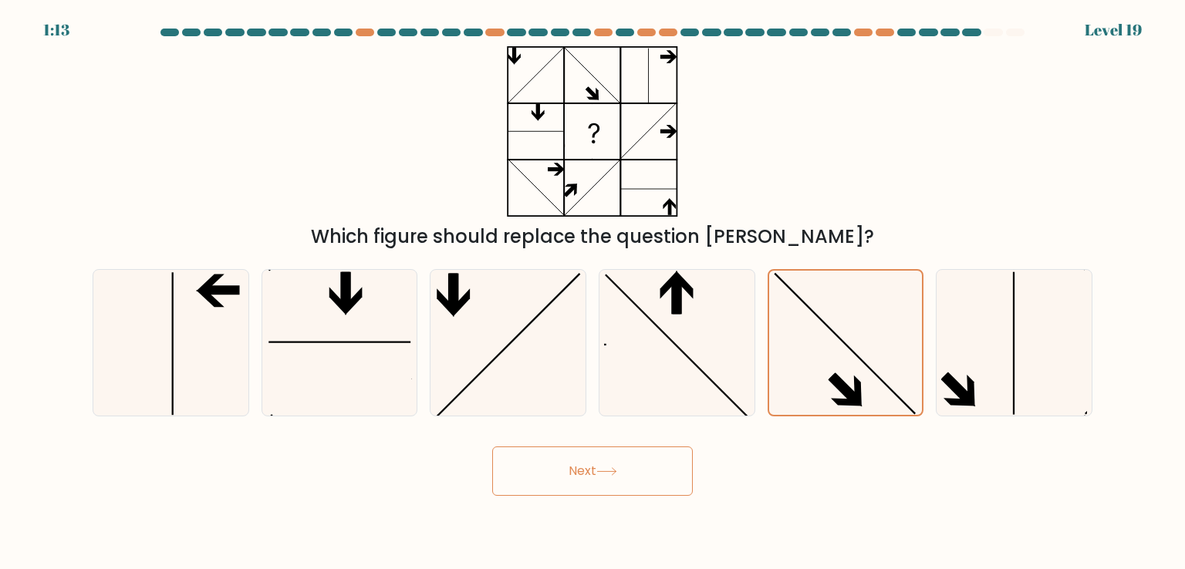
click at [598, 472] on button "Next" at bounding box center [592, 471] width 201 height 49
click at [580, 460] on button "Next" at bounding box center [592, 471] width 201 height 49
drag, startPoint x: 580, startPoint y: 460, endPoint x: 743, endPoint y: 484, distance: 165.2
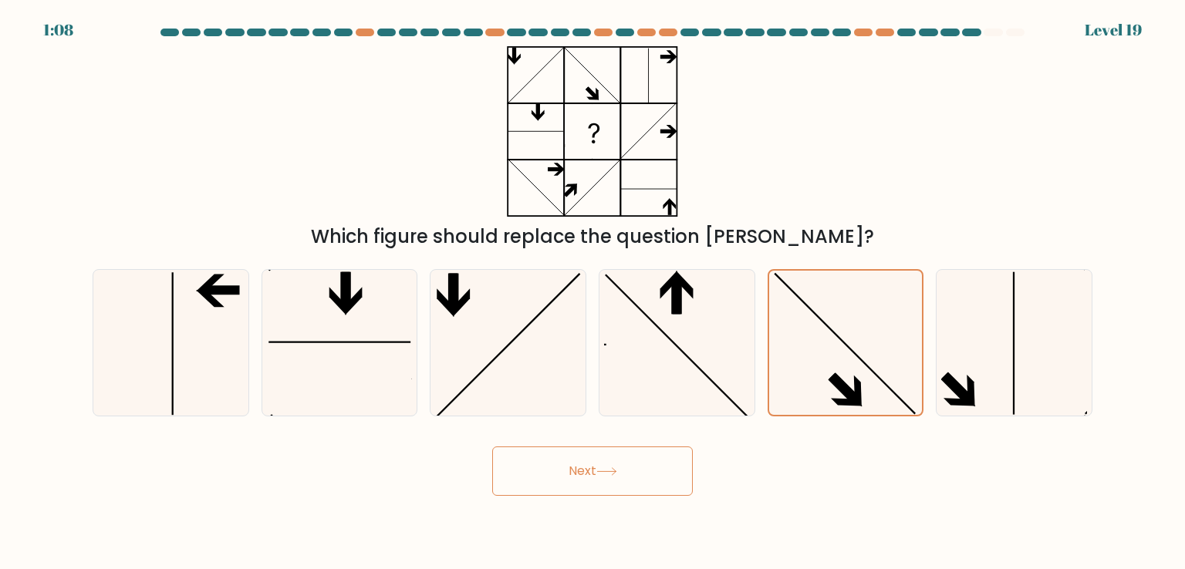
click at [743, 484] on div "Next" at bounding box center [592, 465] width 1018 height 61
click at [601, 371] on div at bounding box center [676, 342] width 157 height 147
click at [593, 292] on input "d." at bounding box center [592, 289] width 1 height 8
radio input "true"
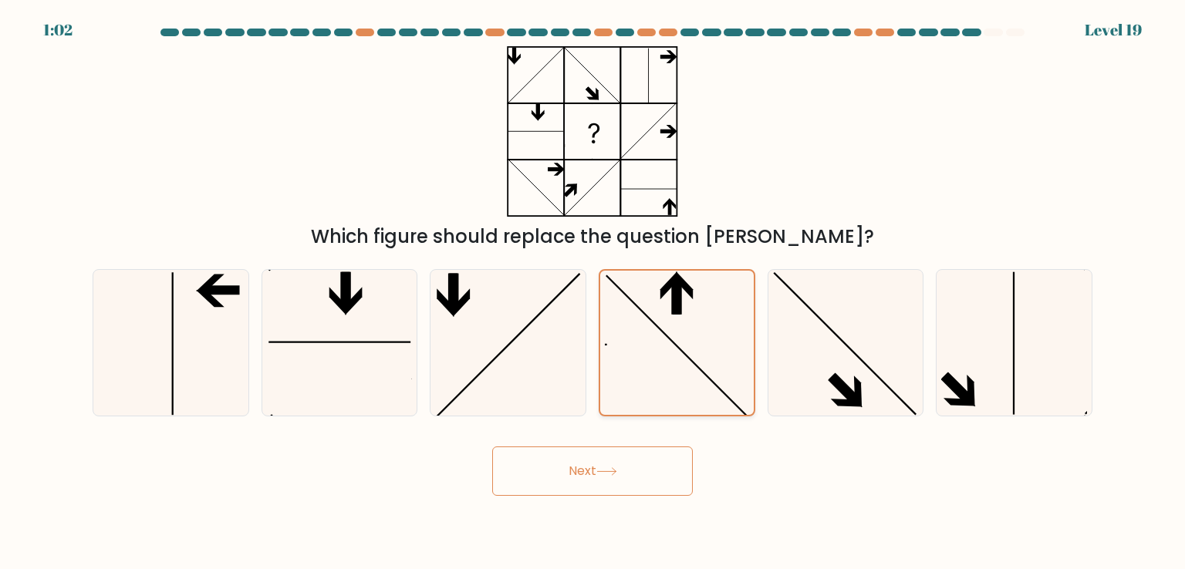
click at [602, 361] on div at bounding box center [676, 342] width 157 height 147
click at [593, 292] on input "d." at bounding box center [592, 289] width 1 height 8
click at [584, 472] on button "Next" at bounding box center [592, 471] width 201 height 49
click at [540, 482] on button "Next" at bounding box center [592, 471] width 201 height 49
click at [564, 477] on button "Next" at bounding box center [592, 471] width 201 height 49
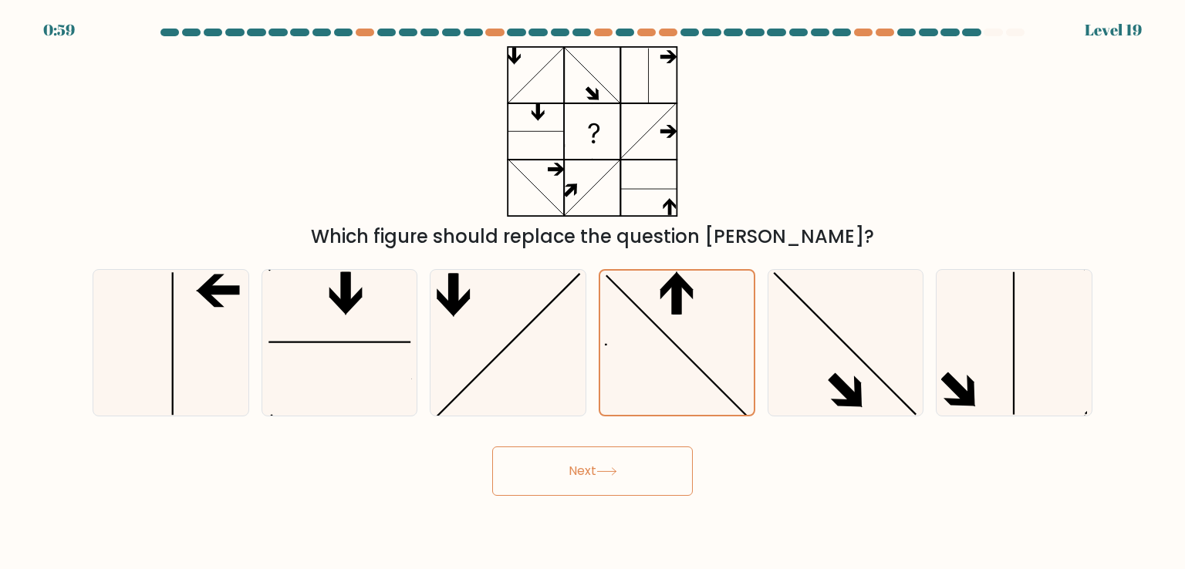
click at [590, 464] on button "Next" at bounding box center [592, 471] width 201 height 49
click at [590, 471] on button "Next" at bounding box center [592, 471] width 201 height 49
click at [590, 474] on button "Next" at bounding box center [592, 471] width 201 height 49
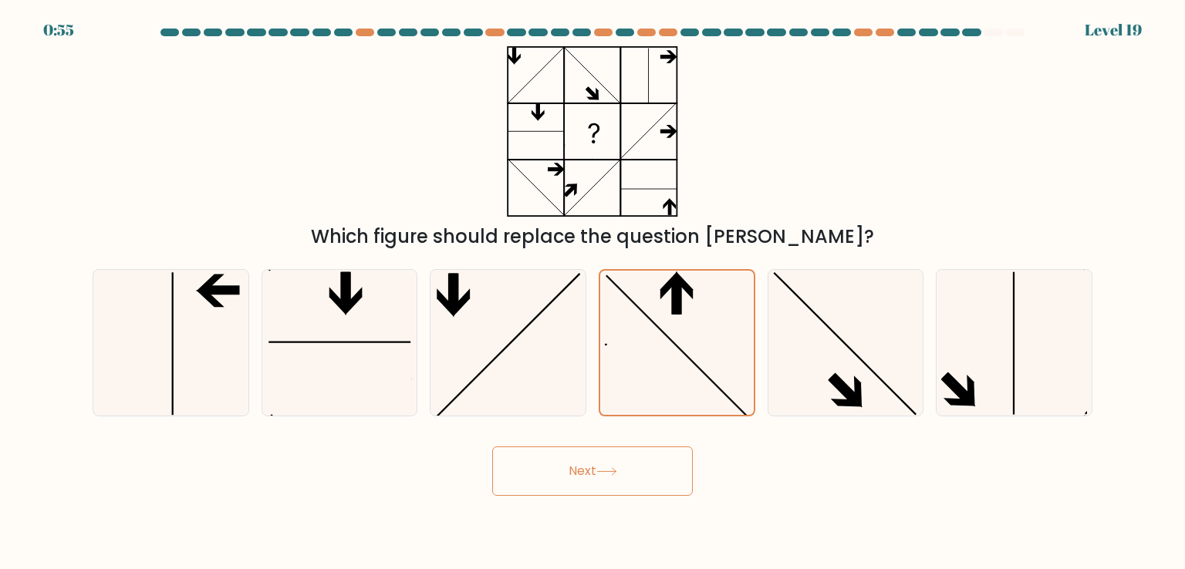
click at [590, 474] on button "Next" at bounding box center [592, 471] width 201 height 49
click at [862, 380] on icon at bounding box center [845, 342] width 145 height 145
click at [593, 292] on input "e." at bounding box center [592, 289] width 1 height 8
radio input "true"
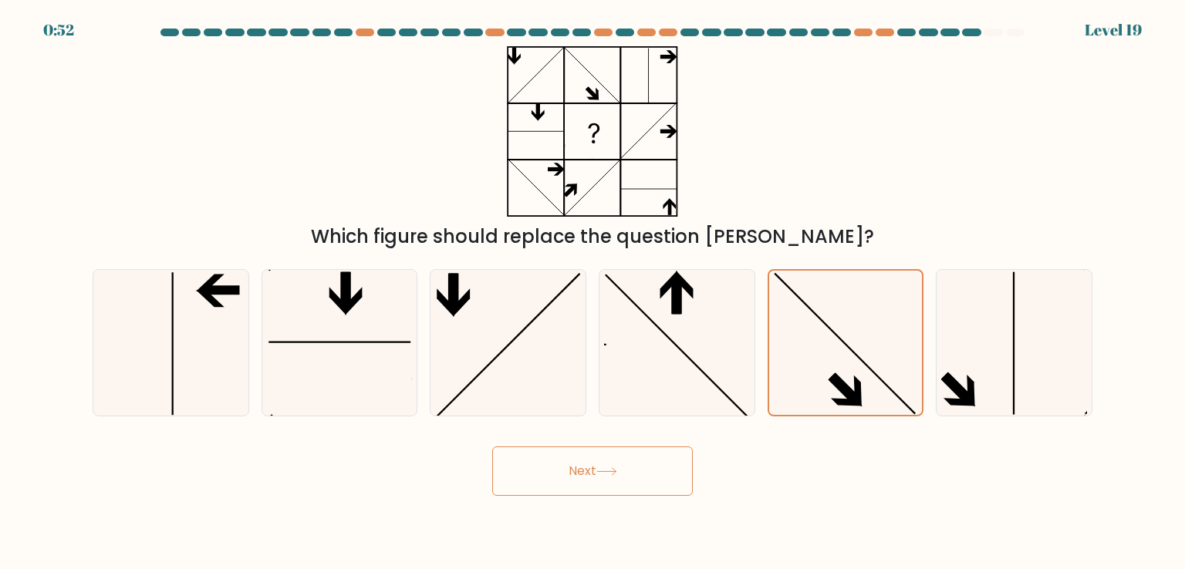
click at [622, 482] on button "Next" at bounding box center [592, 471] width 201 height 49
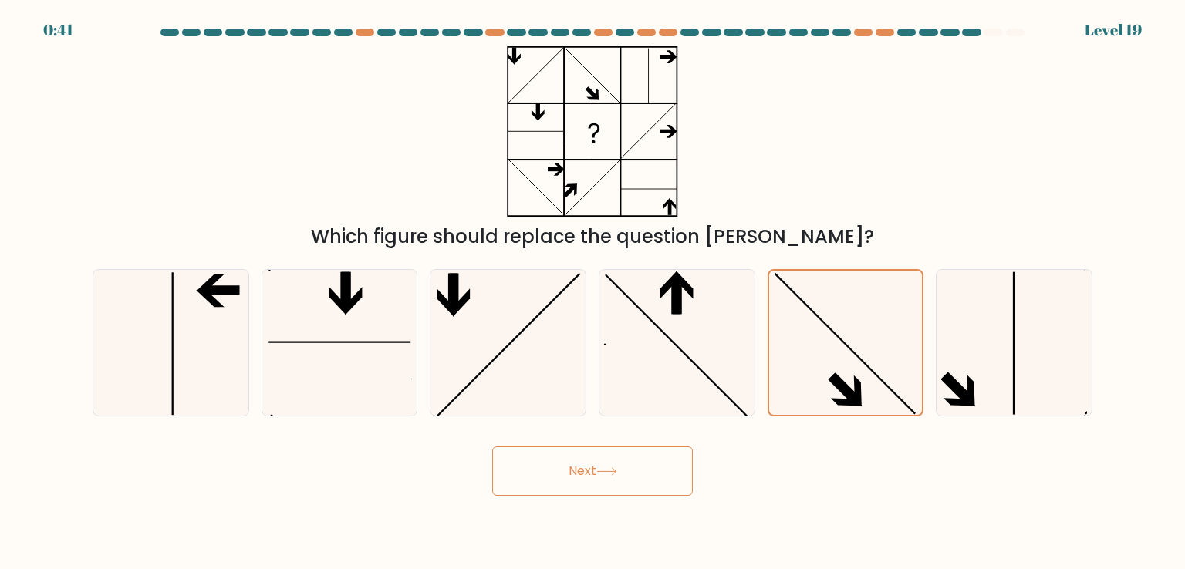
click at [622, 482] on button "Next" at bounding box center [592, 471] width 201 height 49
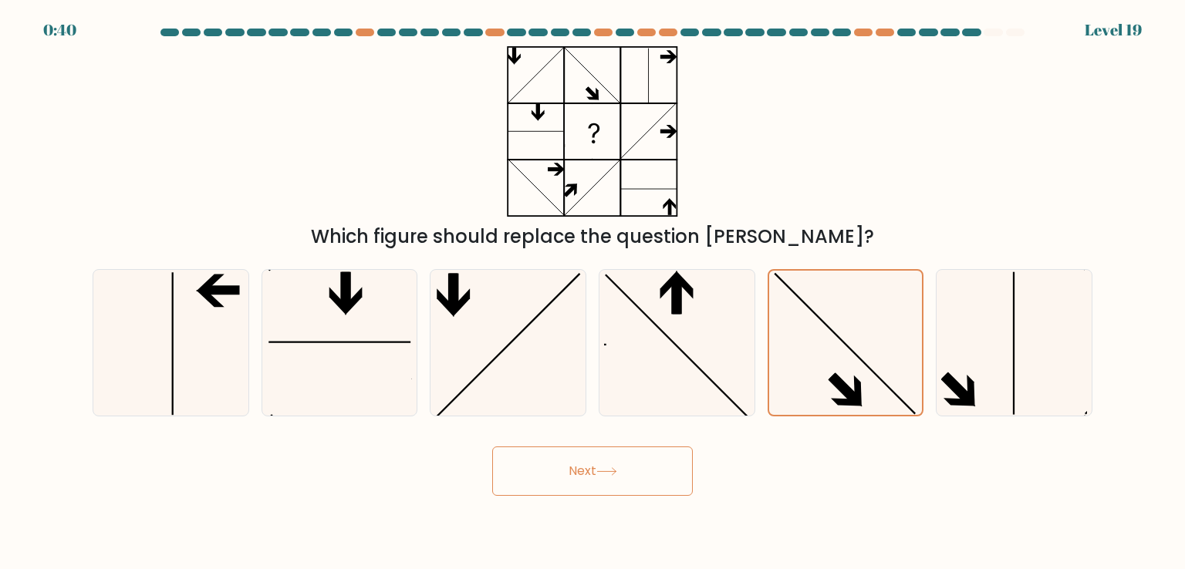
click at [622, 482] on button "Next" at bounding box center [592, 471] width 201 height 49
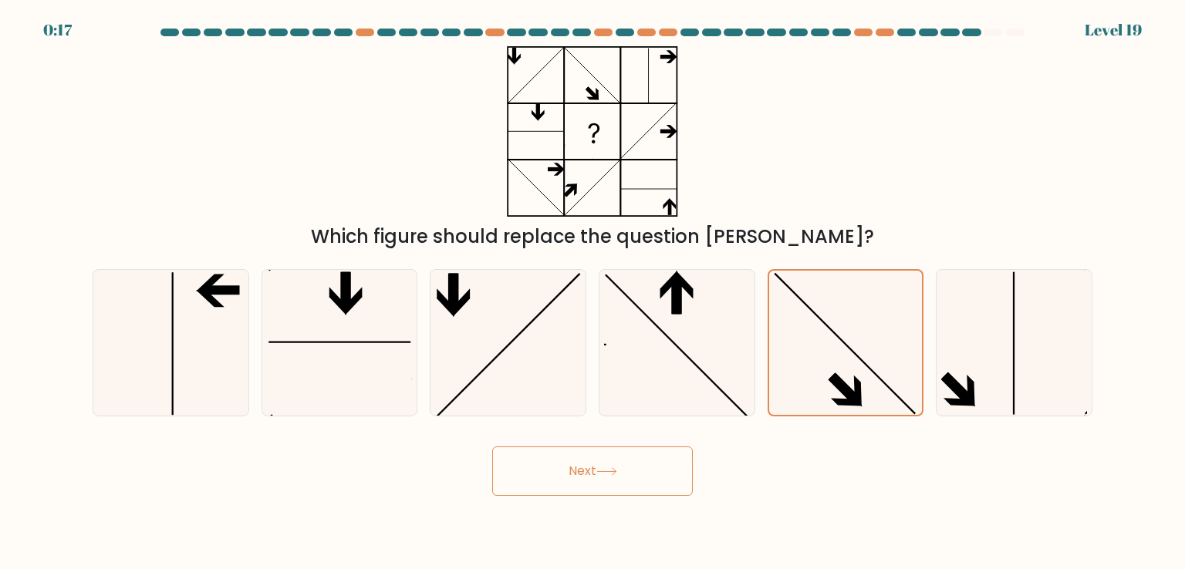
click at [622, 482] on button "Next" at bounding box center [592, 471] width 201 height 49
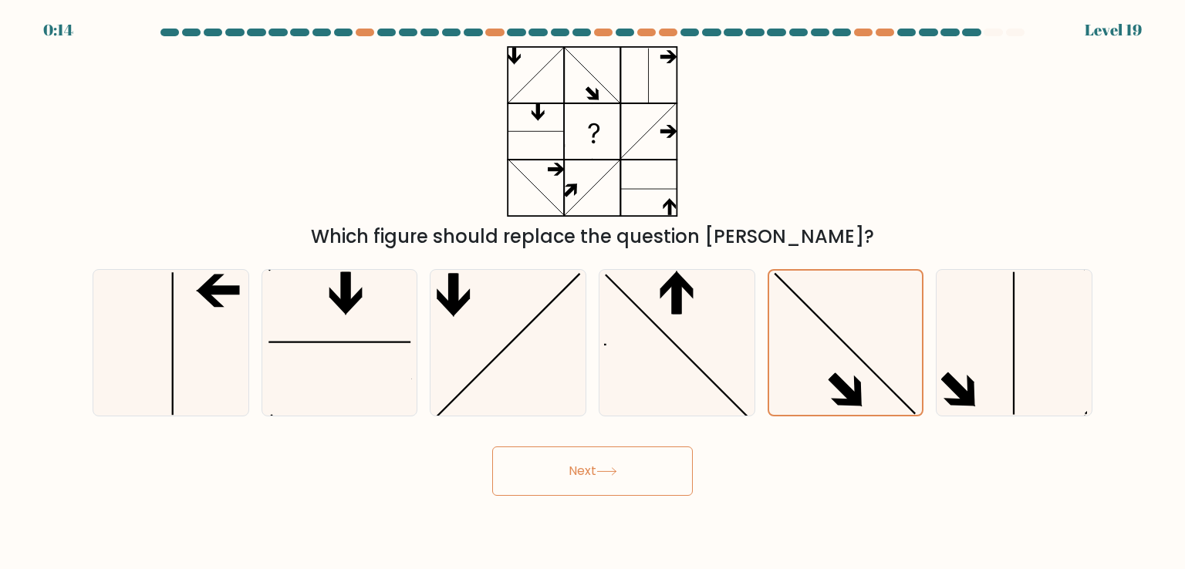
click at [622, 482] on button "Next" at bounding box center [592, 471] width 201 height 49
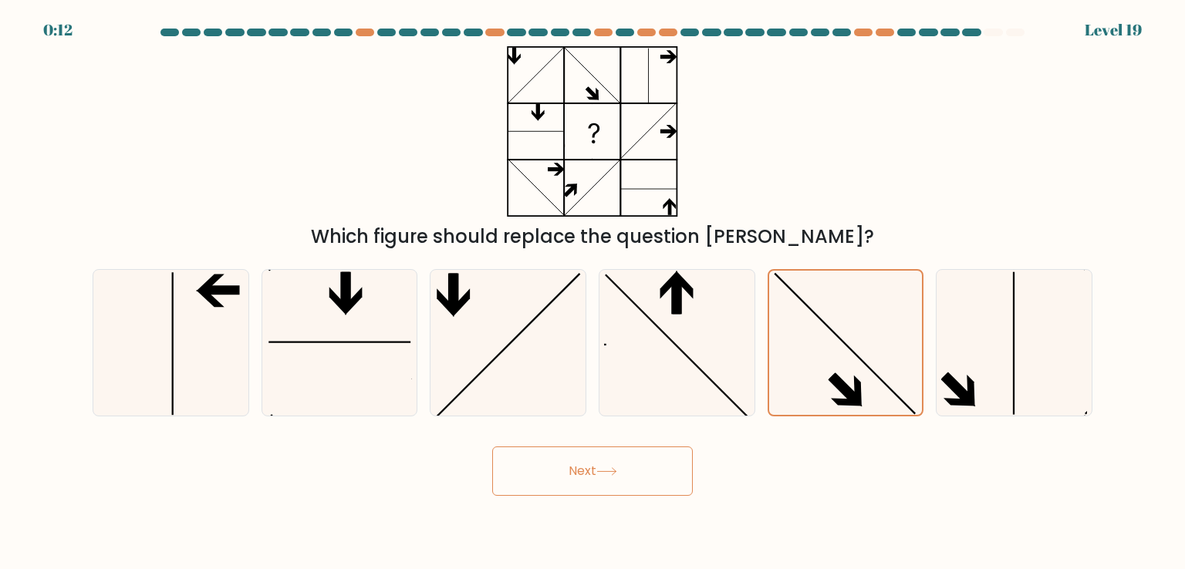
click at [622, 482] on button "Next" at bounding box center [592, 471] width 201 height 49
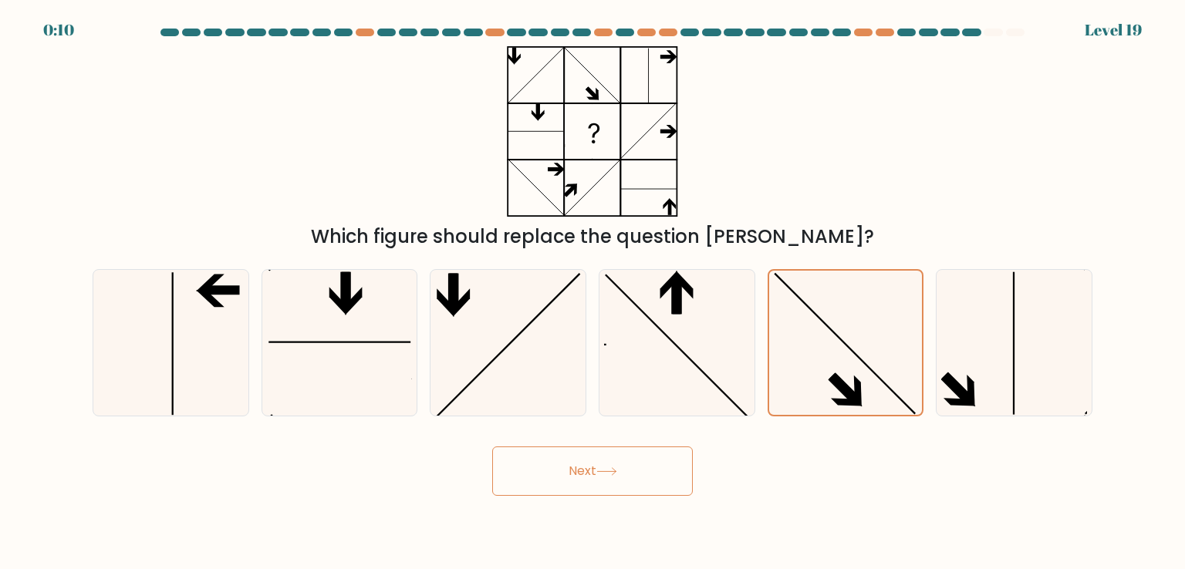
click at [622, 482] on button "Next" at bounding box center [592, 471] width 201 height 49
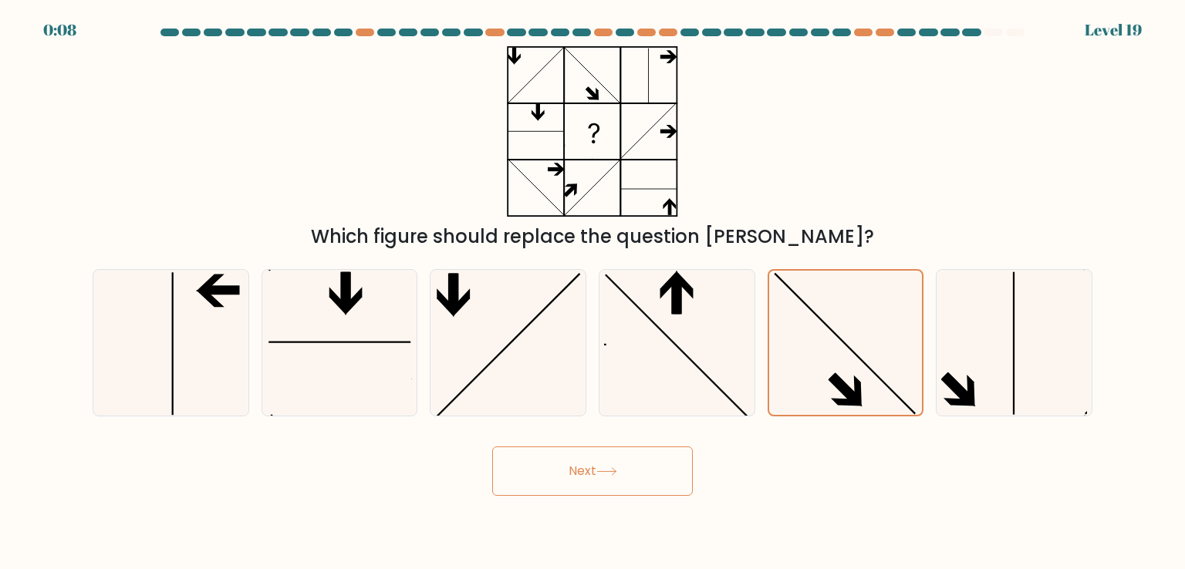
click at [622, 482] on button "Next" at bounding box center [592, 471] width 201 height 49
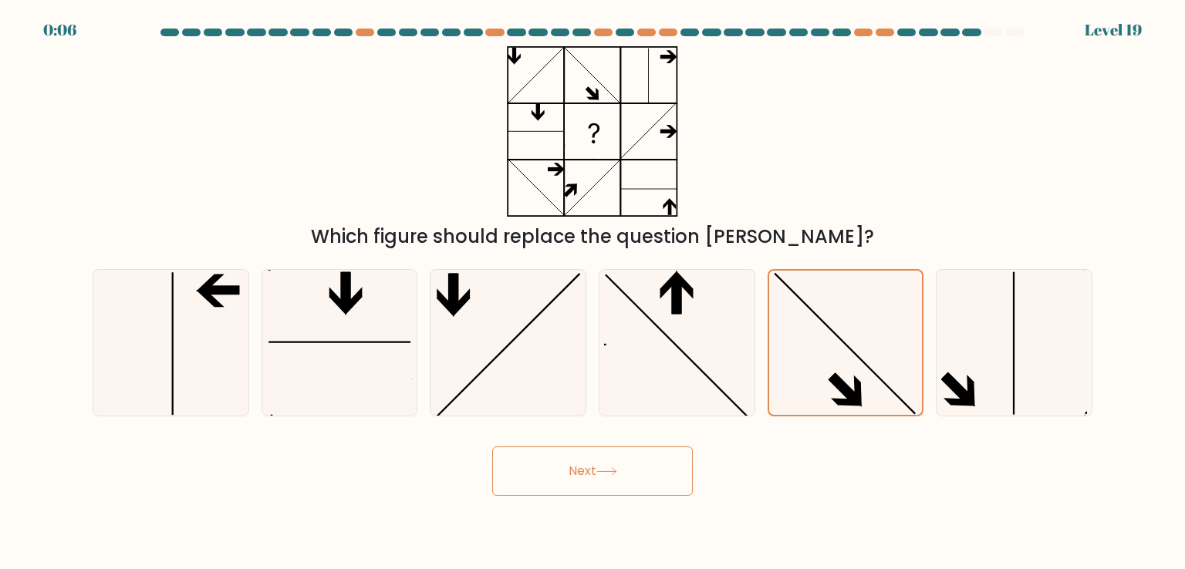
click at [622, 482] on button "Next" at bounding box center [592, 471] width 201 height 49
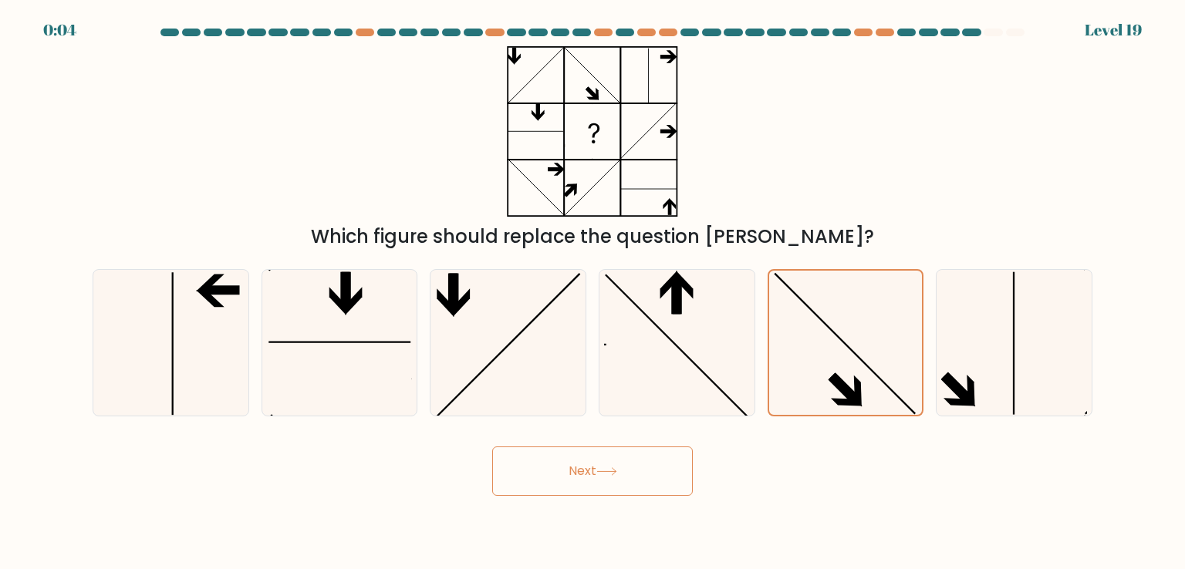
click at [622, 482] on button "Next" at bounding box center [592, 471] width 201 height 49
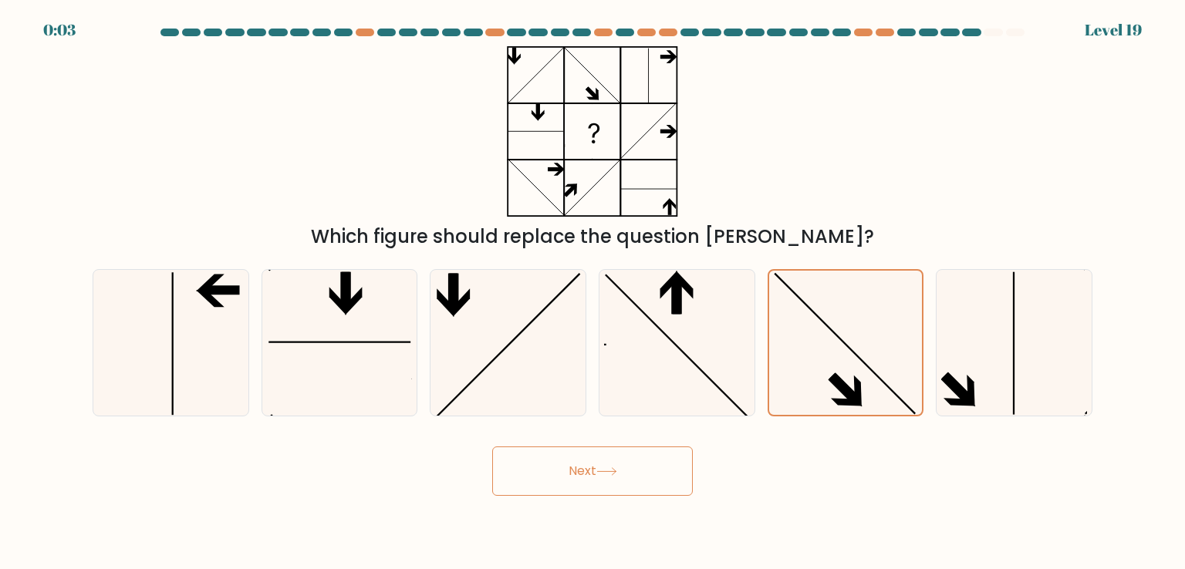
click at [622, 482] on button "Next" at bounding box center [592, 471] width 201 height 49
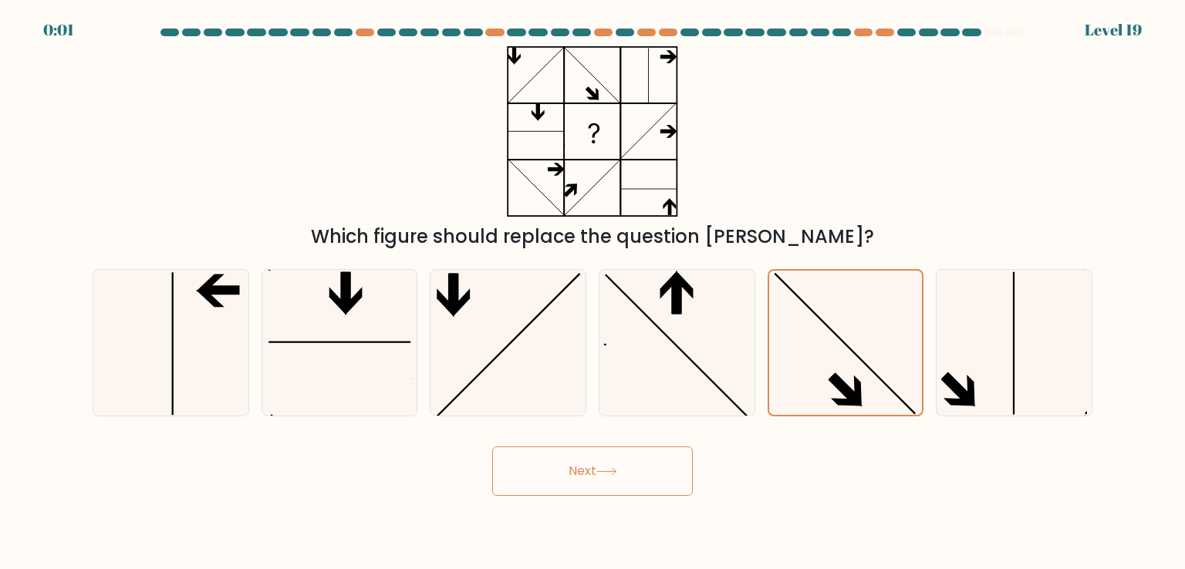
click at [622, 482] on button "Next" at bounding box center [592, 471] width 201 height 49
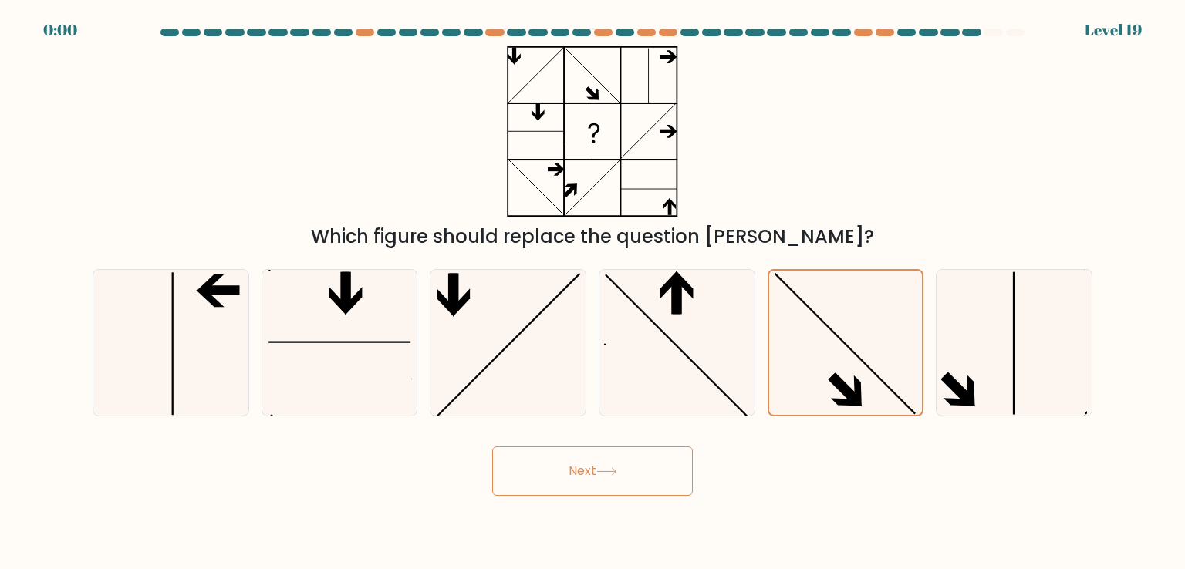
click at [622, 482] on button "Next" at bounding box center [592, 471] width 201 height 49
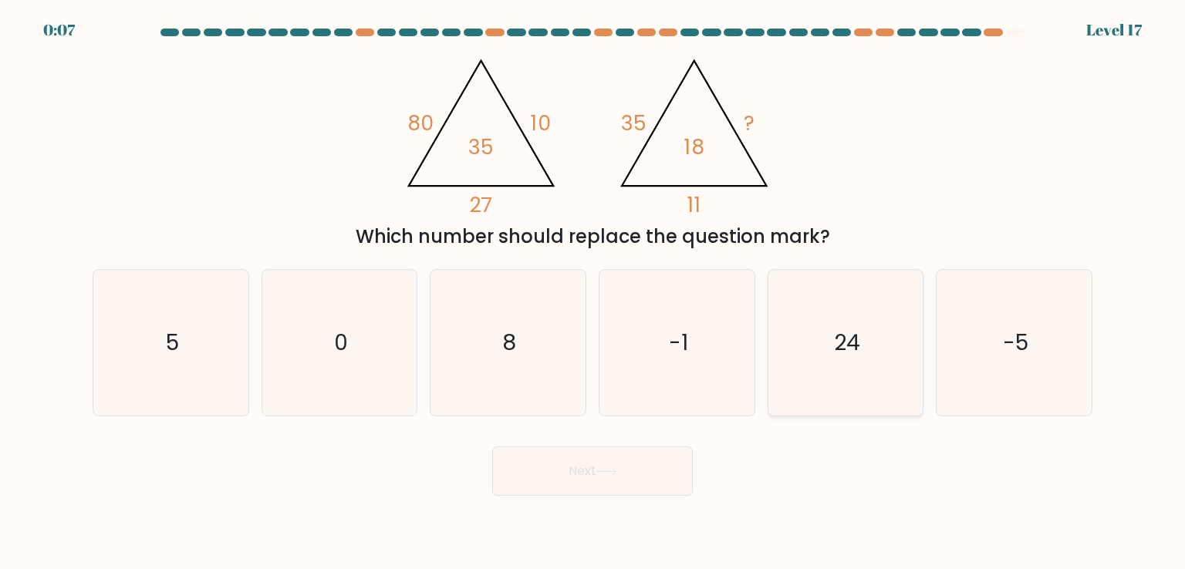
click at [839, 326] on icon "24" at bounding box center [845, 342] width 145 height 145
click at [593, 292] on input "e. 24" at bounding box center [592, 289] width 1 height 8
radio input "true"
click at [608, 471] on icon at bounding box center [606, 471] width 19 height 7
